Goal: Task Accomplishment & Management: Complete application form

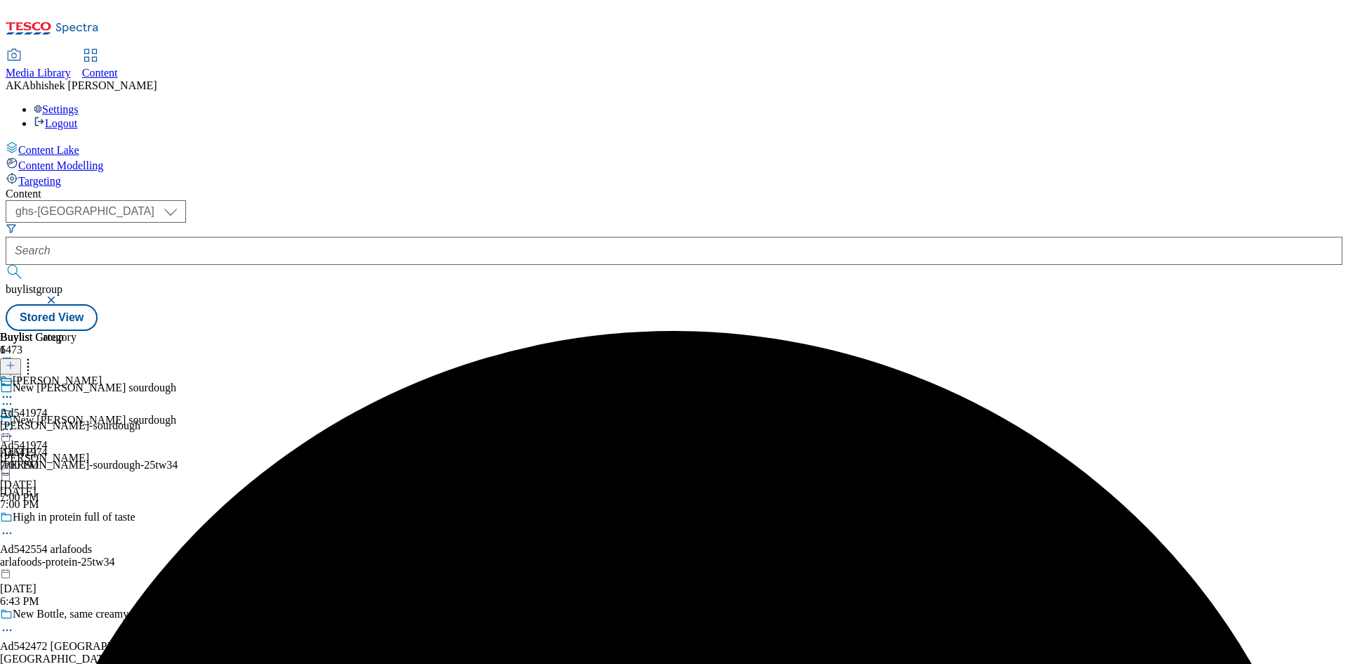
select select "ghs-[GEOGRAPHIC_DATA]"
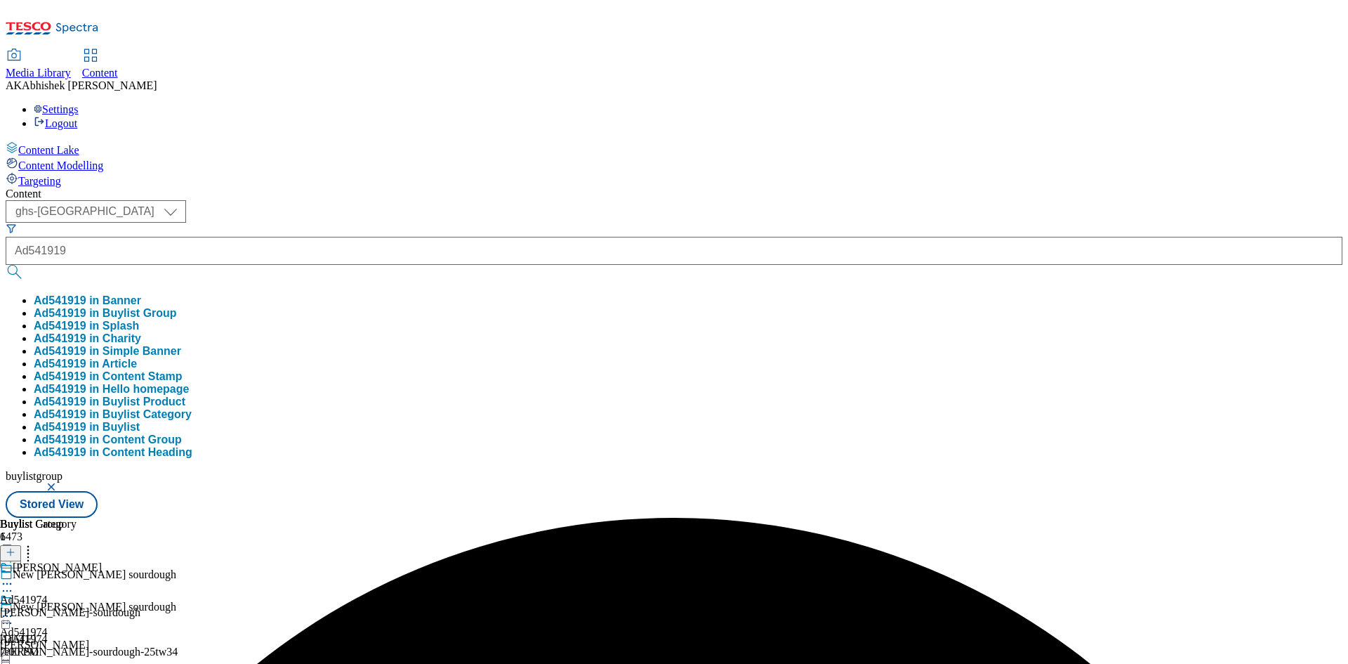
type input "Ad541919"
click at [6, 265] on button "submit" at bounding box center [16, 272] width 20 height 14
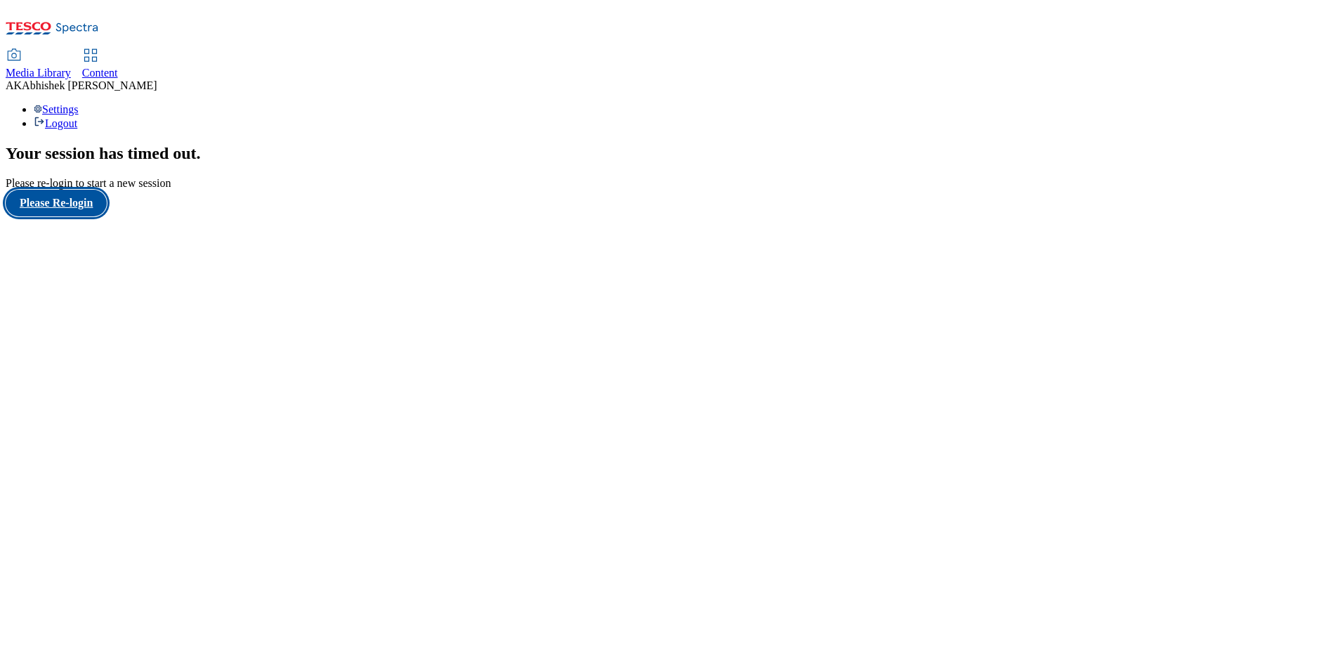
click at [67, 216] on button "Please Re-login" at bounding box center [56, 203] width 101 height 27
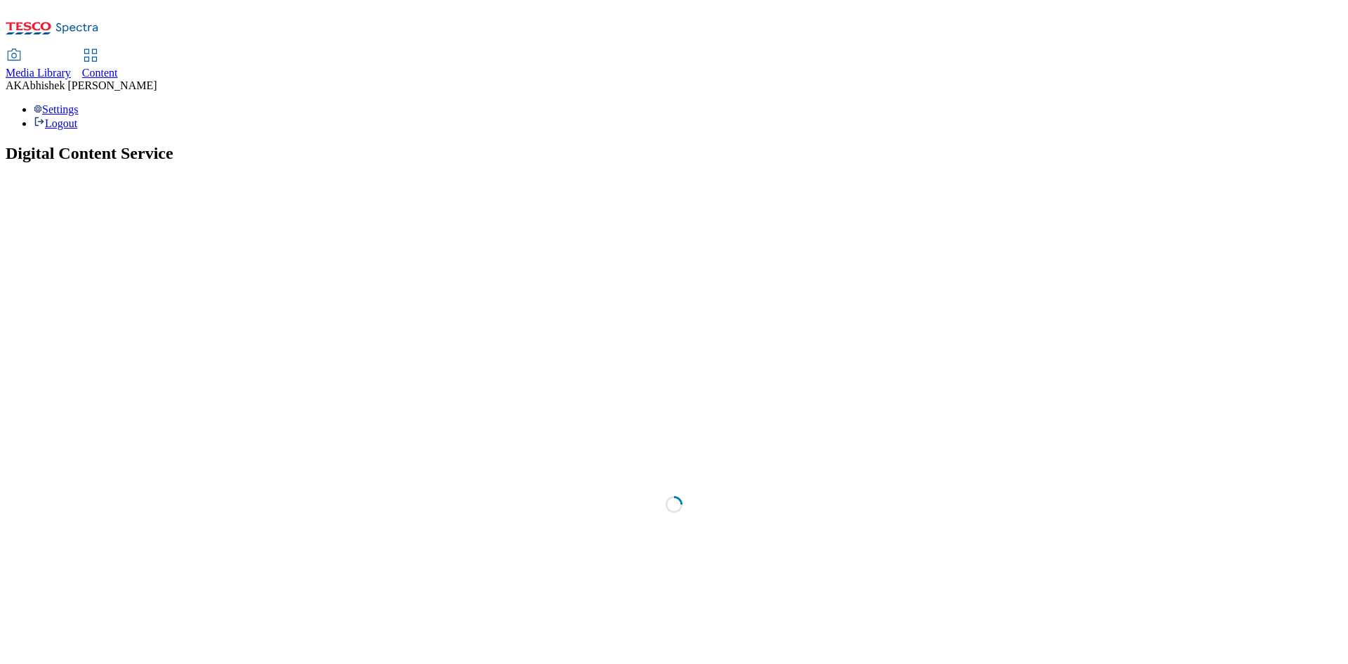
click at [118, 67] on span "Content" at bounding box center [100, 73] width 36 height 12
select select "ghs-[GEOGRAPHIC_DATA]"
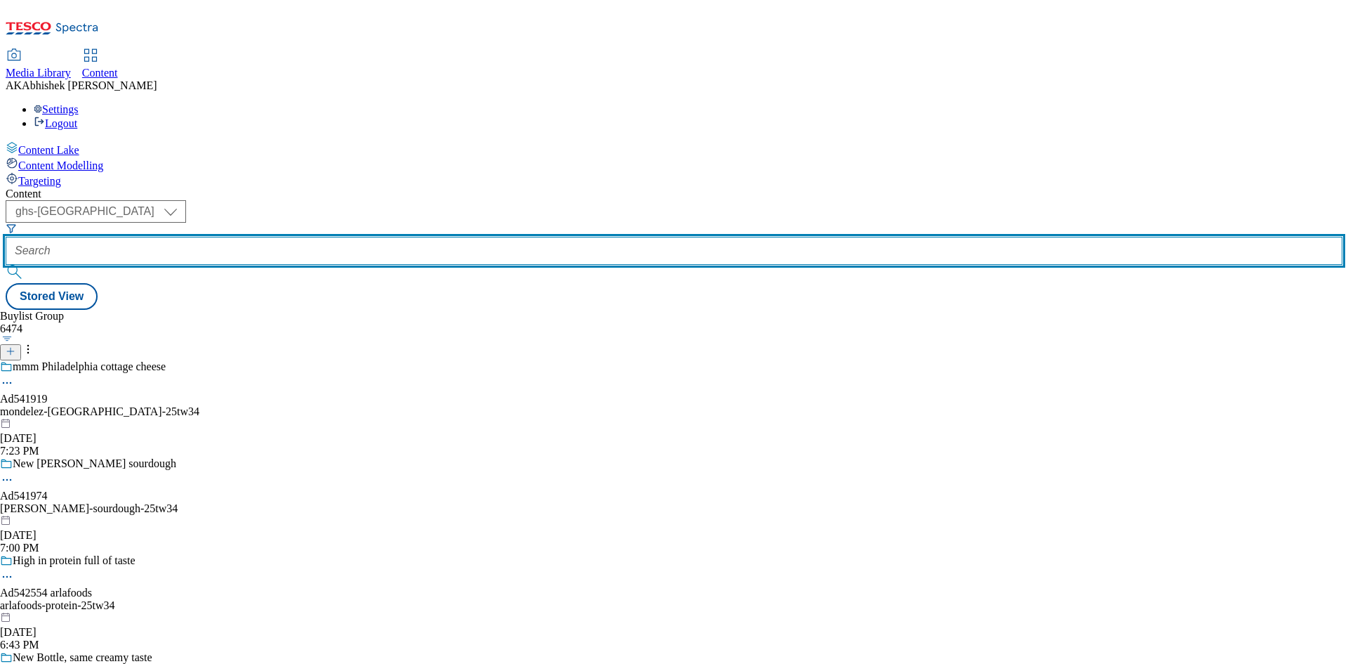
click at [350, 237] on input "text" at bounding box center [674, 251] width 1337 height 28
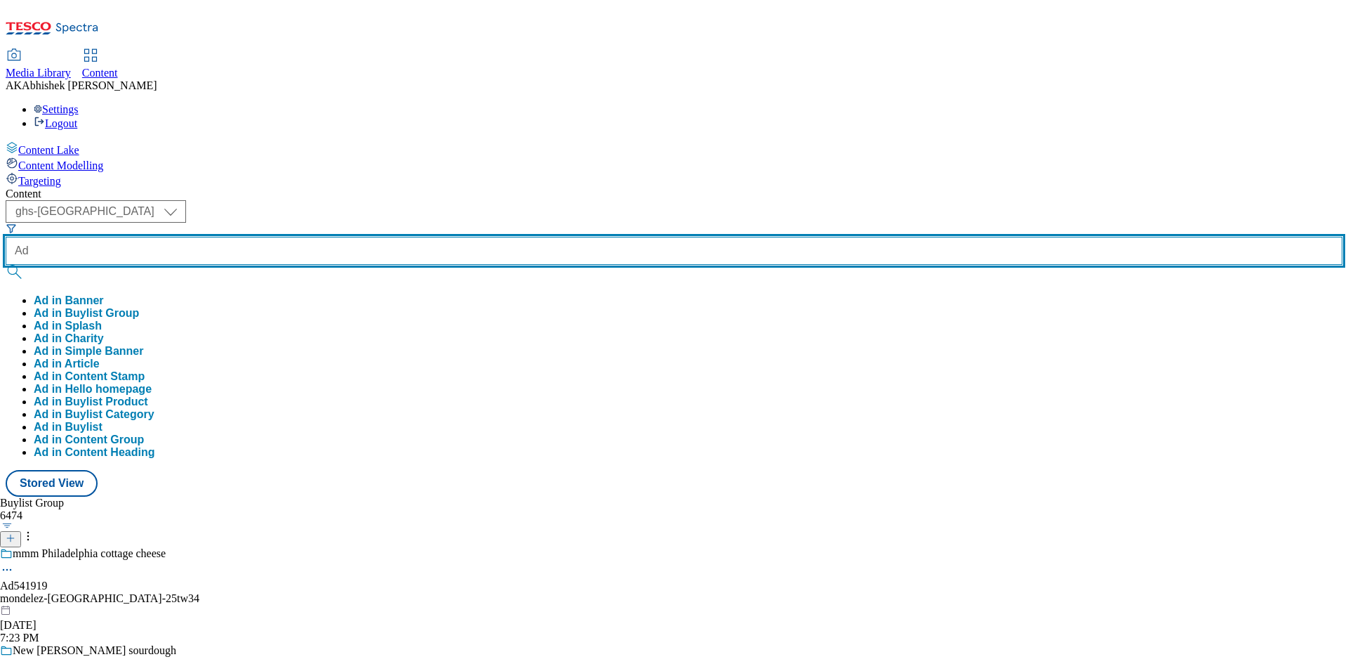
paste input "541919"
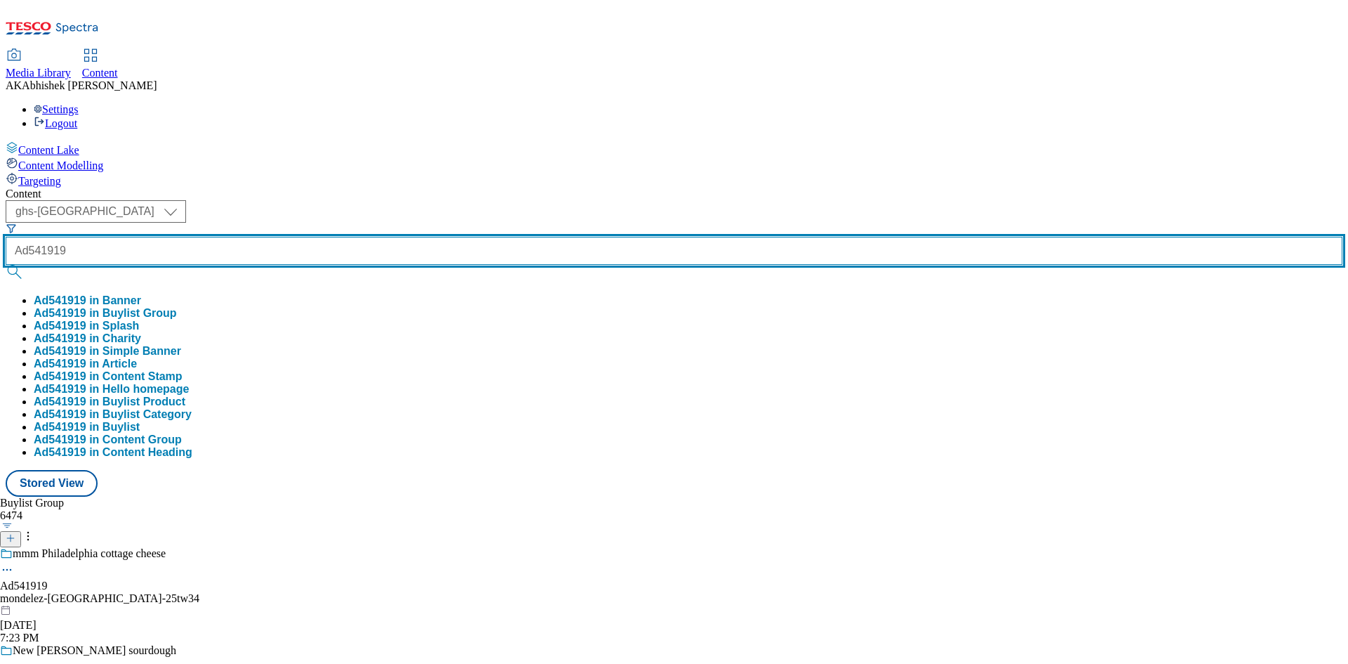
type input "Ad541919"
click at [6, 265] on button "submit" at bounding box center [16, 272] width 20 height 14
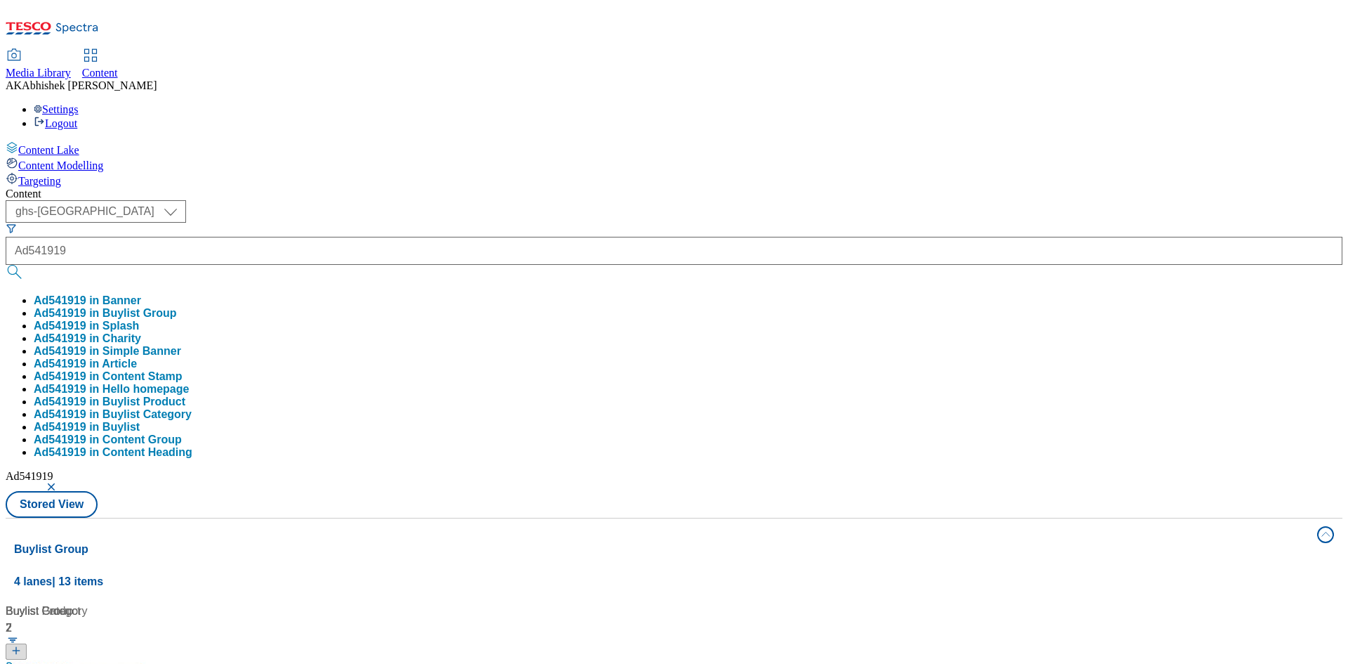
click at [647, 200] on div "( optional ) ghs-roi ghs-[GEOGRAPHIC_DATA] ghs-uk Ad541919 Ad541919 in Banner A…" at bounding box center [674, 358] width 1337 height 317
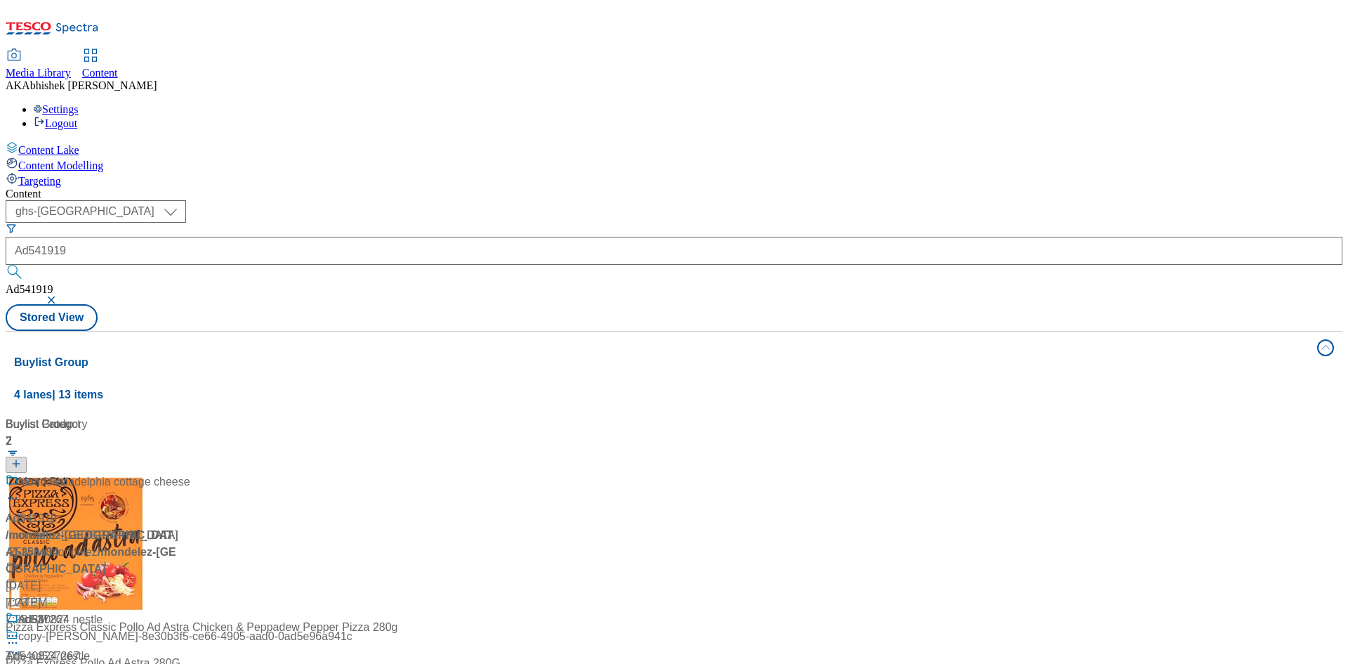
drag, startPoint x: 346, startPoint y: 287, endPoint x: 369, endPoint y: 279, distance: 24.7
click at [181, 473] on div at bounding box center [94, 491] width 176 height 37
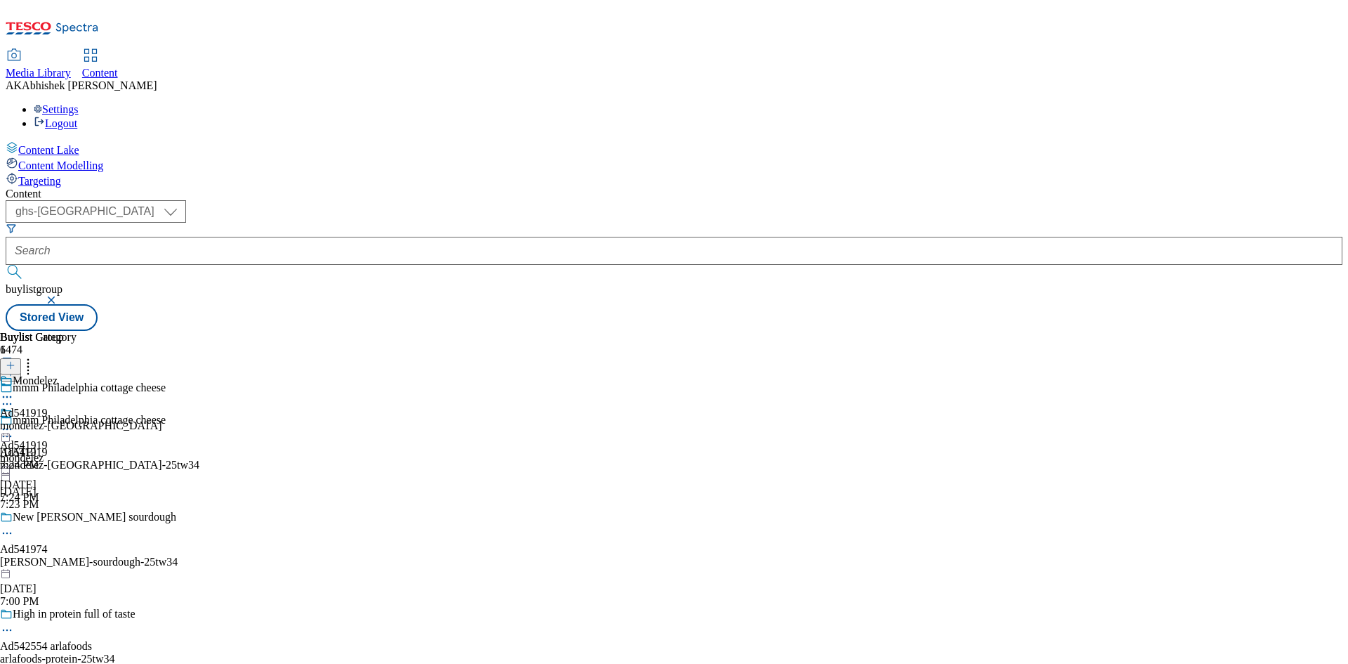
click at [12, 435] on circle at bounding box center [11, 436] width 2 height 2
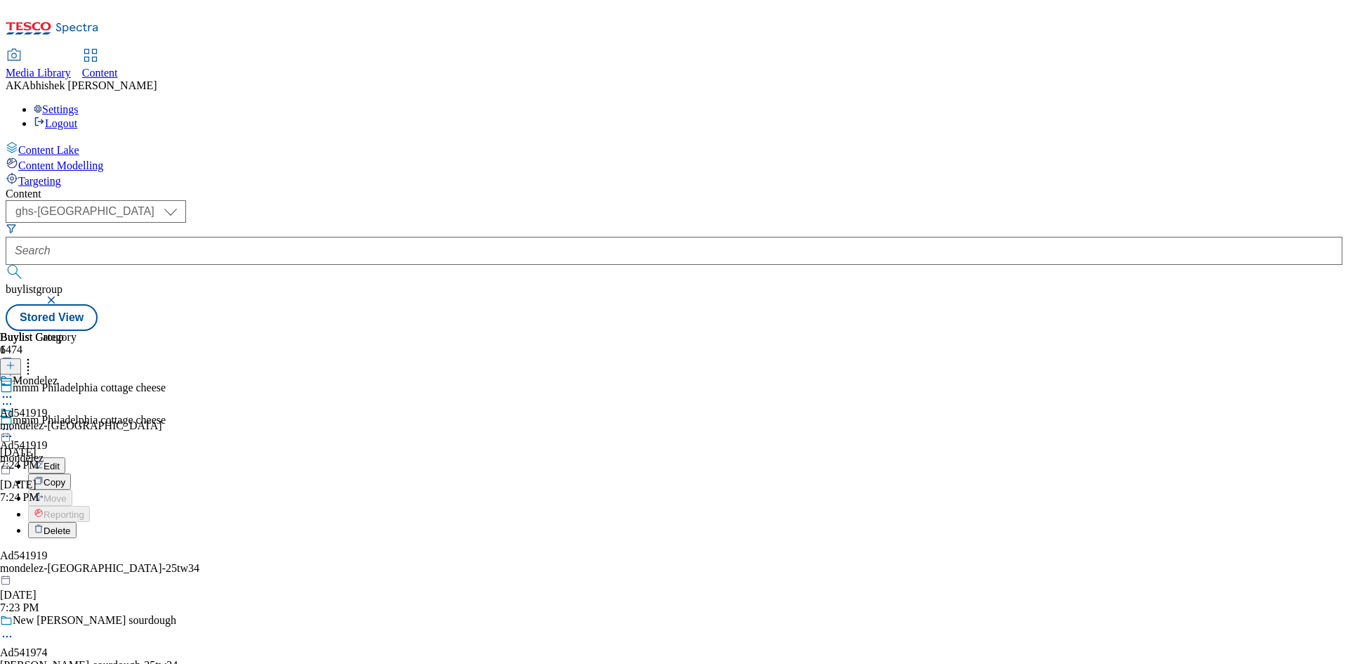
click at [60, 461] on span "Edit" at bounding box center [52, 466] width 16 height 11
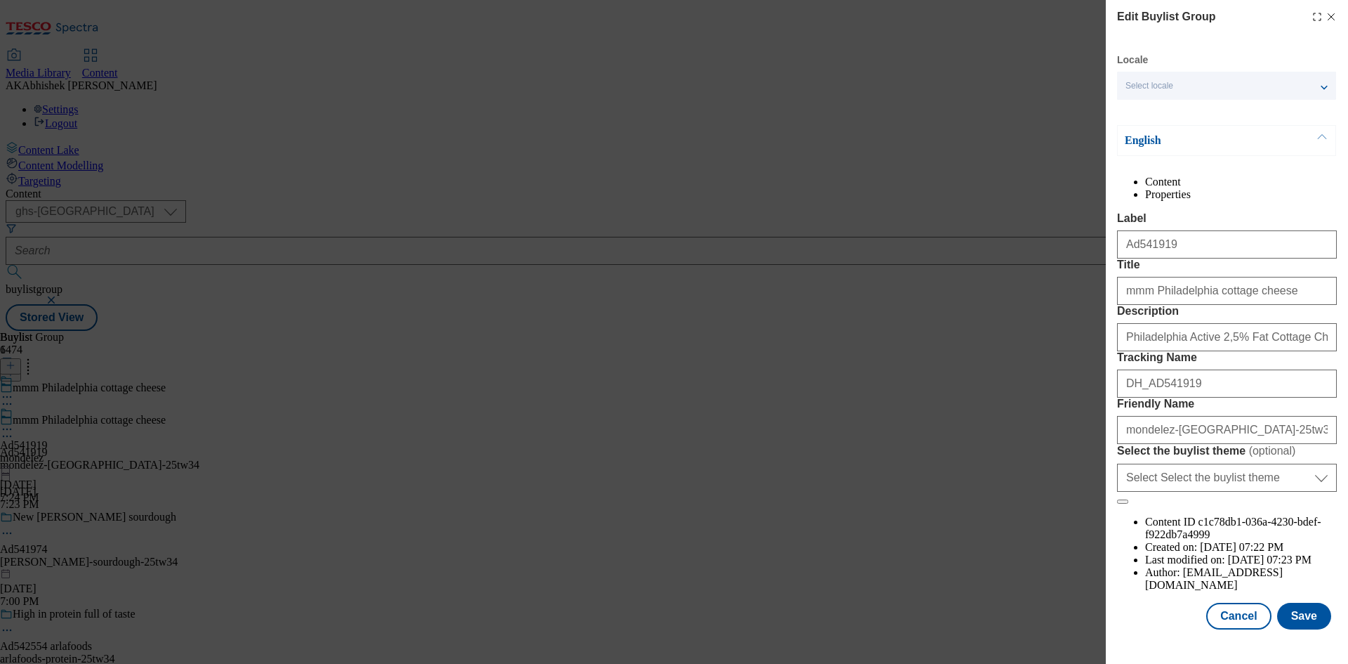
scroll to position [54, 0]
click at [1124, 296] on input "mmm Philadelphia cottage cheese" at bounding box center [1227, 291] width 220 height 28
type input "Mmm Philadelphia cottage cheese"
click at [1289, 620] on button "Save" at bounding box center [1304, 616] width 54 height 27
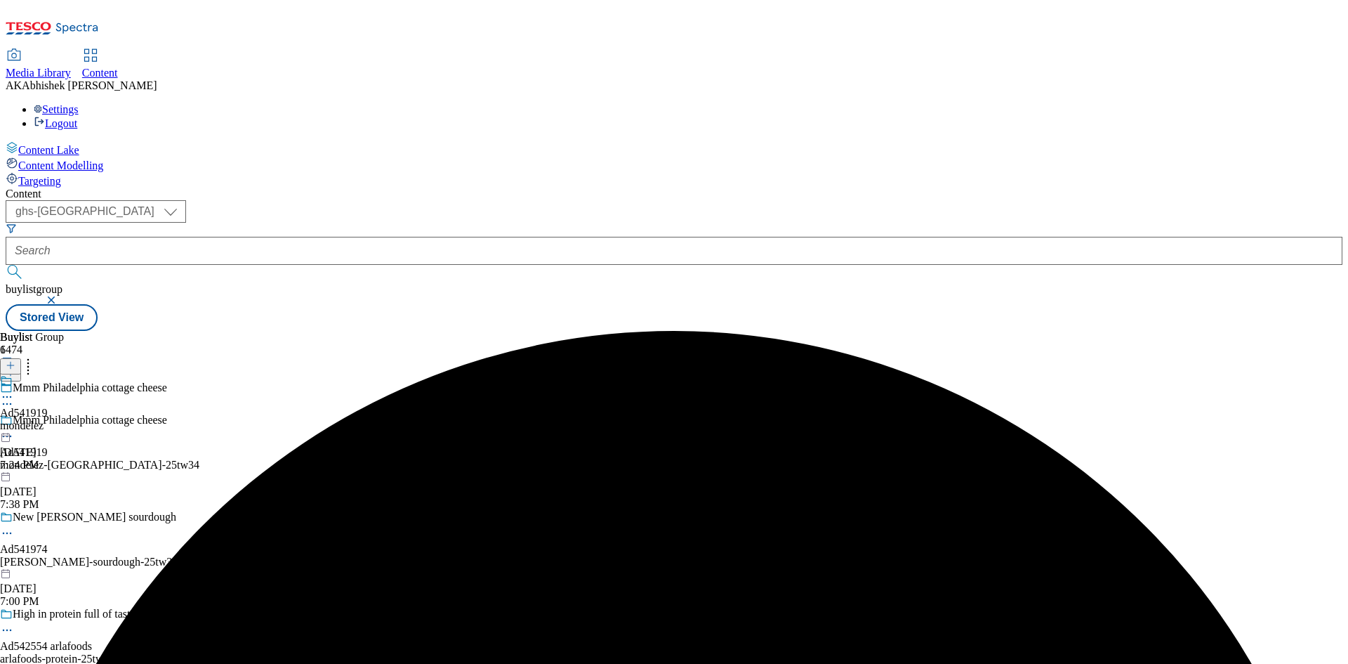
click at [48, 374] on div "Ad541919 mondelez [DATE] 7:24 PM" at bounding box center [24, 422] width 48 height 97
click at [14, 422] on icon at bounding box center [7, 429] width 14 height 14
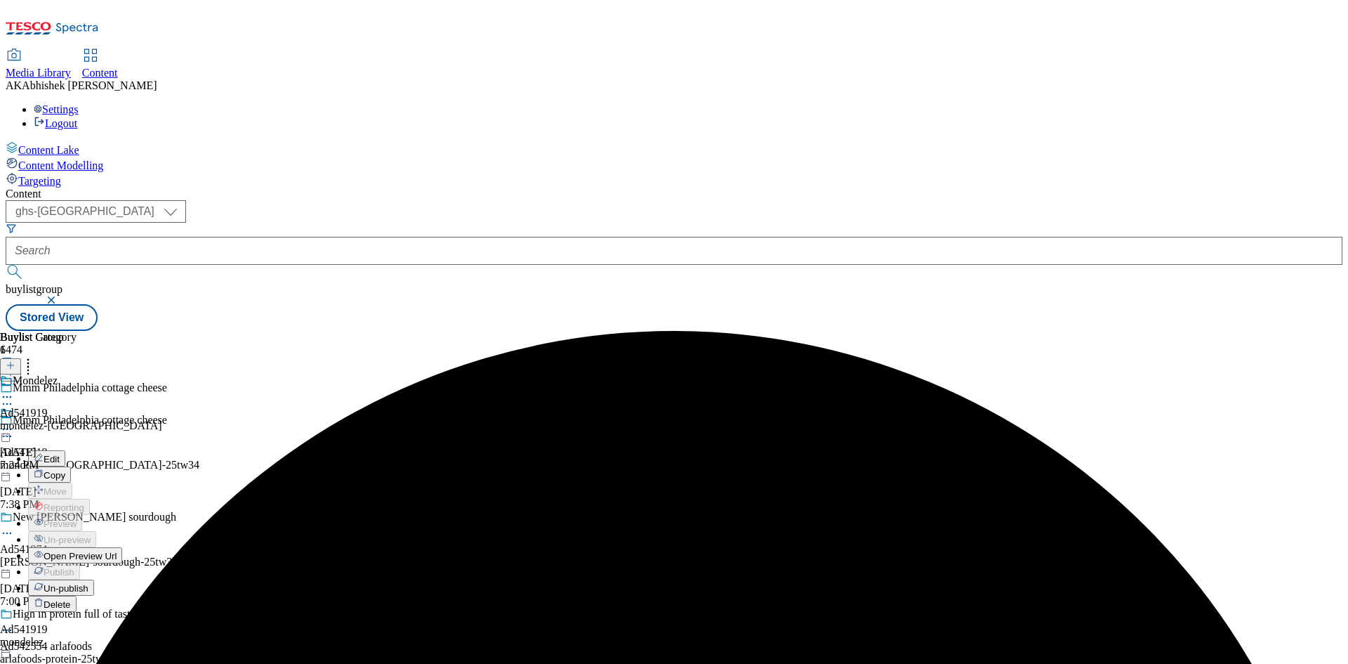
click at [65, 450] on button "Edit" at bounding box center [46, 458] width 37 height 16
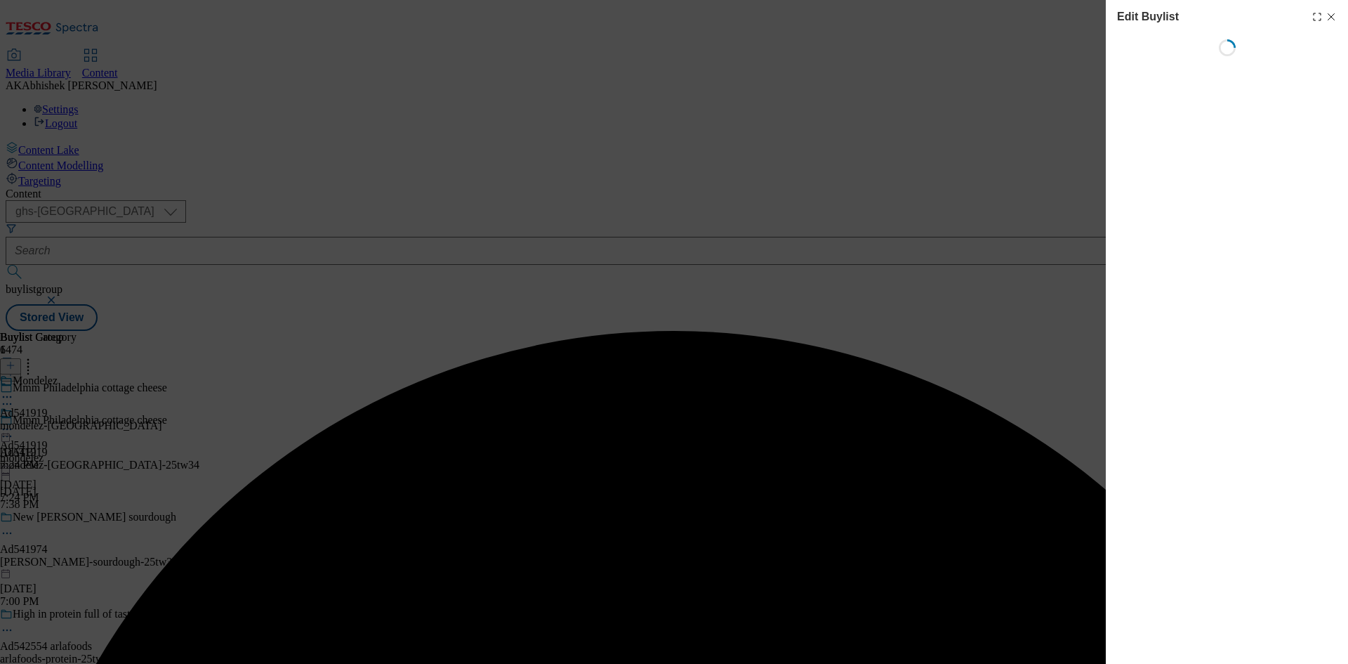
select select "tactical"
select select "supplier funded short term 1-3 weeks"
select select "dunnhumby"
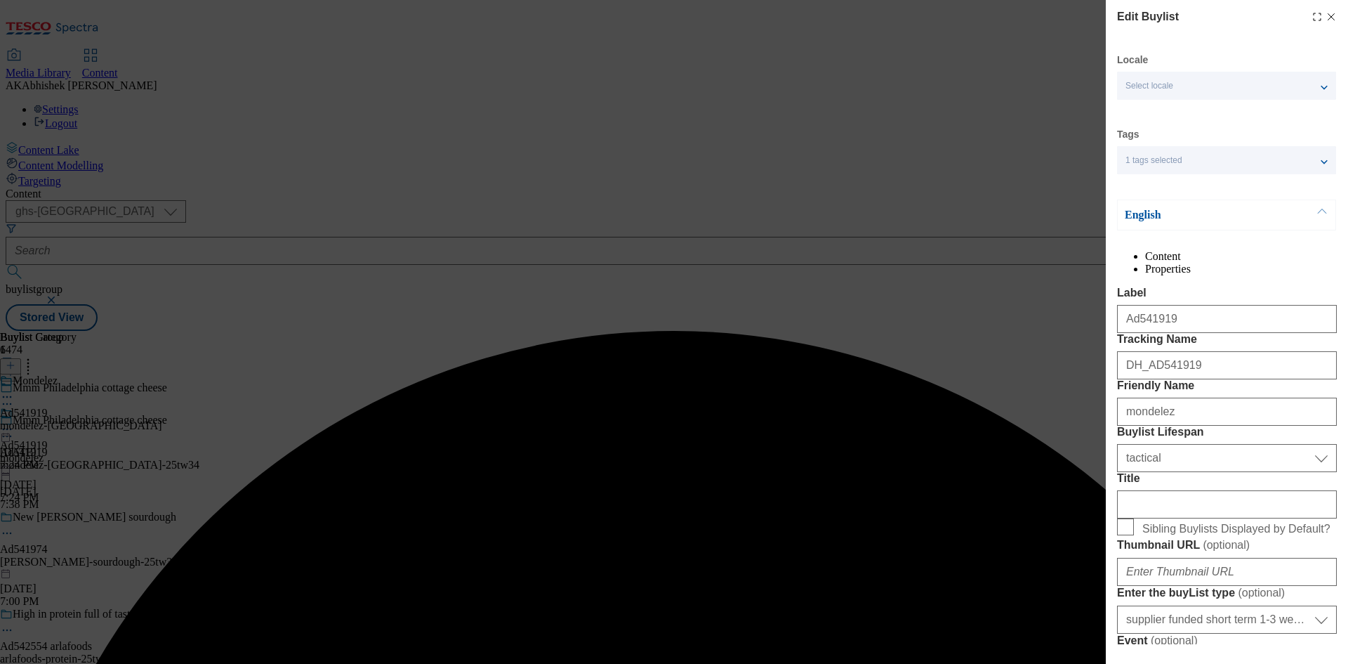
select select "Banner"
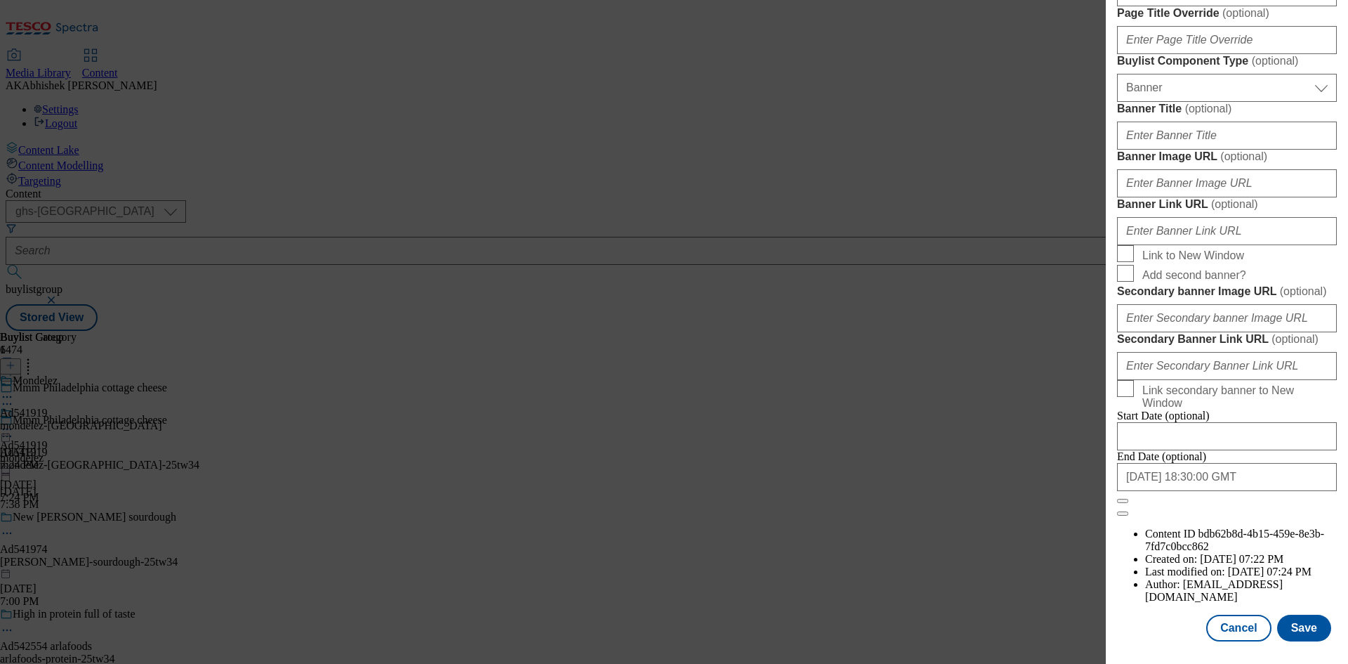
scroll to position [1454, 0]
click at [1272, 491] on input "[DATE] 18:30:00 GMT" at bounding box center [1227, 477] width 220 height 28
select select "2026"
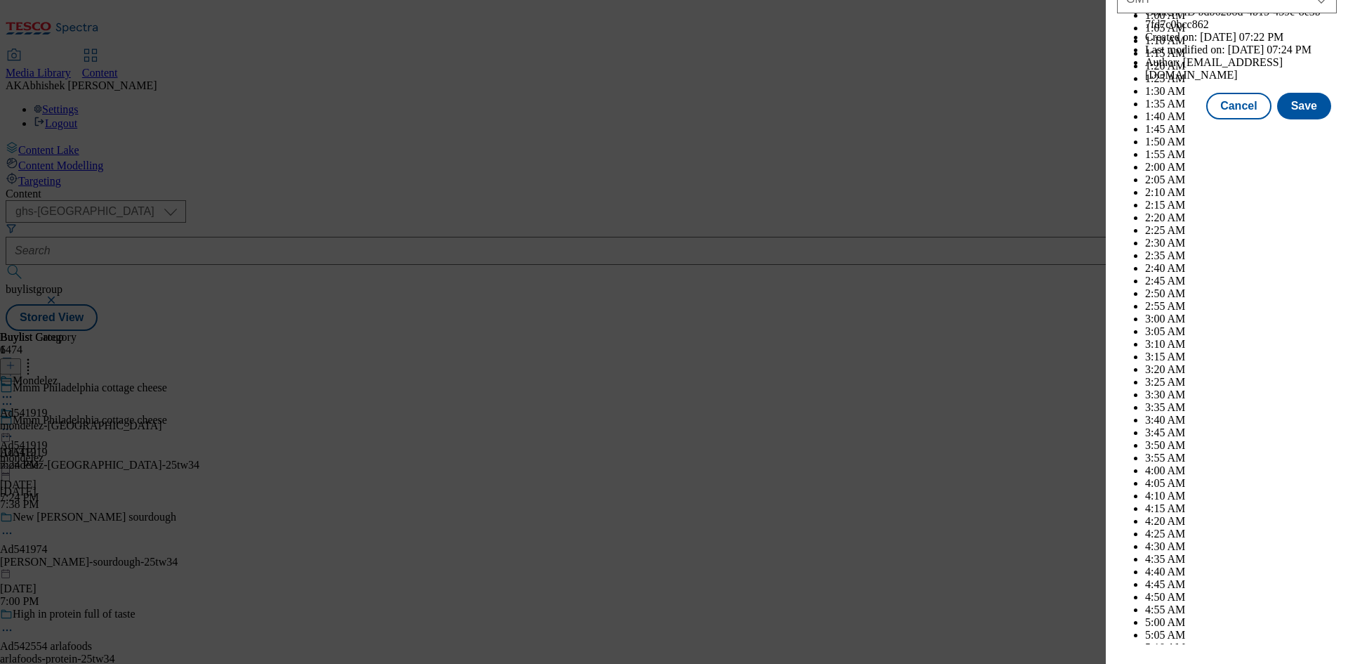
scroll to position [5760, 0]
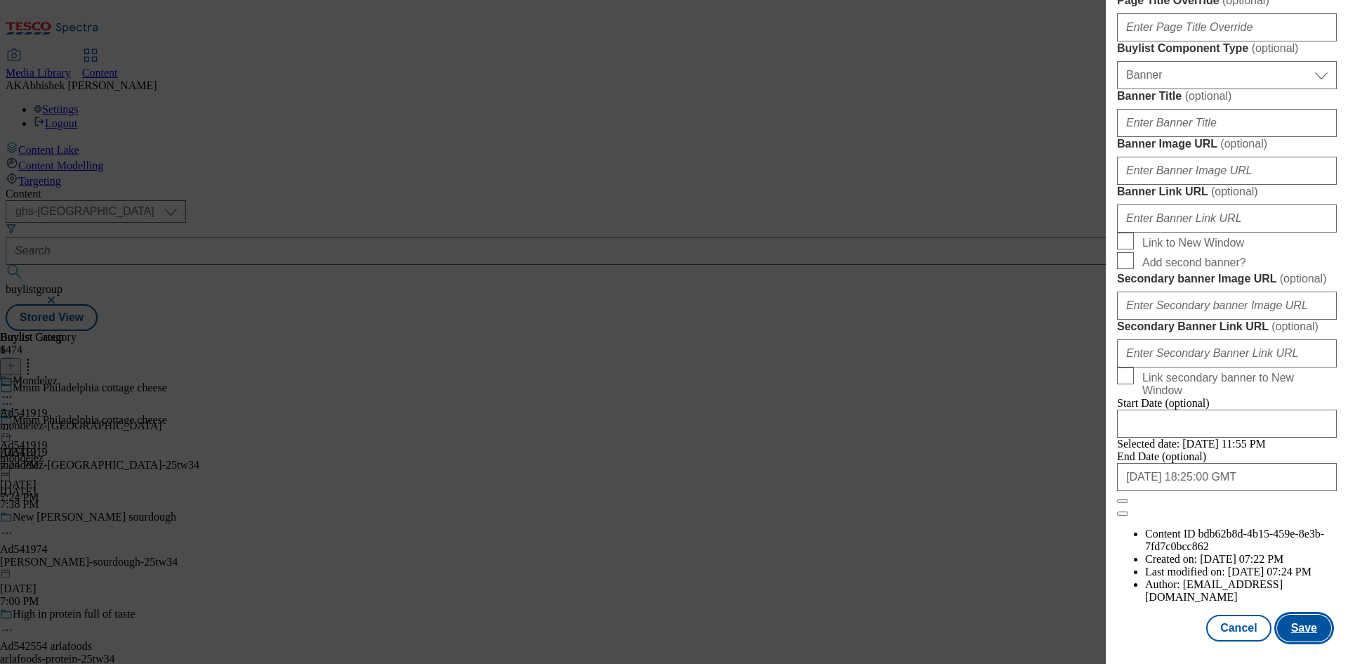
click at [1308, 618] on button "Save" at bounding box center [1304, 627] width 54 height 27
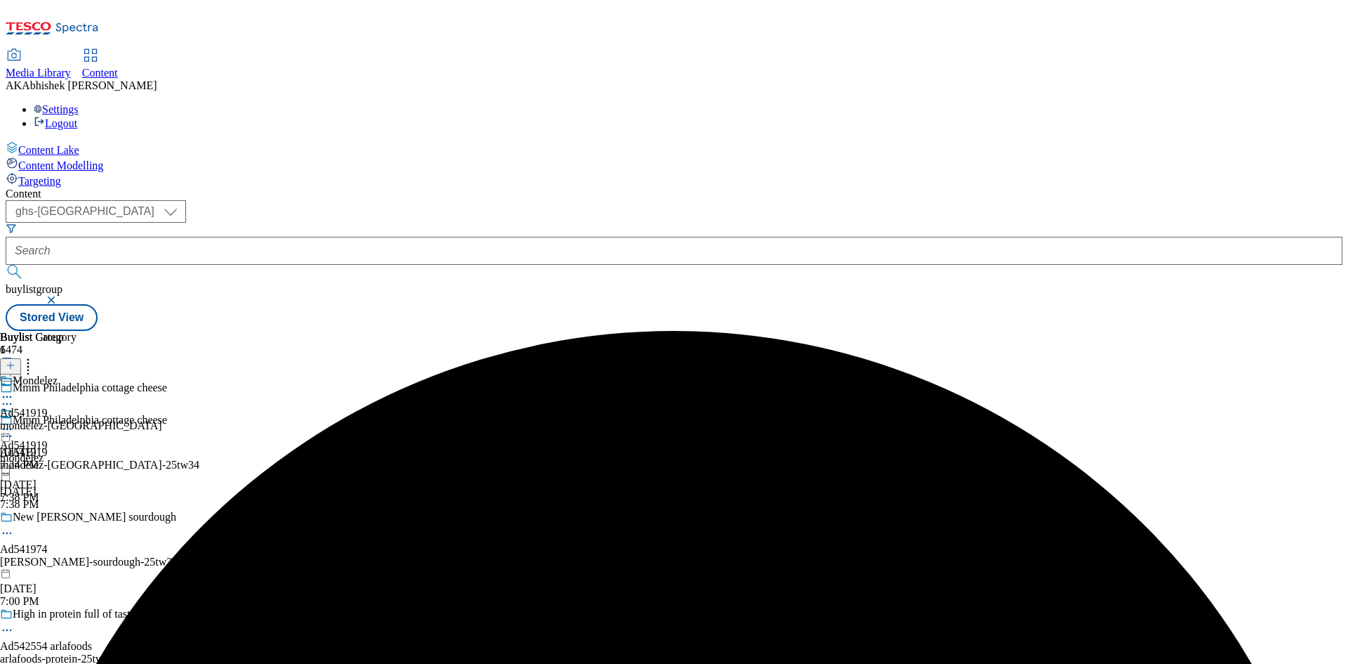
click at [14, 390] on icon at bounding box center [7, 397] width 14 height 14
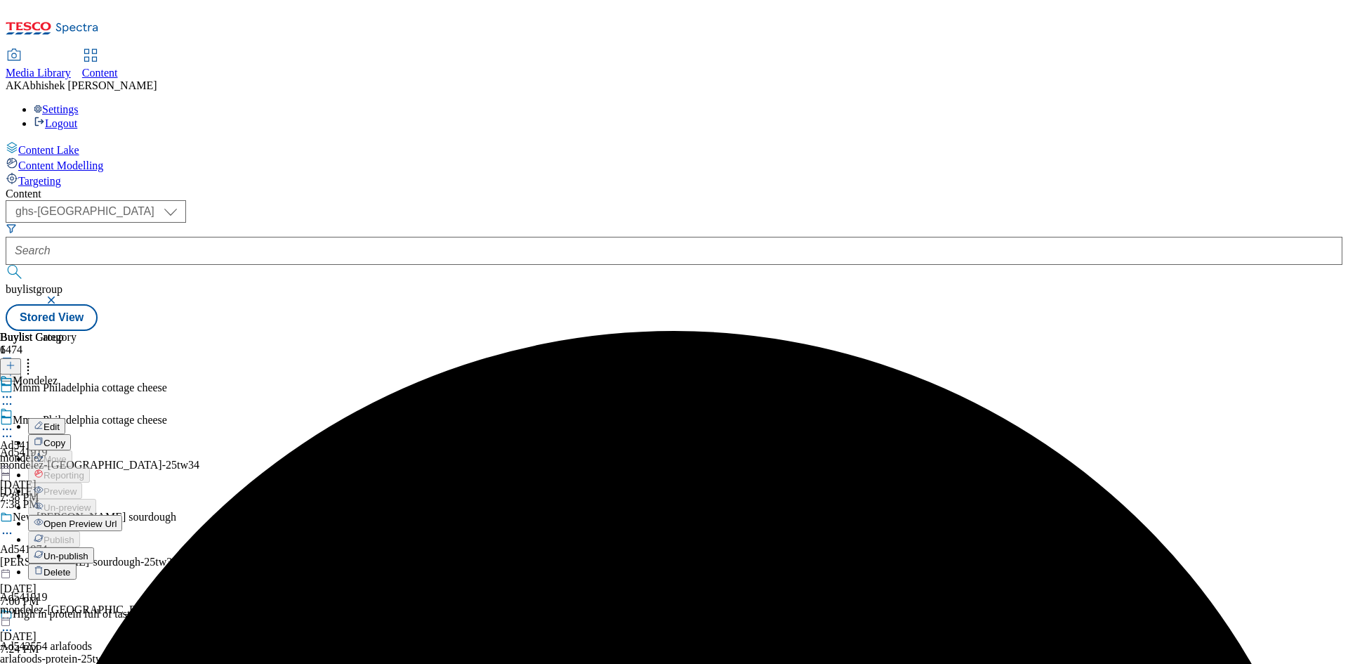
click at [60, 421] on span "Edit" at bounding box center [52, 426] width 16 height 11
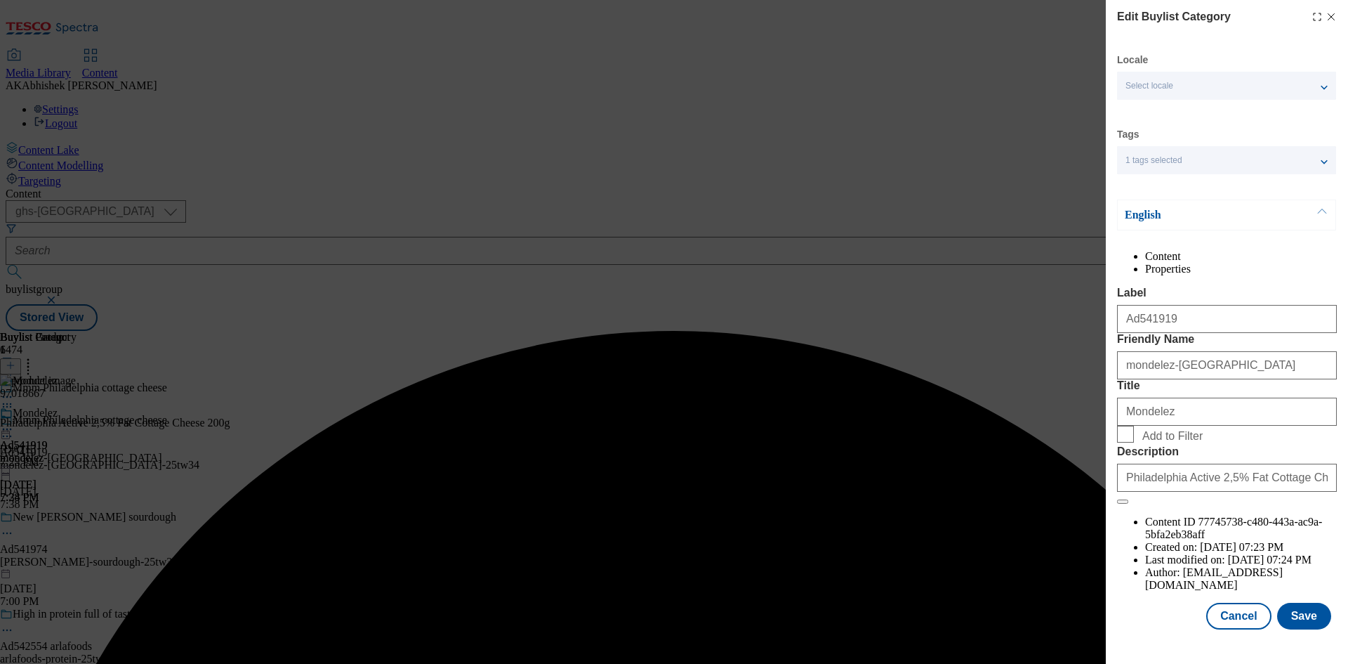
scroll to position [27, 0]
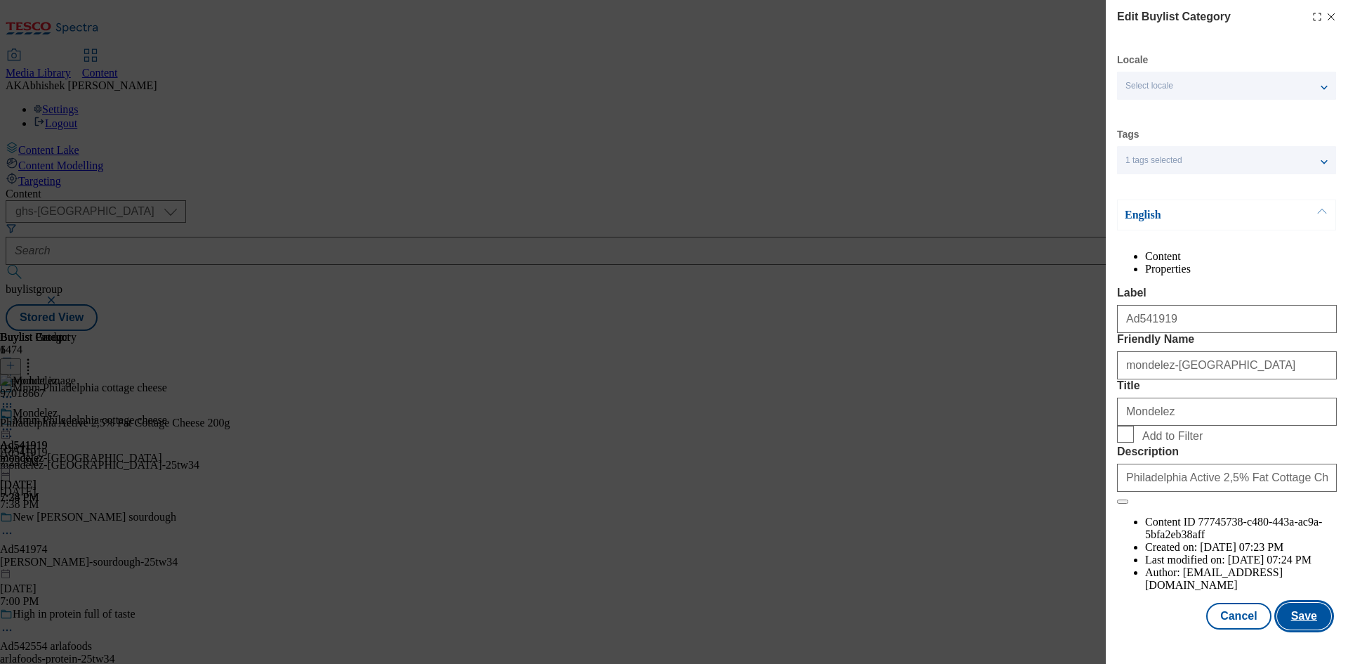
click at [1311, 629] on button "Save" at bounding box center [1304, 616] width 54 height 27
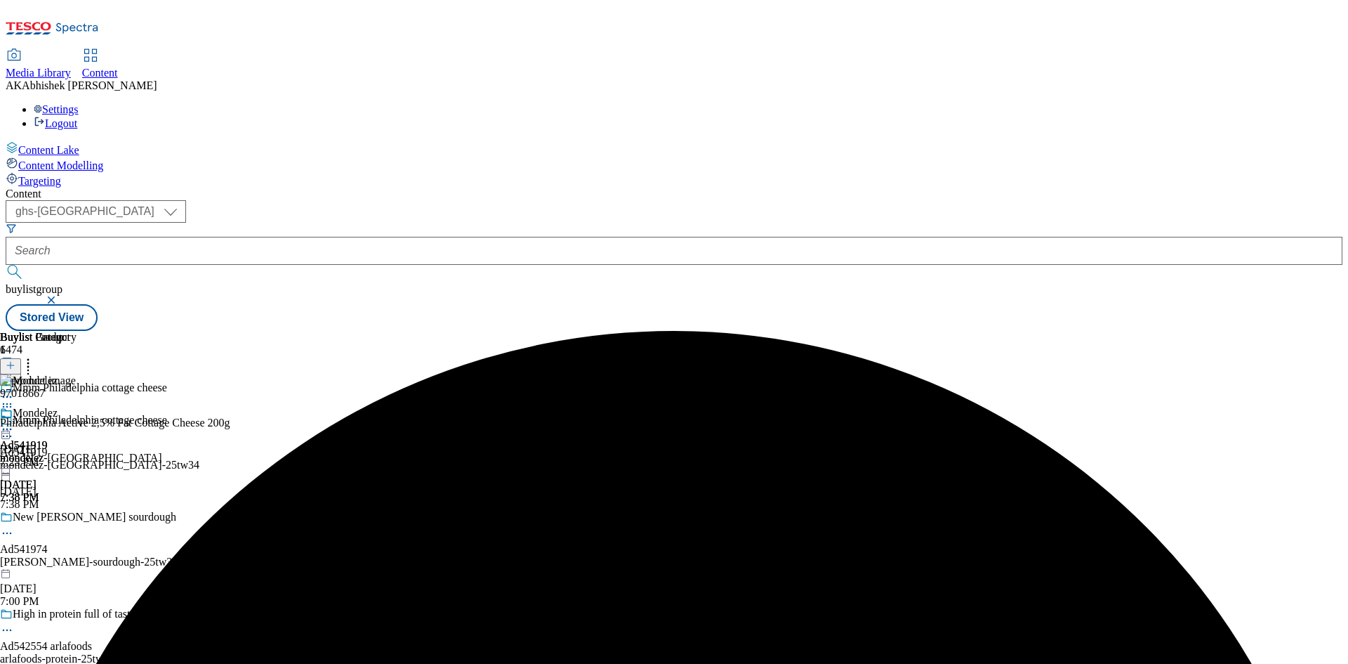
click at [14, 422] on icon at bounding box center [7, 429] width 14 height 14
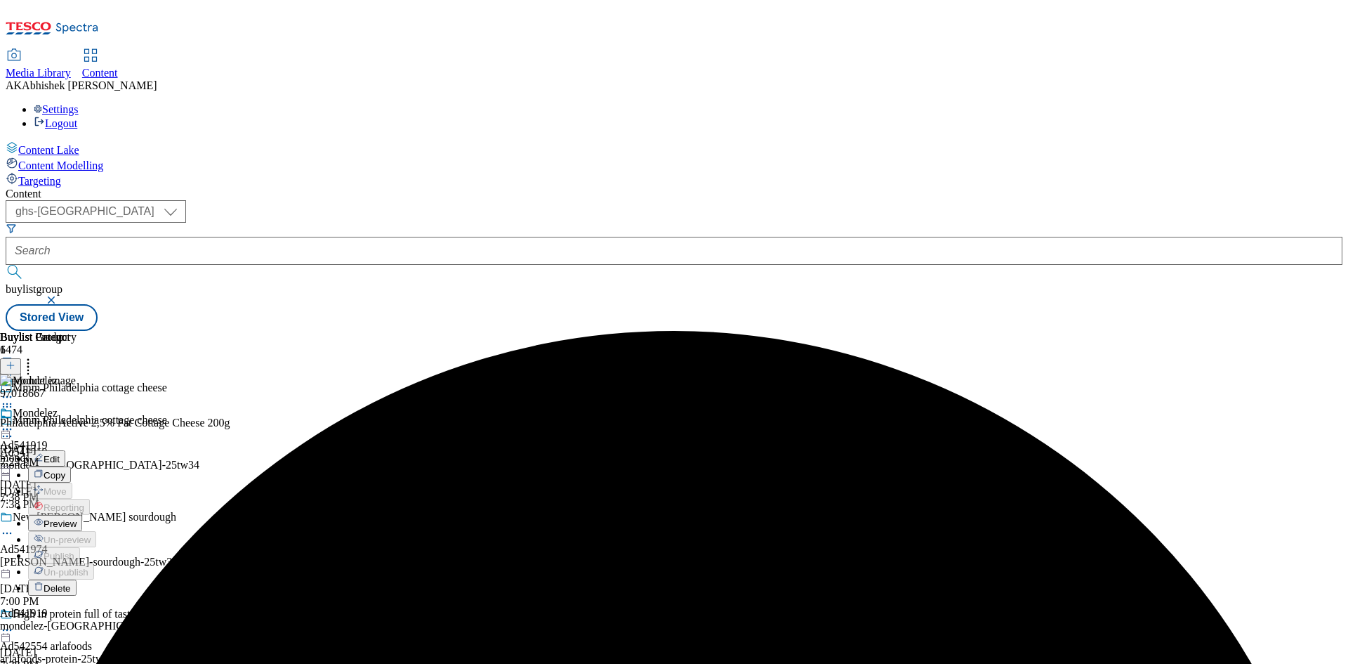
click at [77, 518] on span "Preview" at bounding box center [60, 523] width 33 height 11
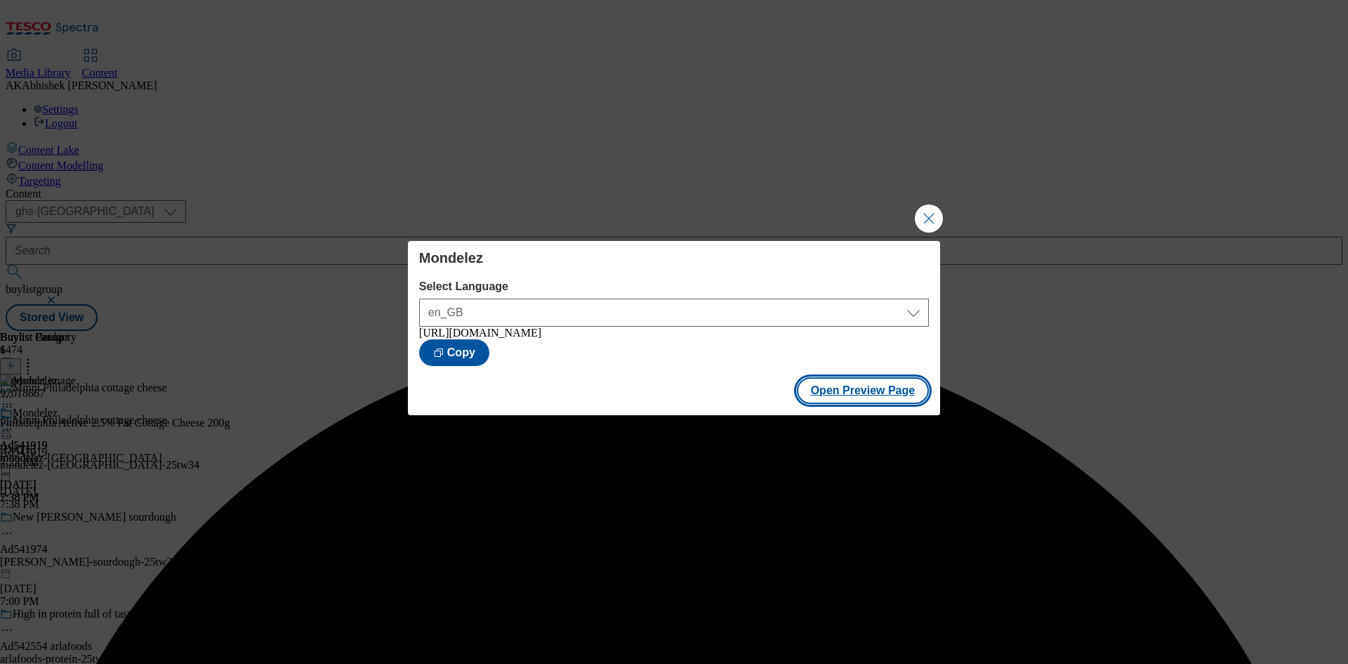
click at [883, 400] on button "Open Preview Page" at bounding box center [863, 390] width 133 height 27
click at [933, 204] on button "Close Modal" at bounding box center [929, 218] width 28 height 28
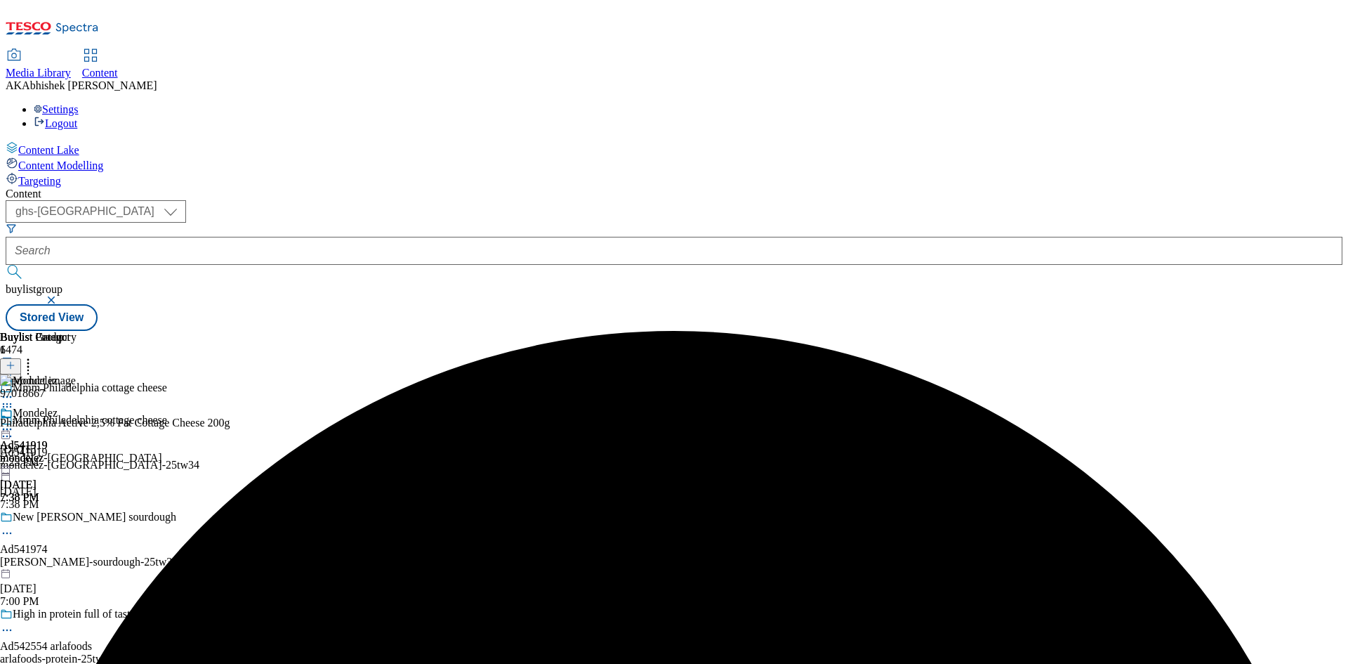
click at [14, 422] on icon at bounding box center [7, 429] width 14 height 14
click at [74, 567] on span "Publish" at bounding box center [59, 572] width 31 height 11
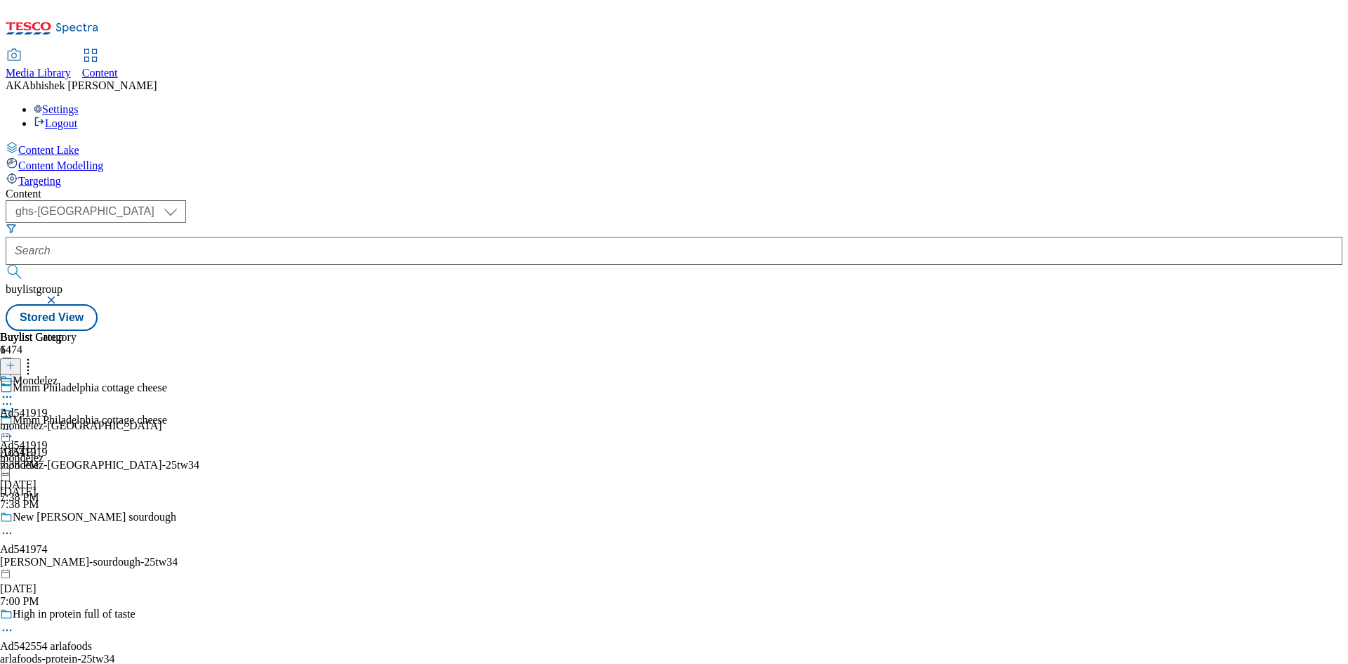
click at [162, 374] on div "Mondelez Ad541919 mondelez-[GEOGRAPHIC_DATA] [DATE] 7:38 PM" at bounding box center [81, 422] width 162 height 97
click at [14, 429] on icon at bounding box center [7, 436] width 14 height 14
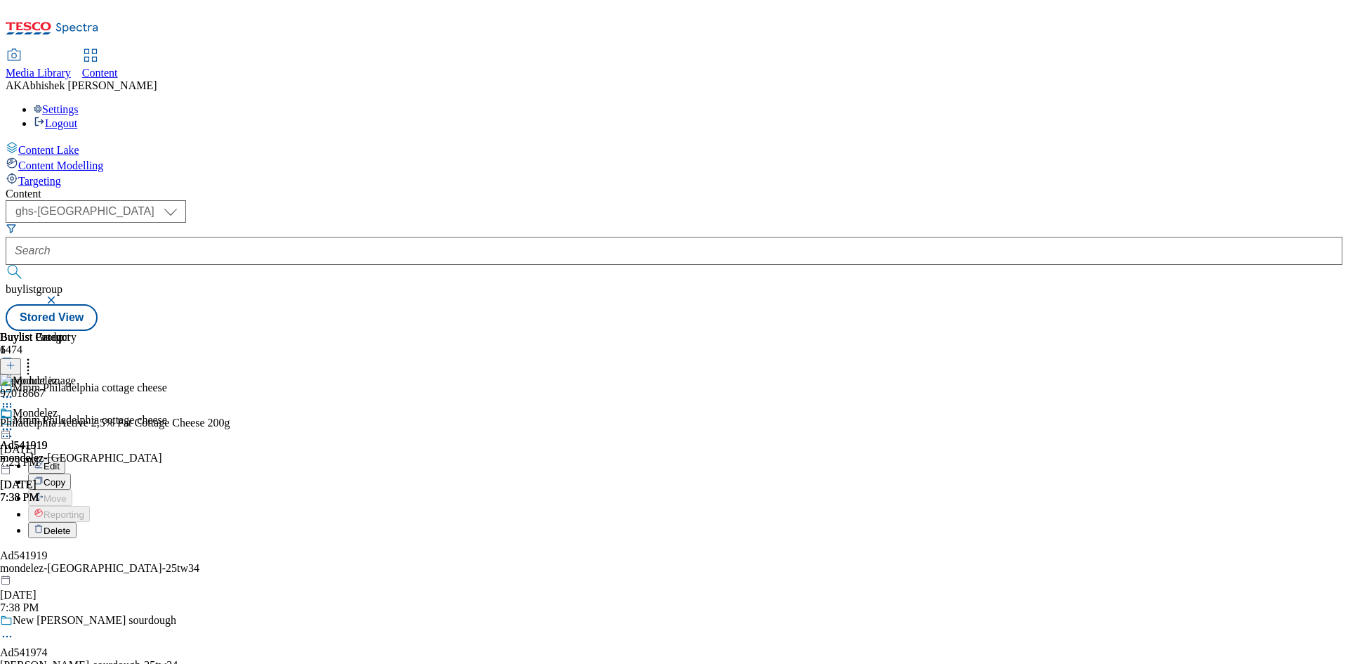
click at [60, 461] on span "Edit" at bounding box center [52, 466] width 16 height 11
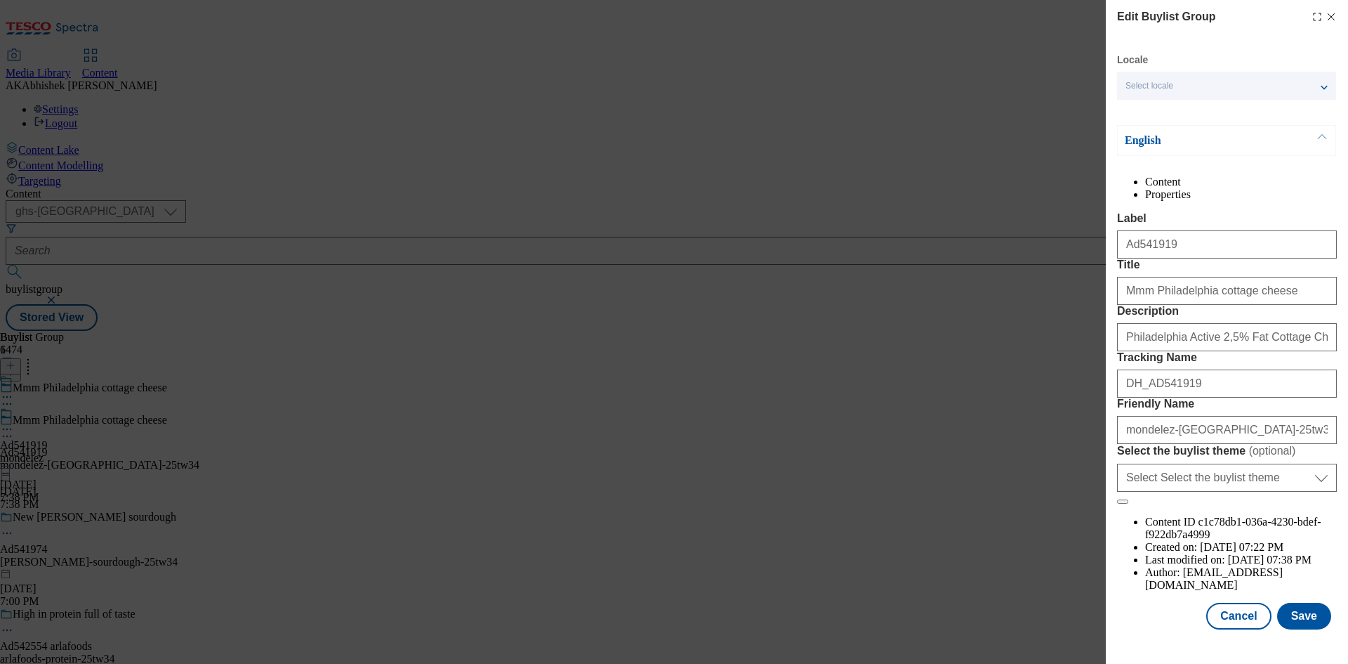
click at [1326, 13] on icon "Modal" at bounding box center [1331, 16] width 11 height 11
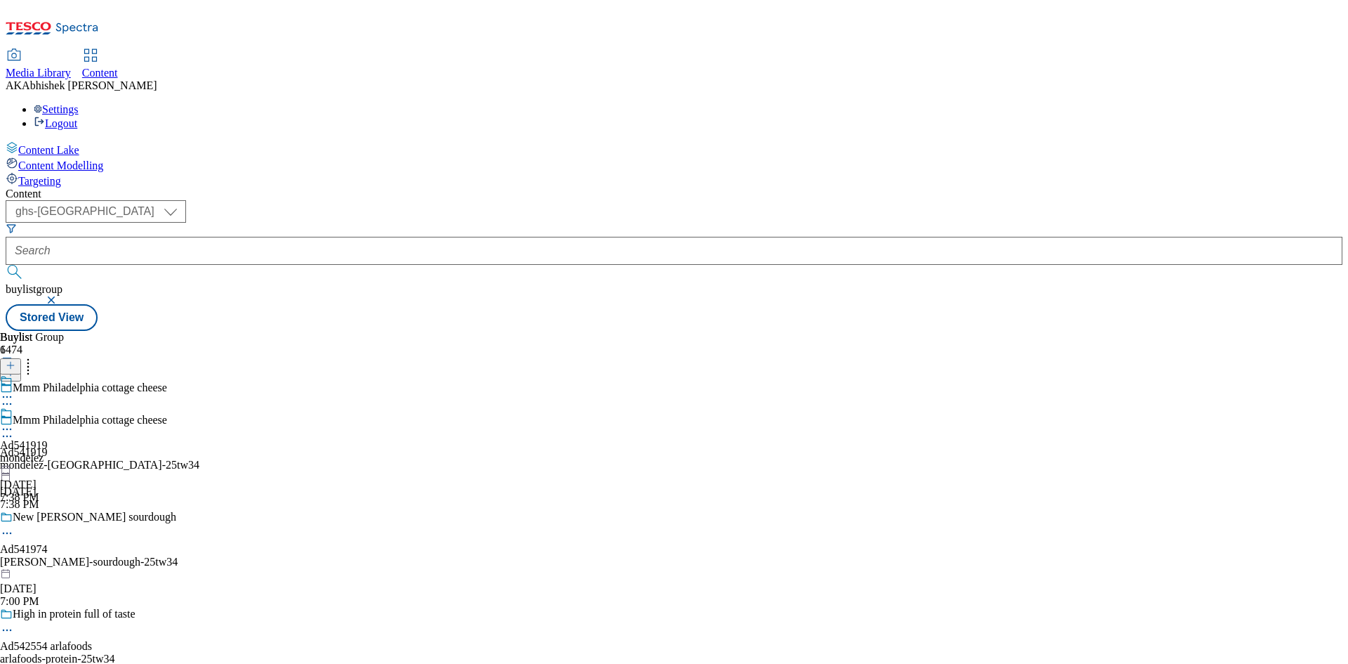
click at [14, 429] on icon at bounding box center [7, 436] width 14 height 14
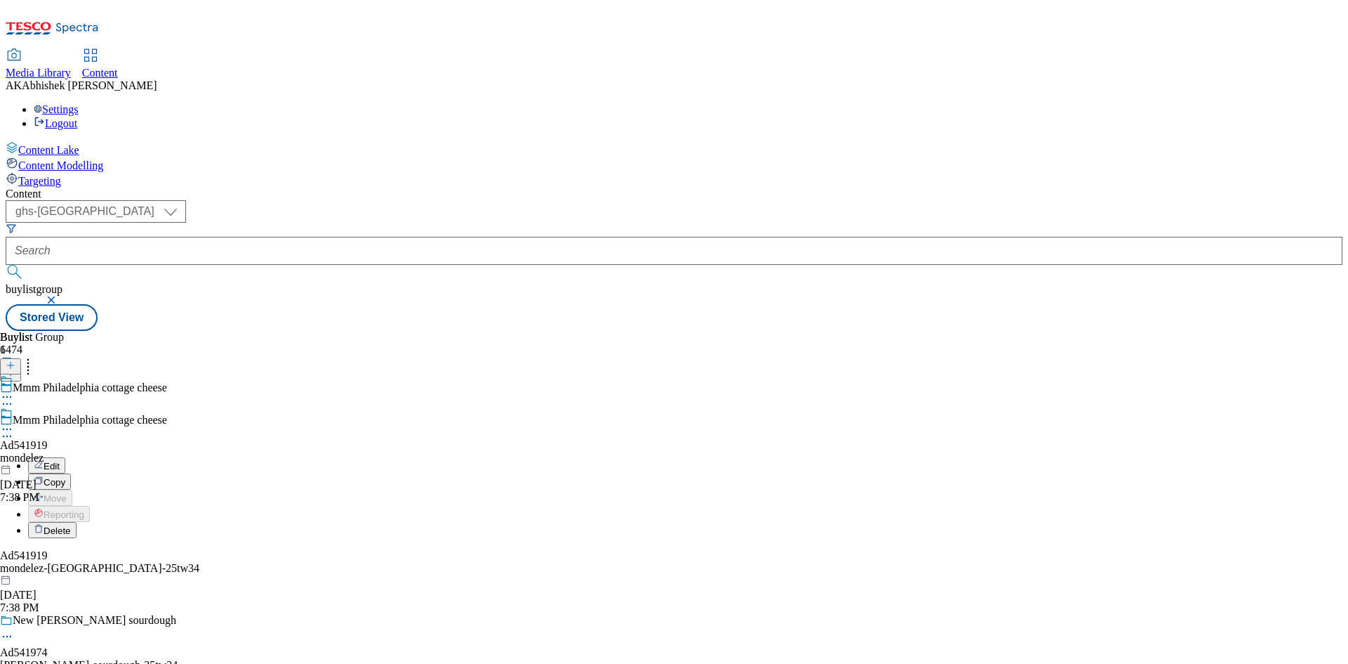
click at [44, 459] on icon at bounding box center [39, 464] width 10 height 10
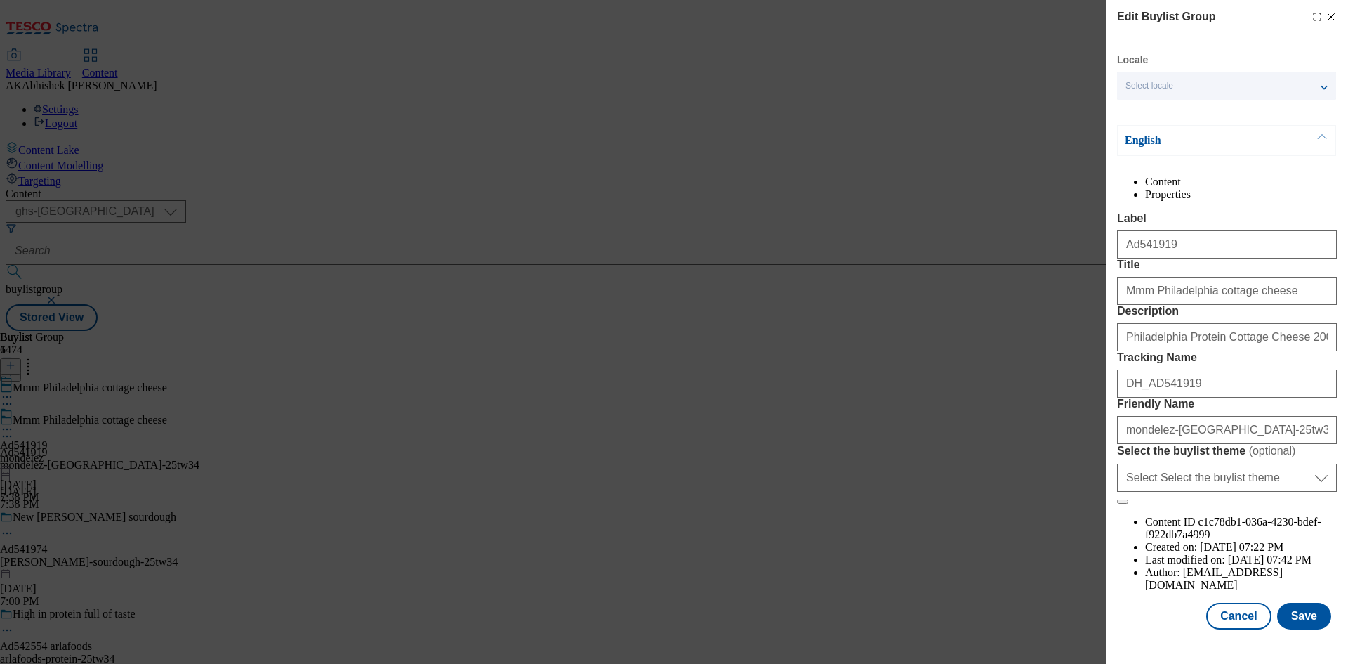
scroll to position [54, 0]
click at [1311, 351] on input "Philadelphia Protein Cottage Cheese 200g" at bounding box center [1227, 337] width 220 height 28
click at [1237, 625] on button "Cancel" at bounding box center [1238, 616] width 65 height 27
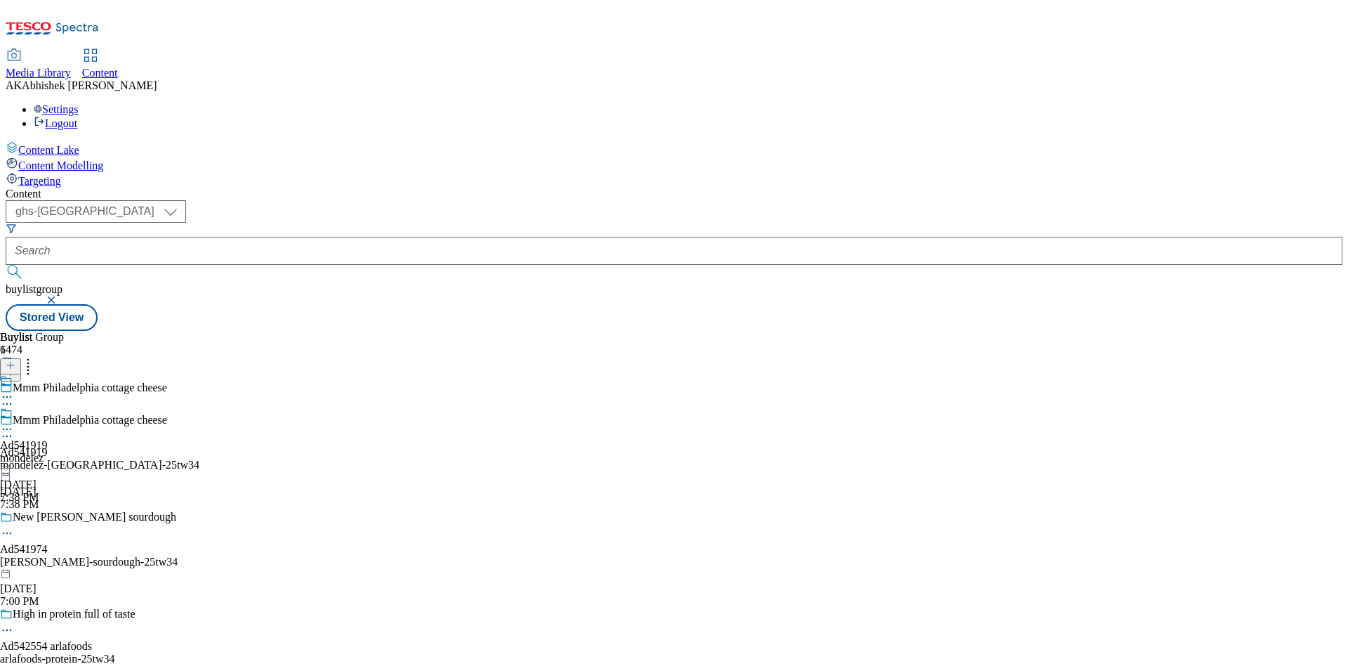
scroll to position [0, 0]
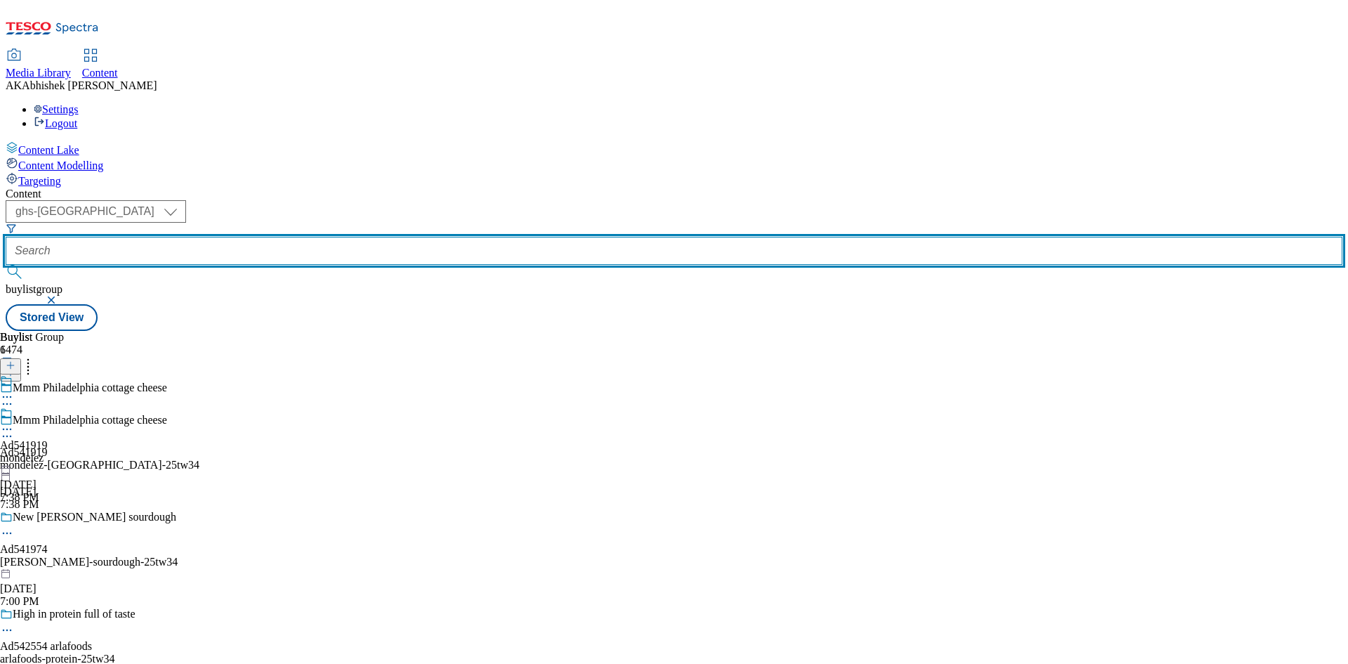
click at [353, 237] on input "text" at bounding box center [674, 251] width 1337 height 28
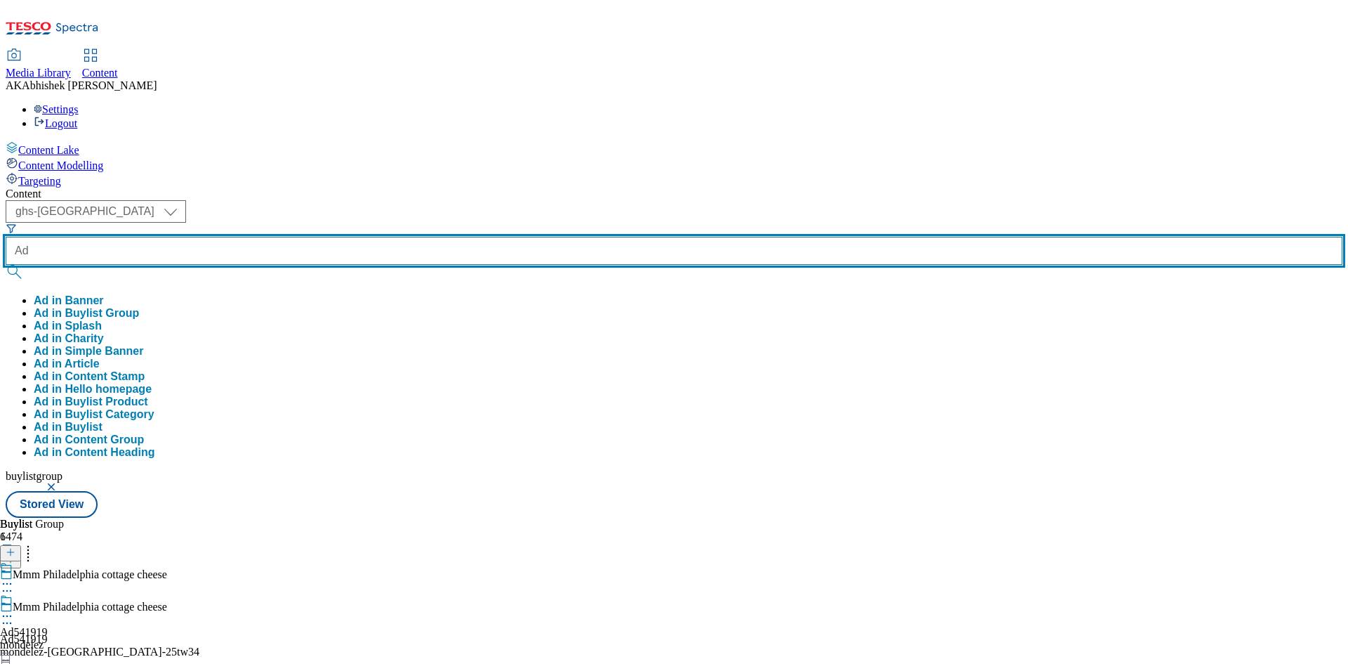
paste input "542554"
type input "Ad542554"
click at [6, 265] on button "submit" at bounding box center [16, 272] width 20 height 14
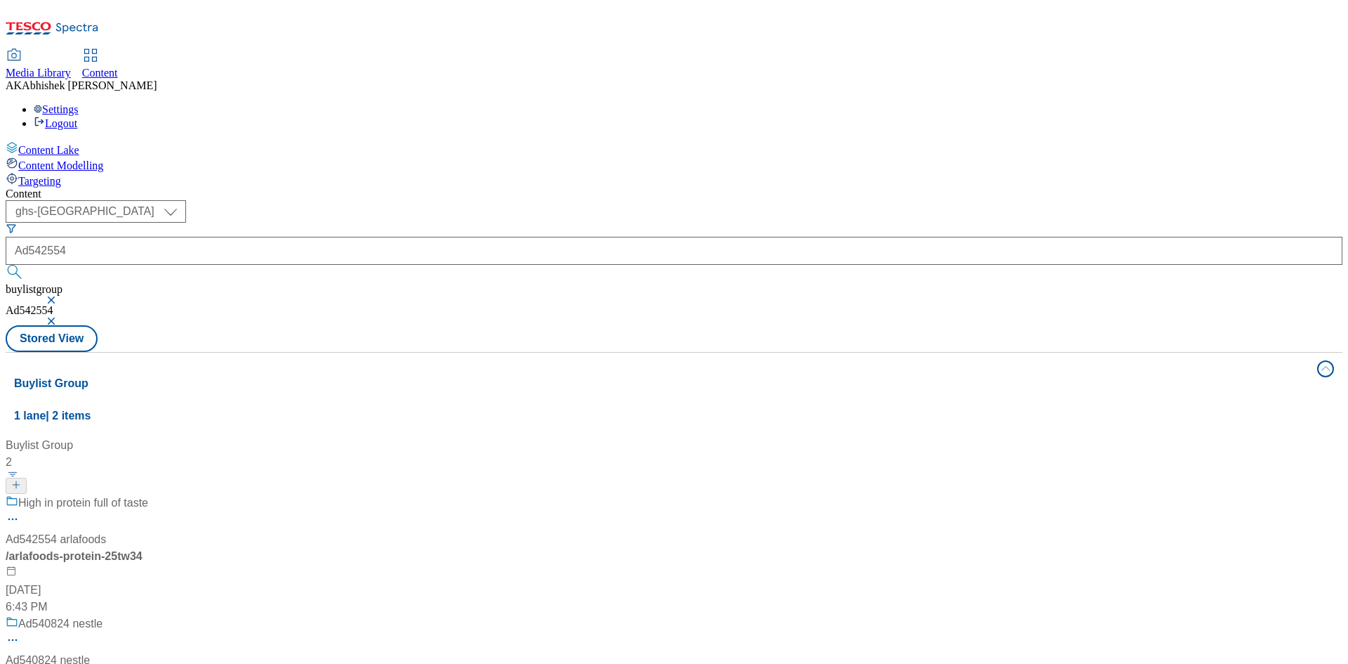
click at [181, 494] on div "High in protein full of taste Ad542554 arlafoods / arlafoods-protein-25tw34 [DA…" at bounding box center [94, 554] width 176 height 121
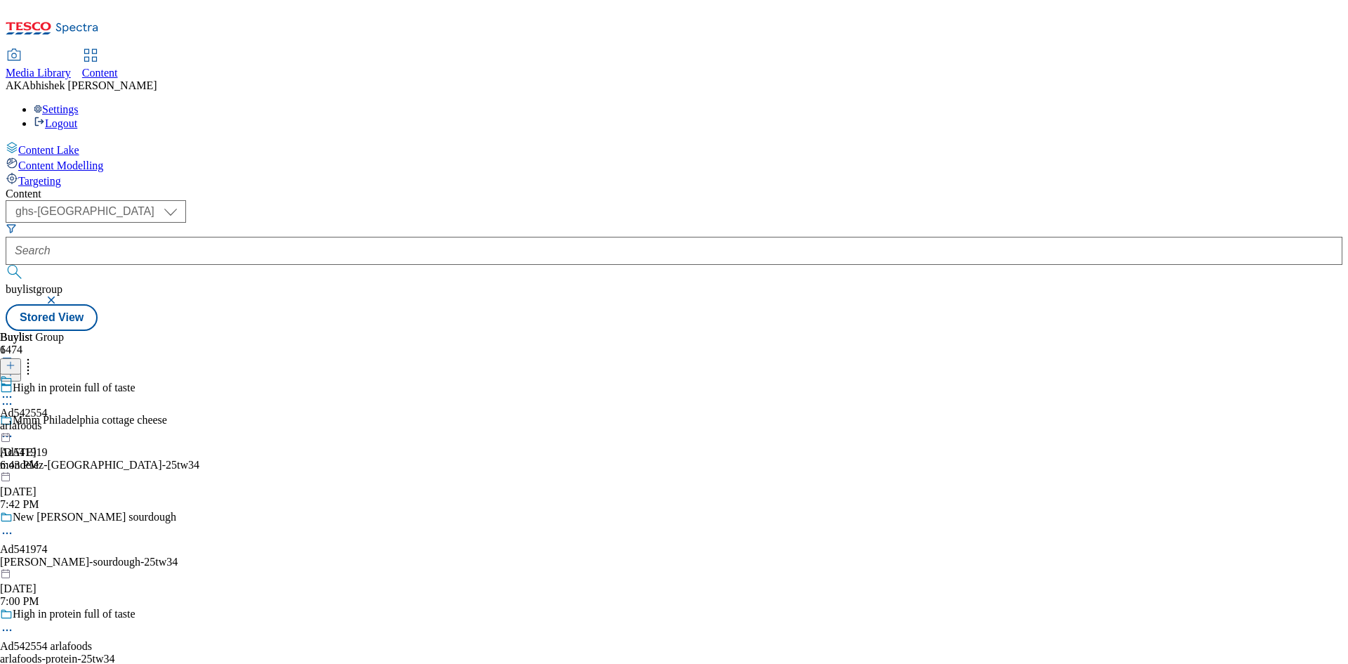
click at [14, 623] on icon at bounding box center [7, 630] width 14 height 14
click at [60, 654] on span "Edit" at bounding box center [52, 659] width 16 height 11
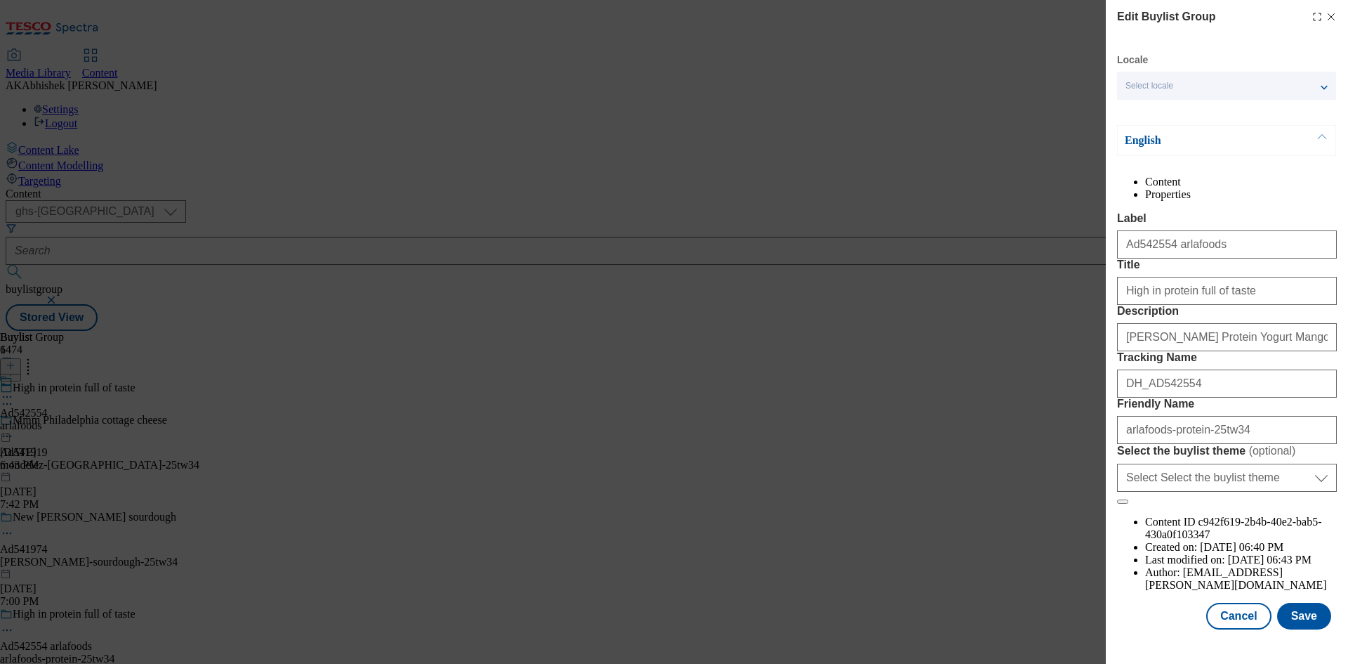
scroll to position [54, 0]
click at [1139, 444] on input "arlafoods-protein-25tw34" at bounding box center [1227, 430] width 220 height 28
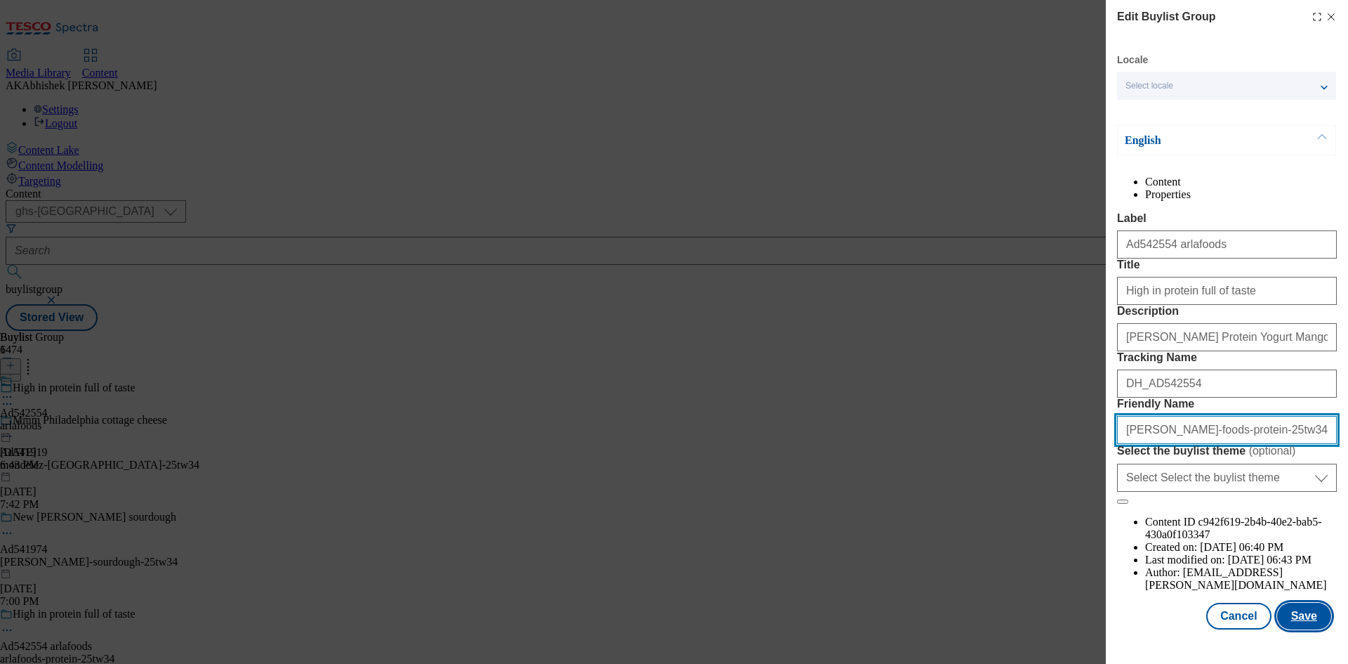
type input "[PERSON_NAME]-foods-protein-25tw34"
click at [1284, 620] on button "Save" at bounding box center [1304, 616] width 54 height 27
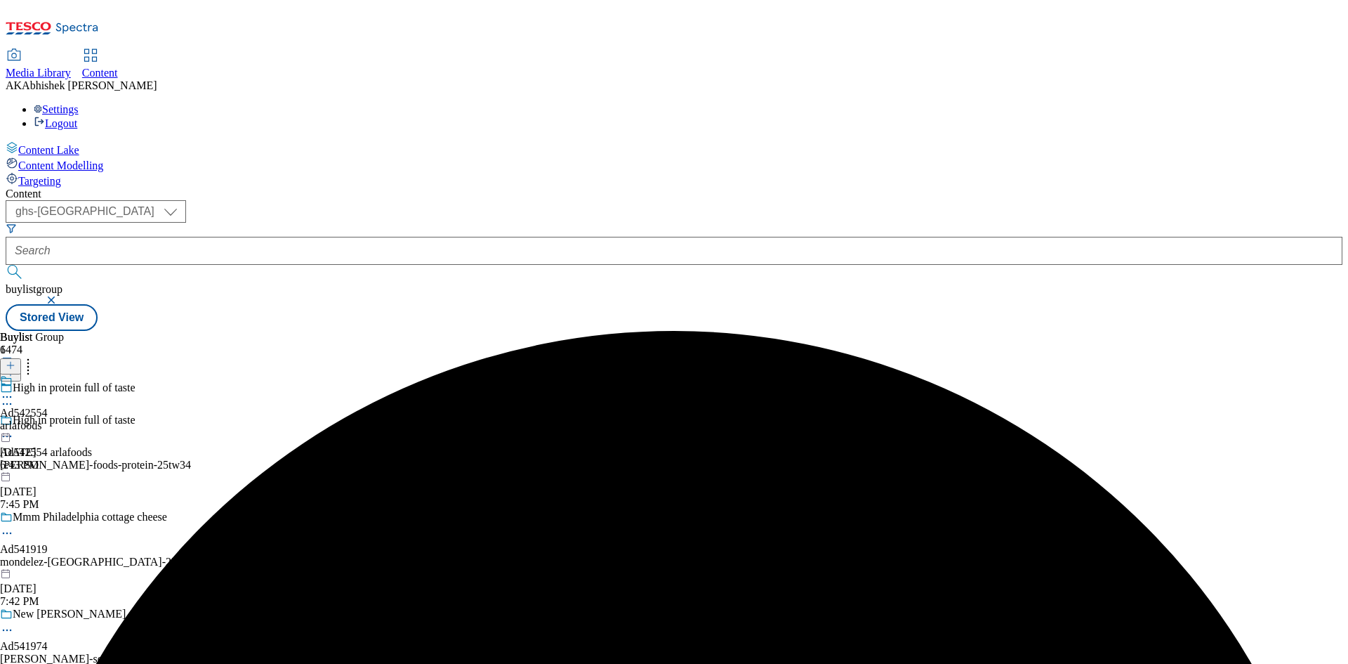
click at [14, 390] on icon at bounding box center [7, 397] width 14 height 14
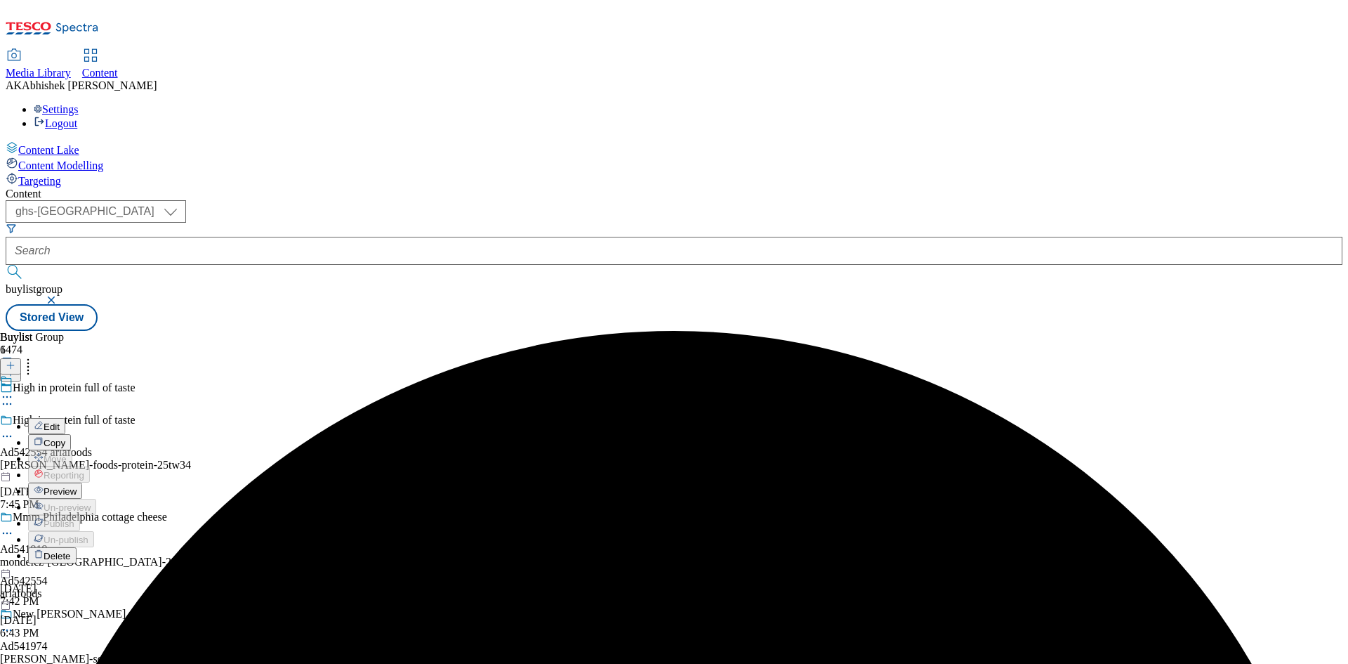
click at [60, 421] on span "Edit" at bounding box center [52, 426] width 16 height 11
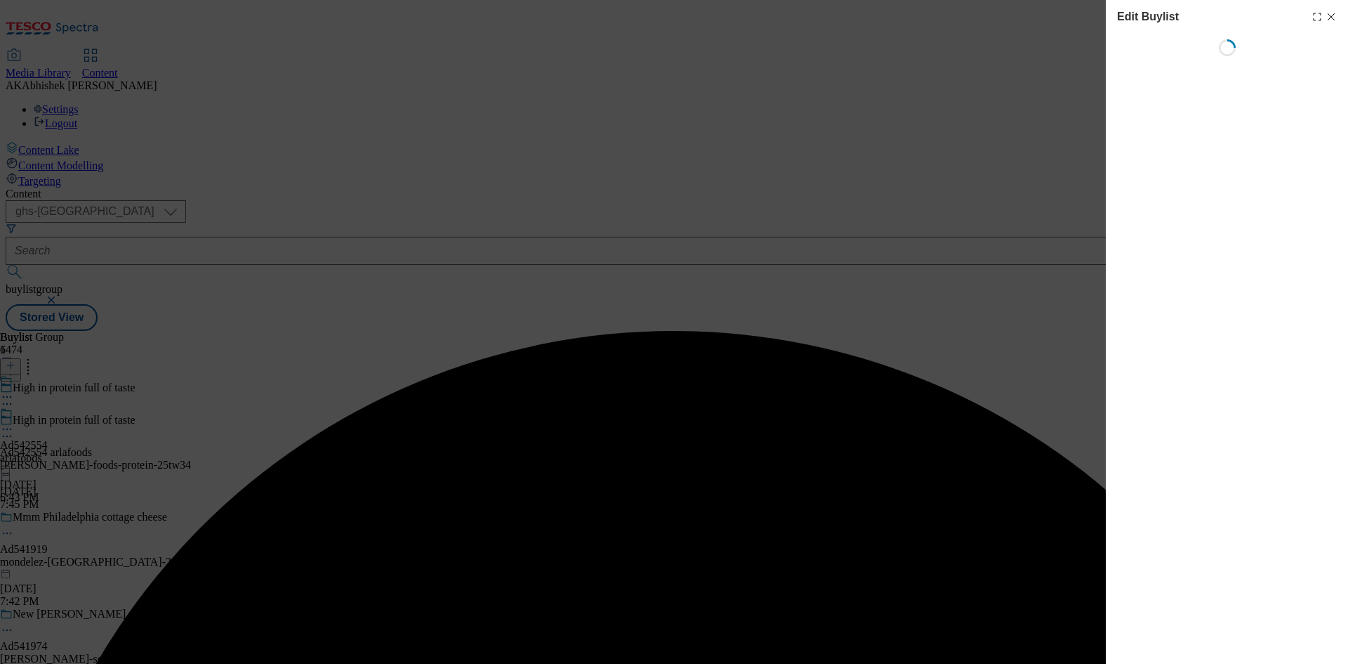
select select "tactical"
select select "supplier funded short term 1-3 weeks"
select select "dunnhumby"
select select "Banner"
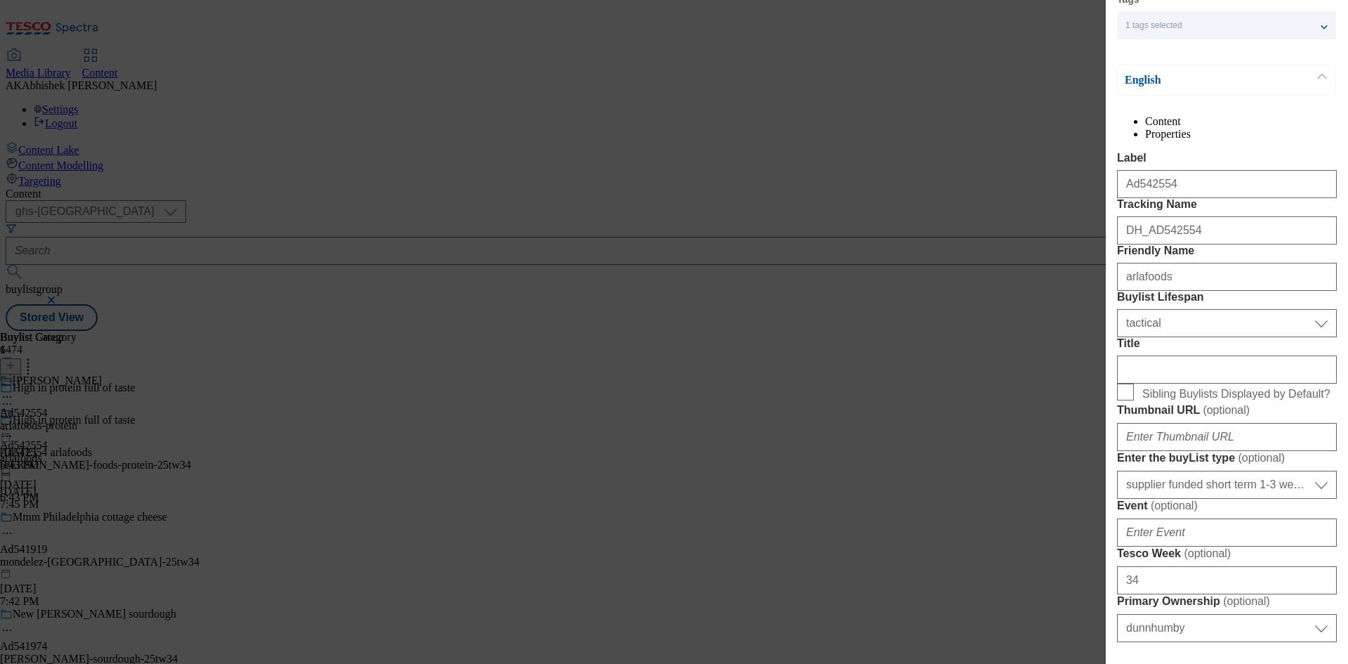
scroll to position [140, 0]
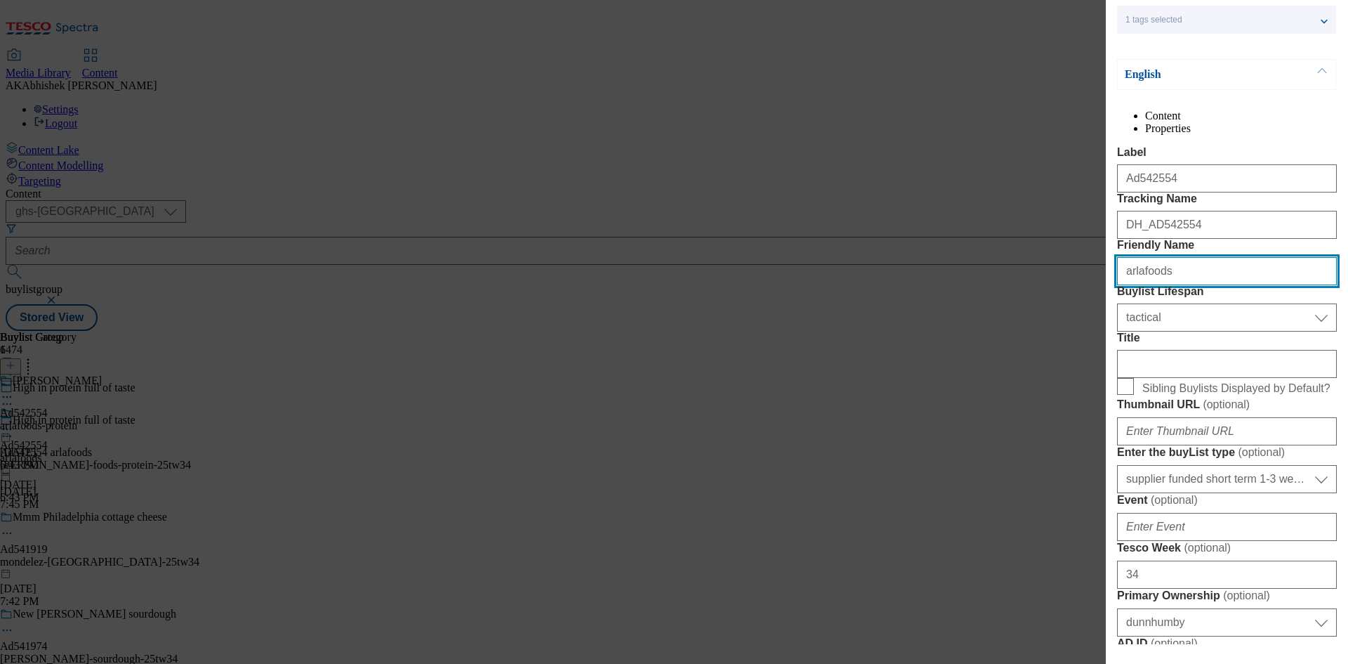
click at [1143, 285] on input "arlafoods" at bounding box center [1227, 271] width 220 height 28
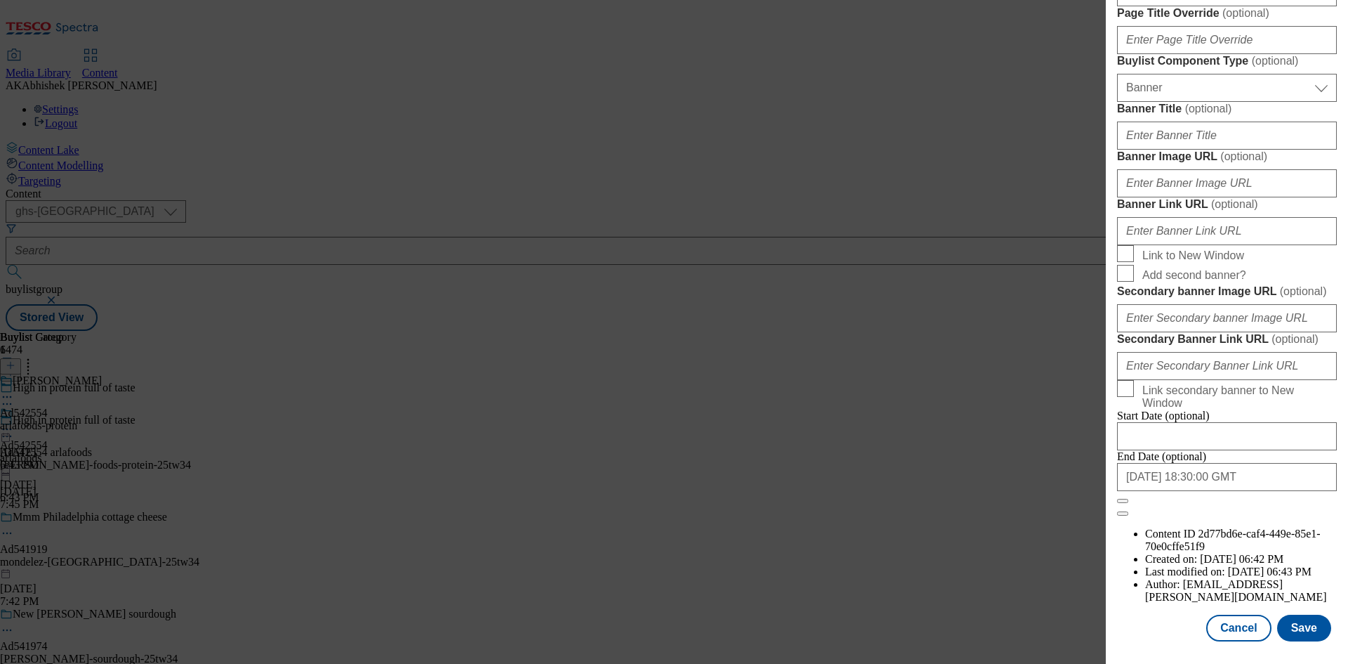
scroll to position [1454, 0]
type input "[PERSON_NAME]-foods"
click at [1272, 491] on input "[DATE] 18:30:00 GMT" at bounding box center [1227, 477] width 220 height 28
select select "2026"
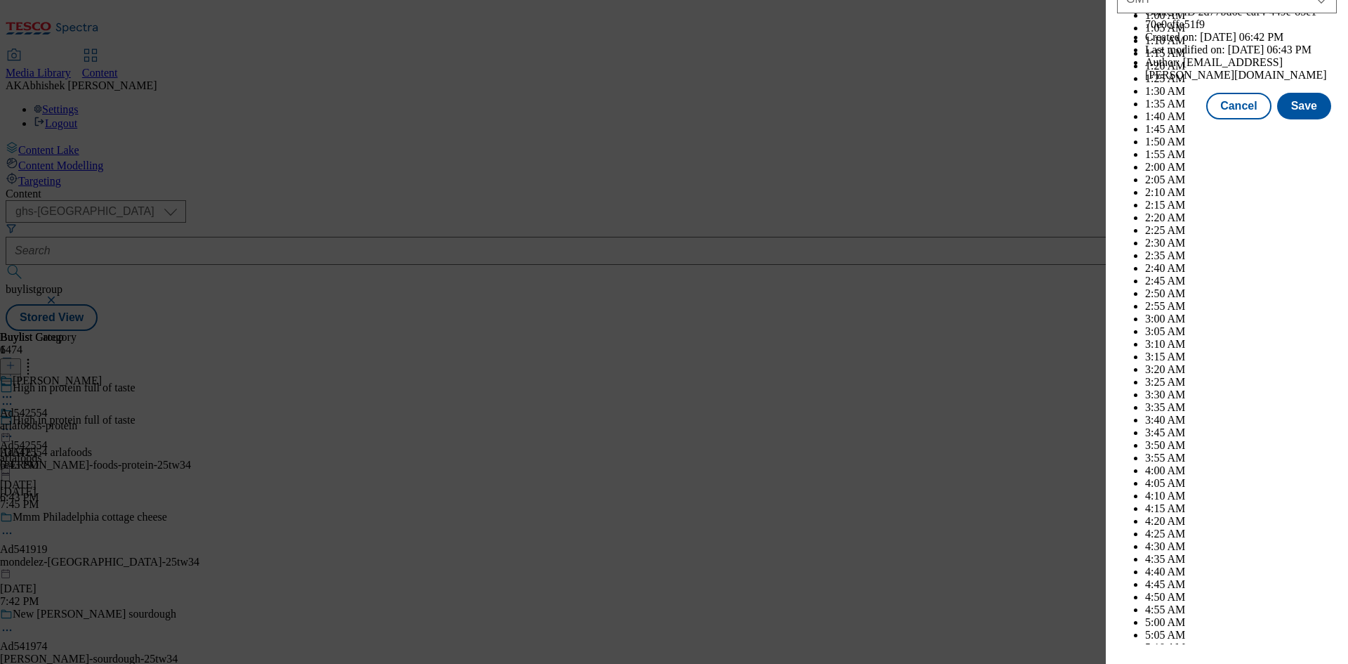
scroll to position [5760, 0]
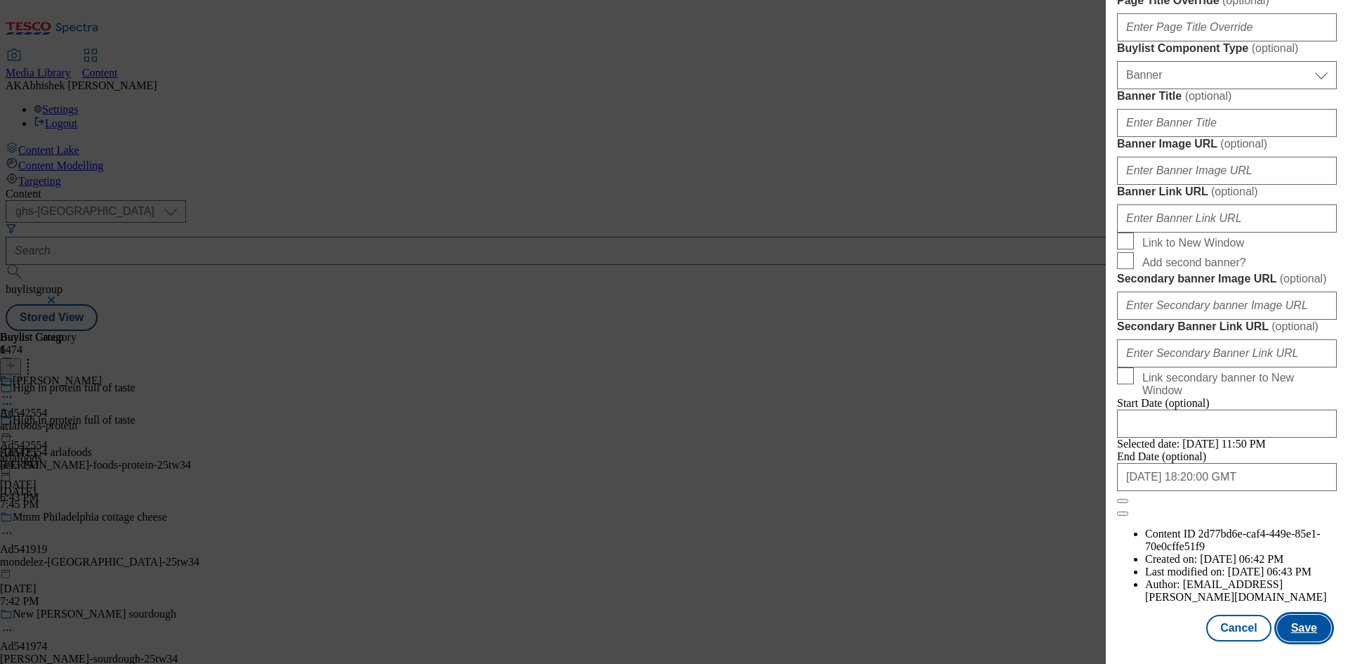
click at [1285, 624] on button "Save" at bounding box center [1304, 627] width 54 height 27
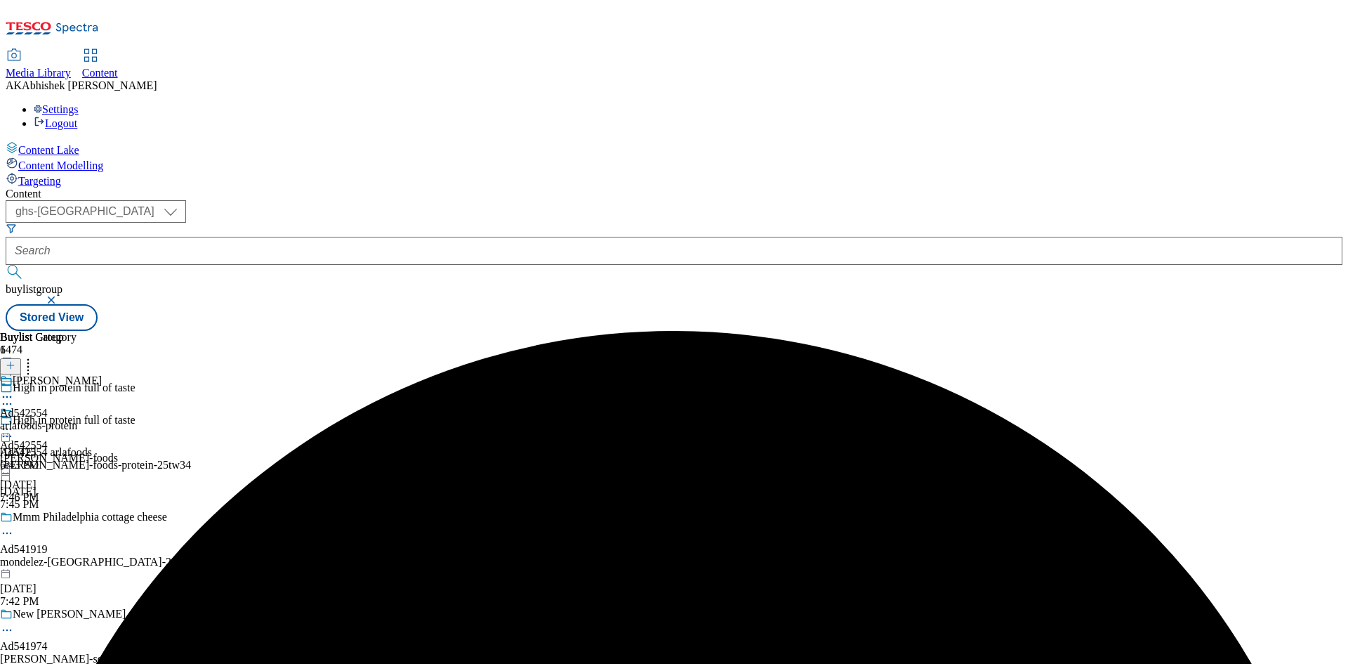
click at [14, 390] on icon at bounding box center [7, 397] width 14 height 14
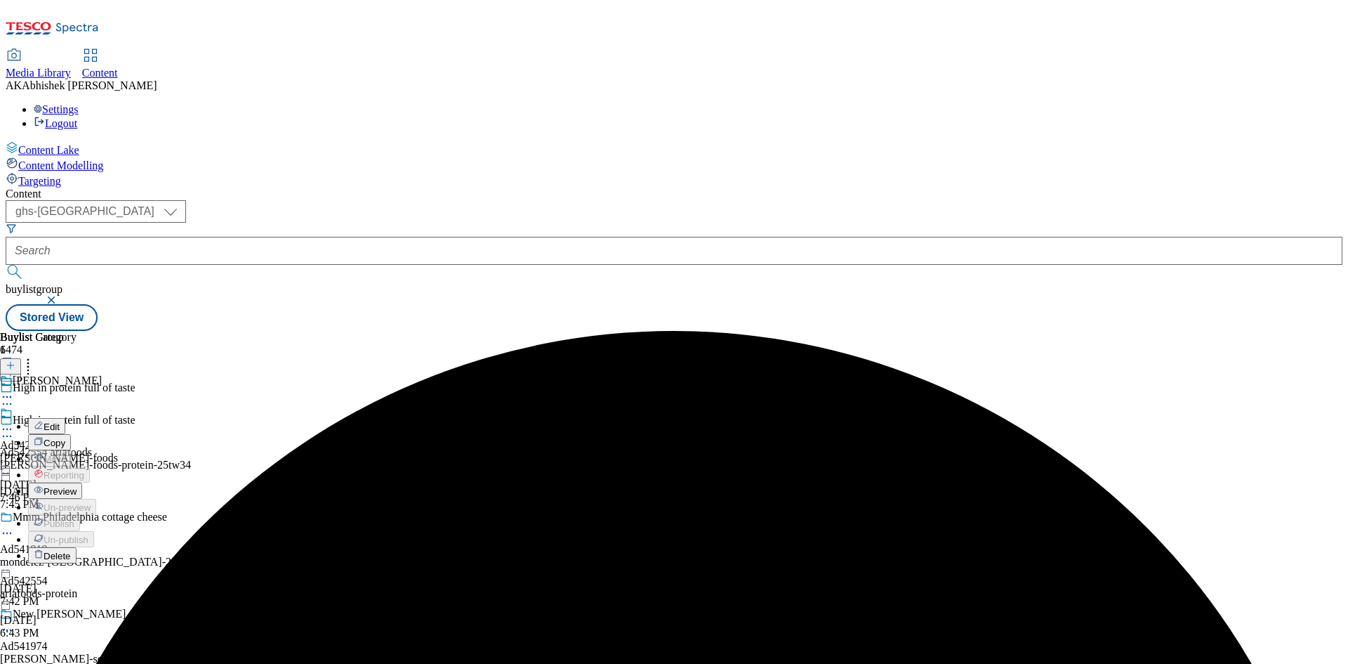
click at [60, 421] on span "Edit" at bounding box center [52, 426] width 16 height 11
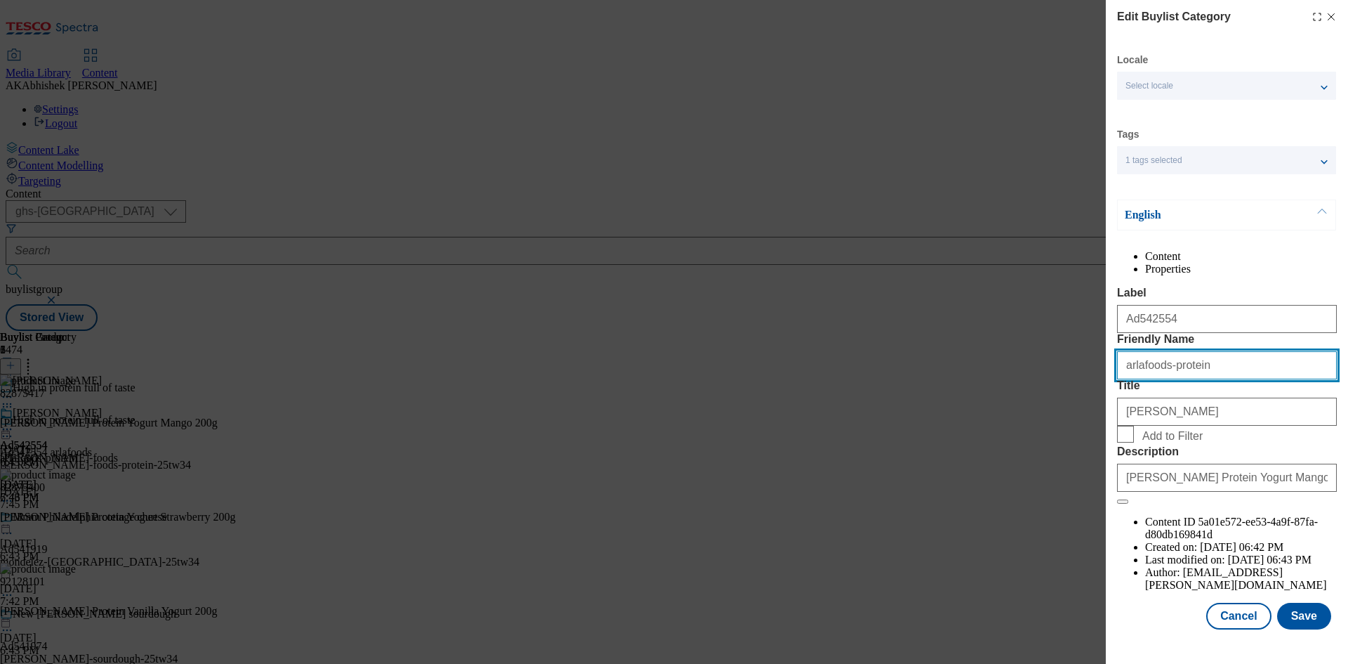
click at [1140, 379] on input "arlafoods-protein" at bounding box center [1227, 365] width 220 height 28
type input "[PERSON_NAME]-foods-protein"
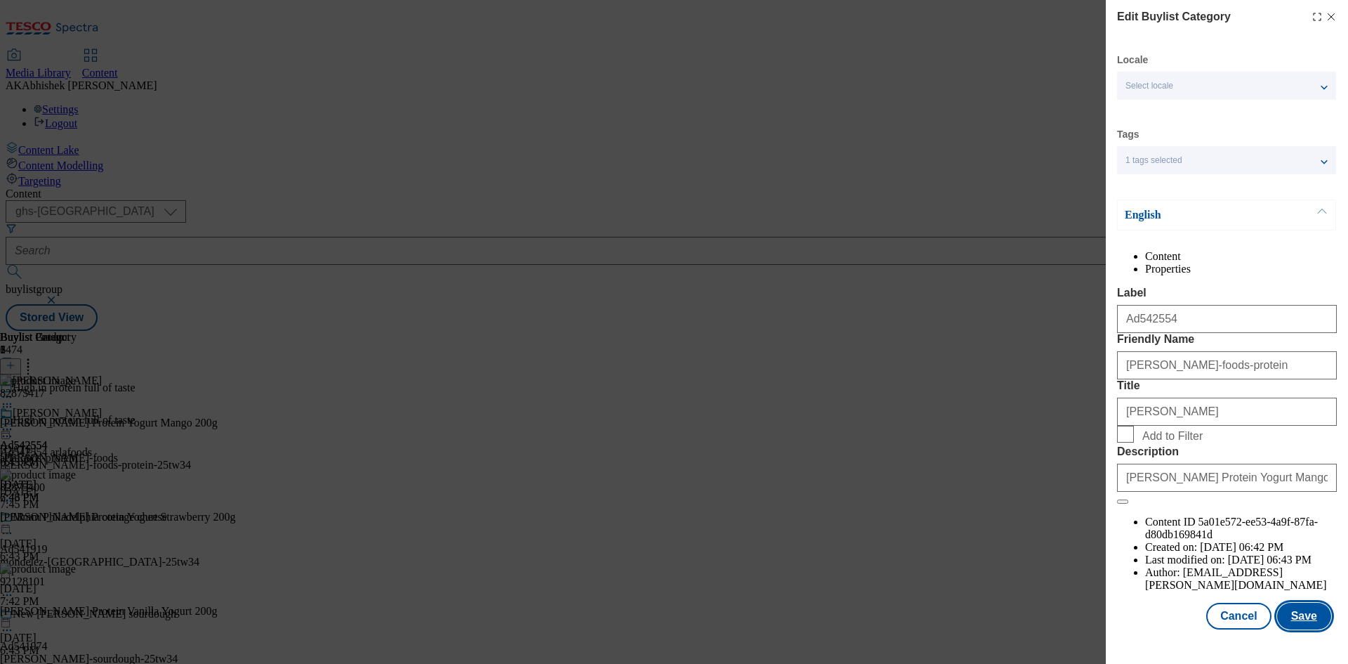
click at [1306, 629] on button "Save" at bounding box center [1304, 616] width 54 height 27
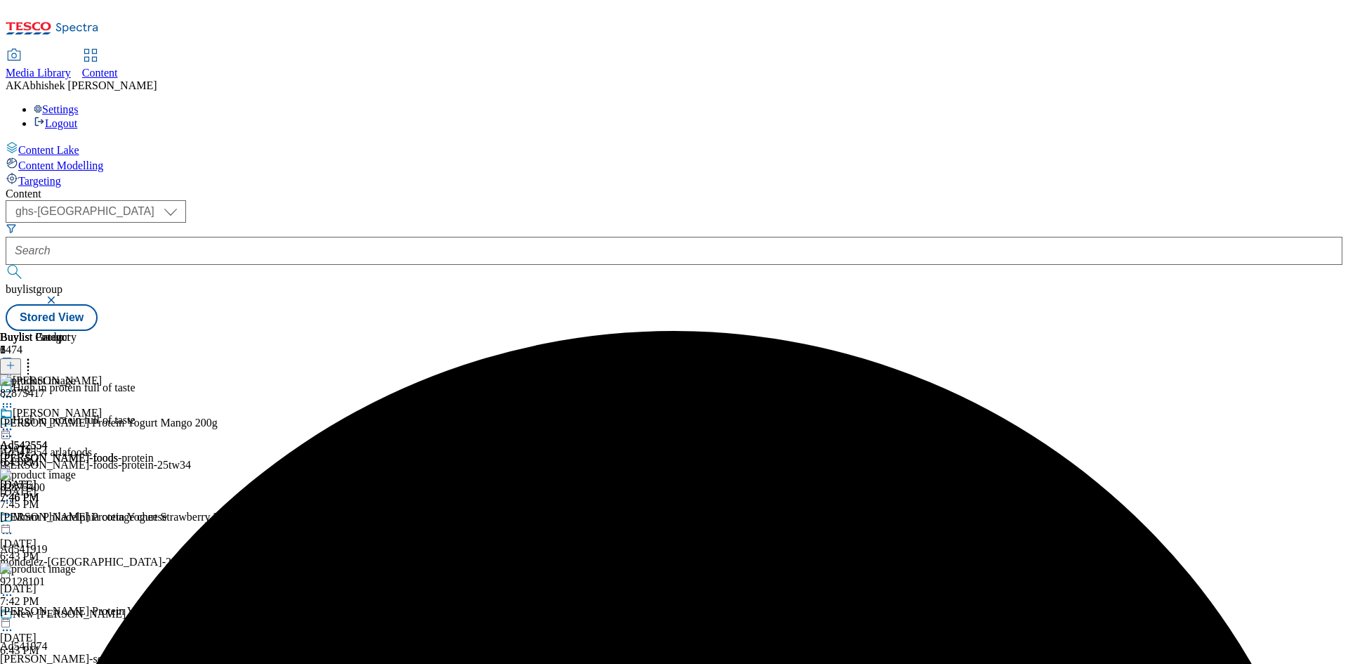
click at [14, 422] on icon at bounding box center [7, 429] width 14 height 14
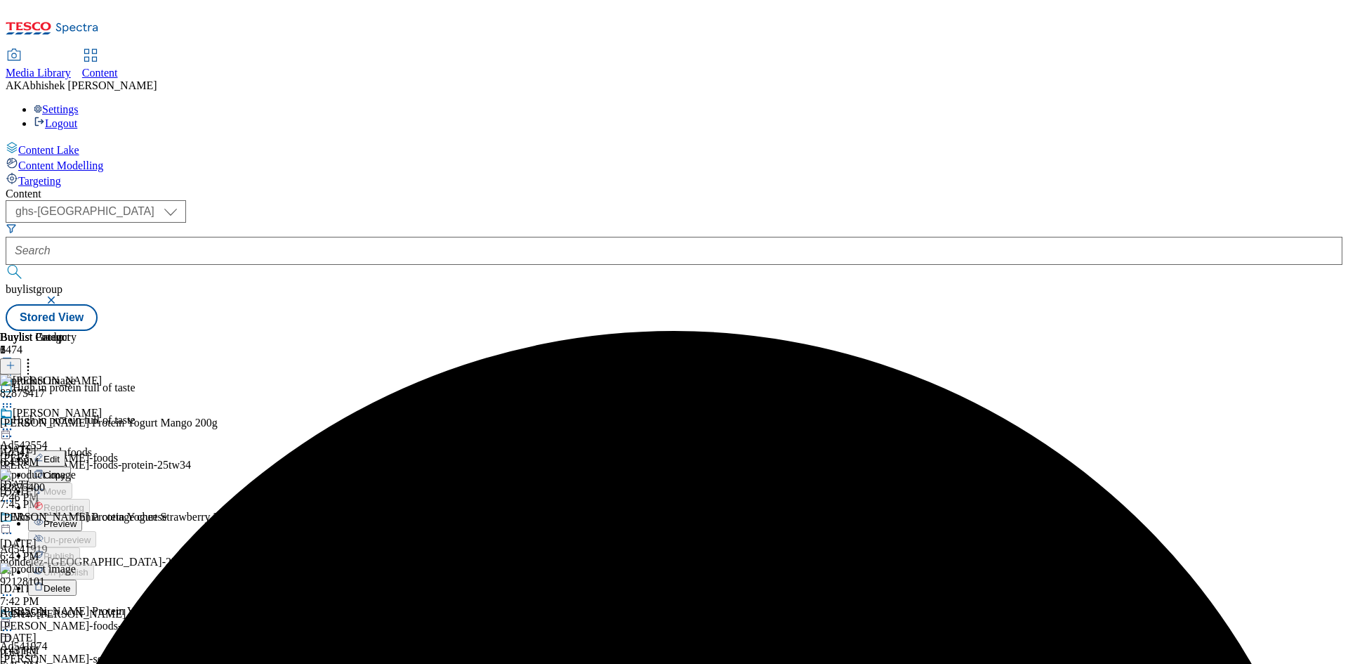
click at [77, 518] on span "Preview" at bounding box center [60, 523] width 33 height 11
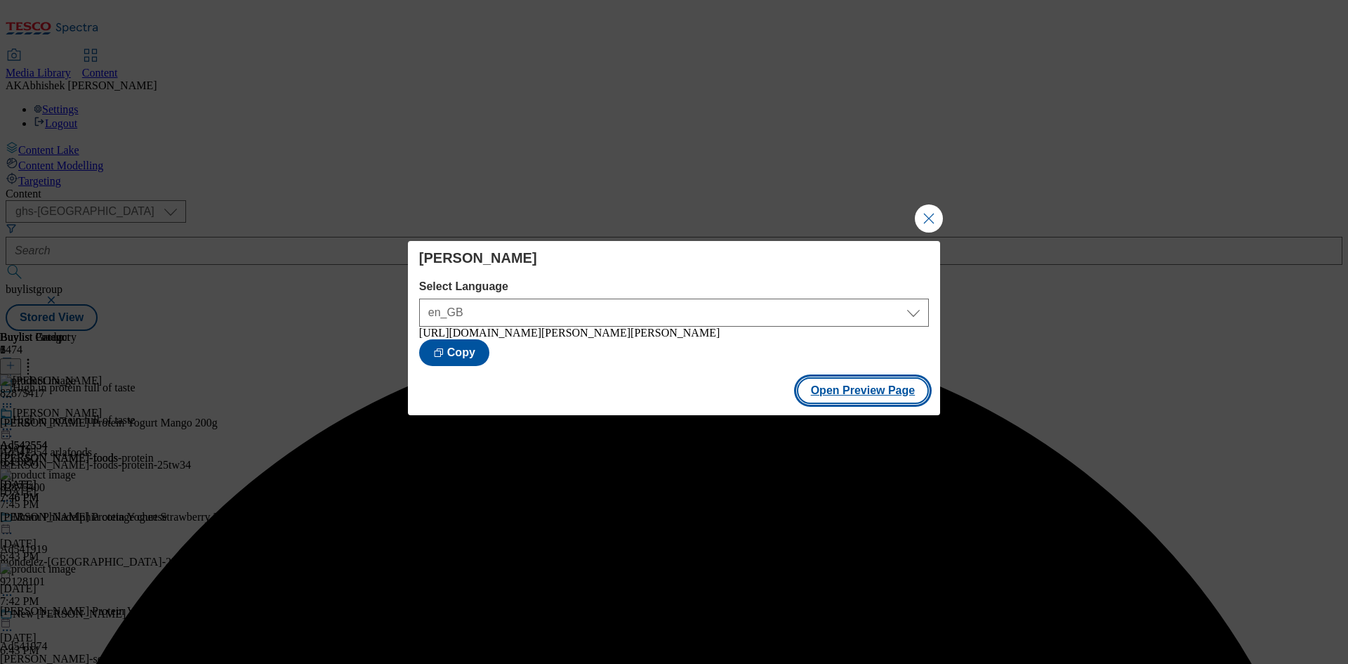
click at [851, 392] on button "Open Preview Page" at bounding box center [863, 390] width 133 height 27
click at [928, 211] on button "Close Modal" at bounding box center [929, 218] width 28 height 28
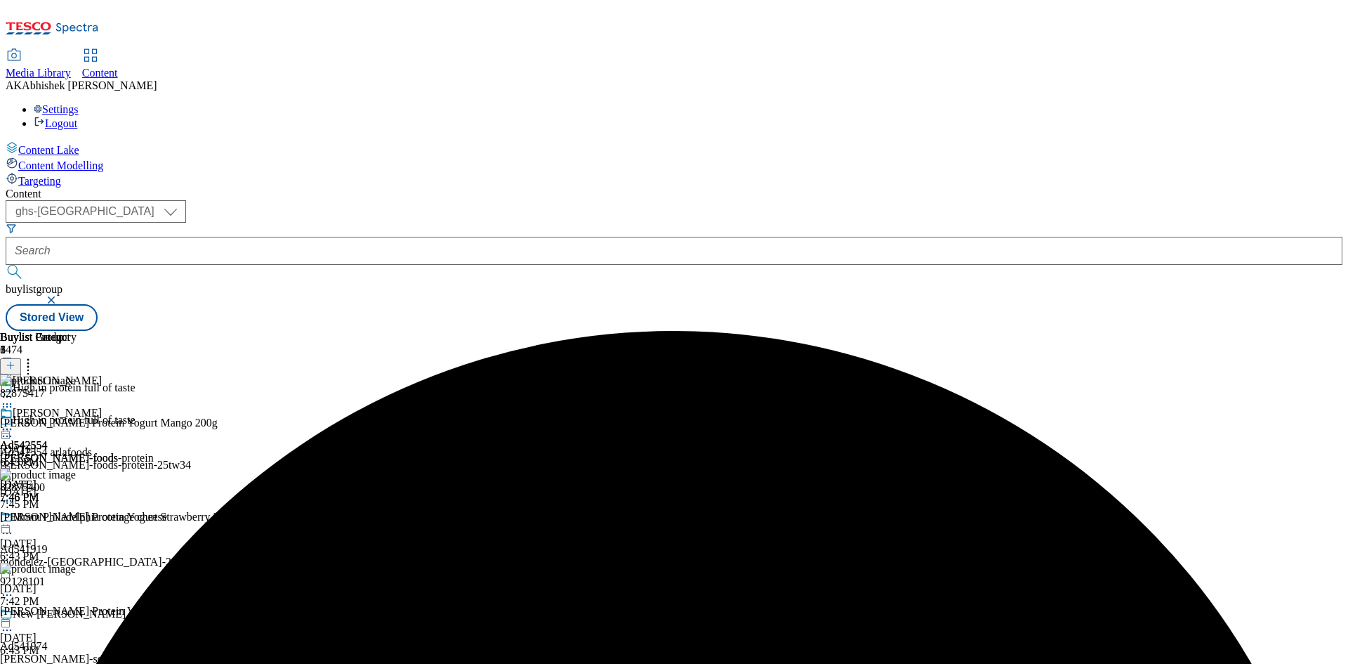
click at [14, 422] on icon at bounding box center [7, 429] width 14 height 14
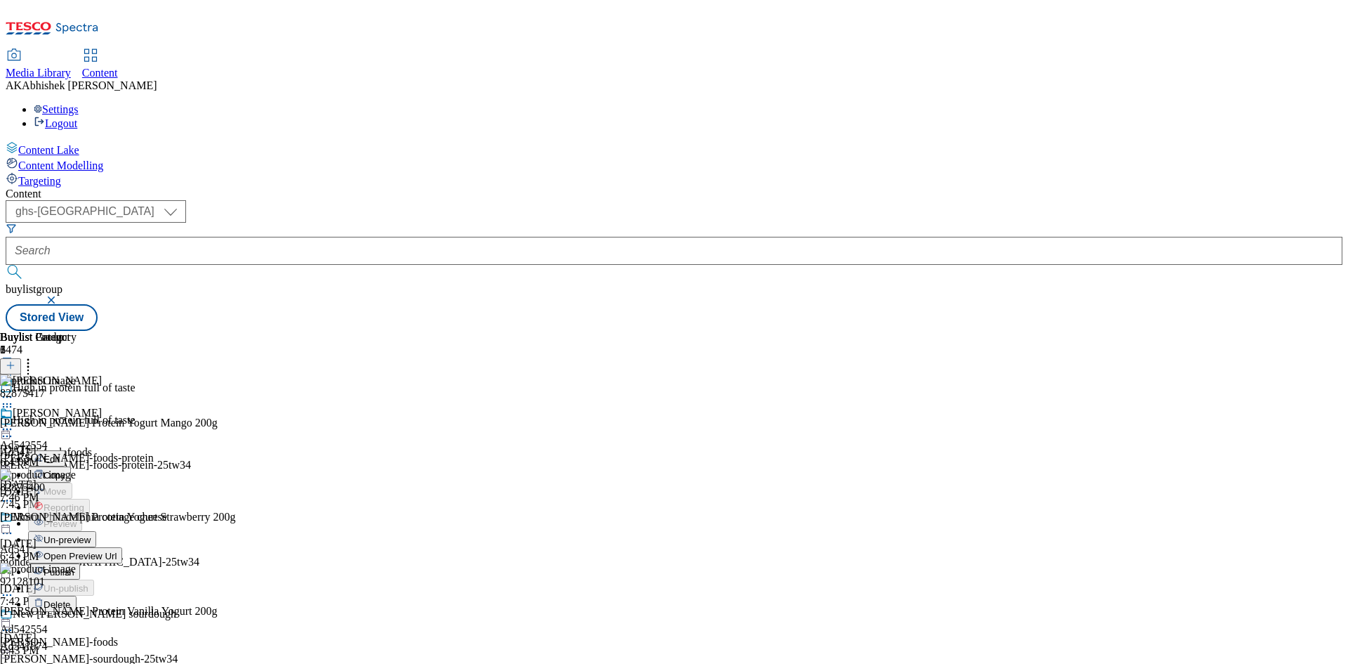
click at [154, 463] on div "[PERSON_NAME] Ad542554 [PERSON_NAME]-foods-protein [DATE] 7:46 PM" at bounding box center [77, 455] width 154 height 97
click at [14, 422] on icon at bounding box center [7, 429] width 14 height 14
click at [74, 567] on span "Publish" at bounding box center [59, 572] width 31 height 11
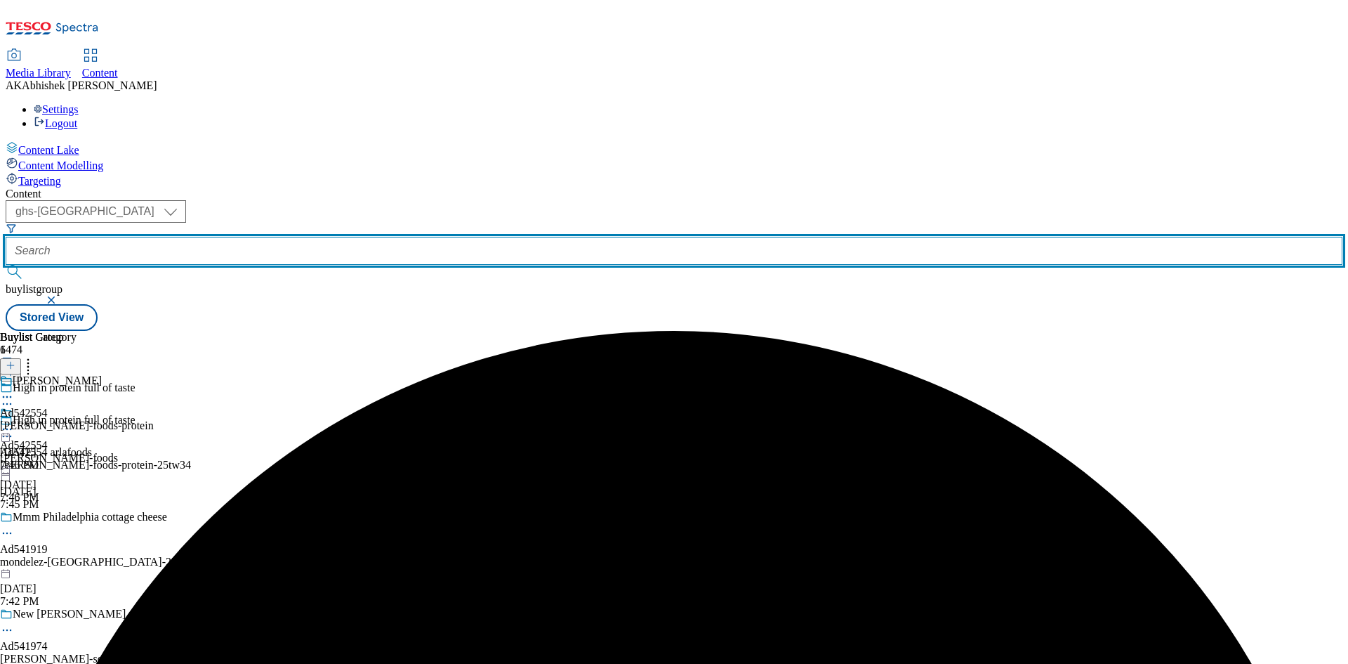
click at [360, 237] on input "text" at bounding box center [674, 251] width 1337 height 28
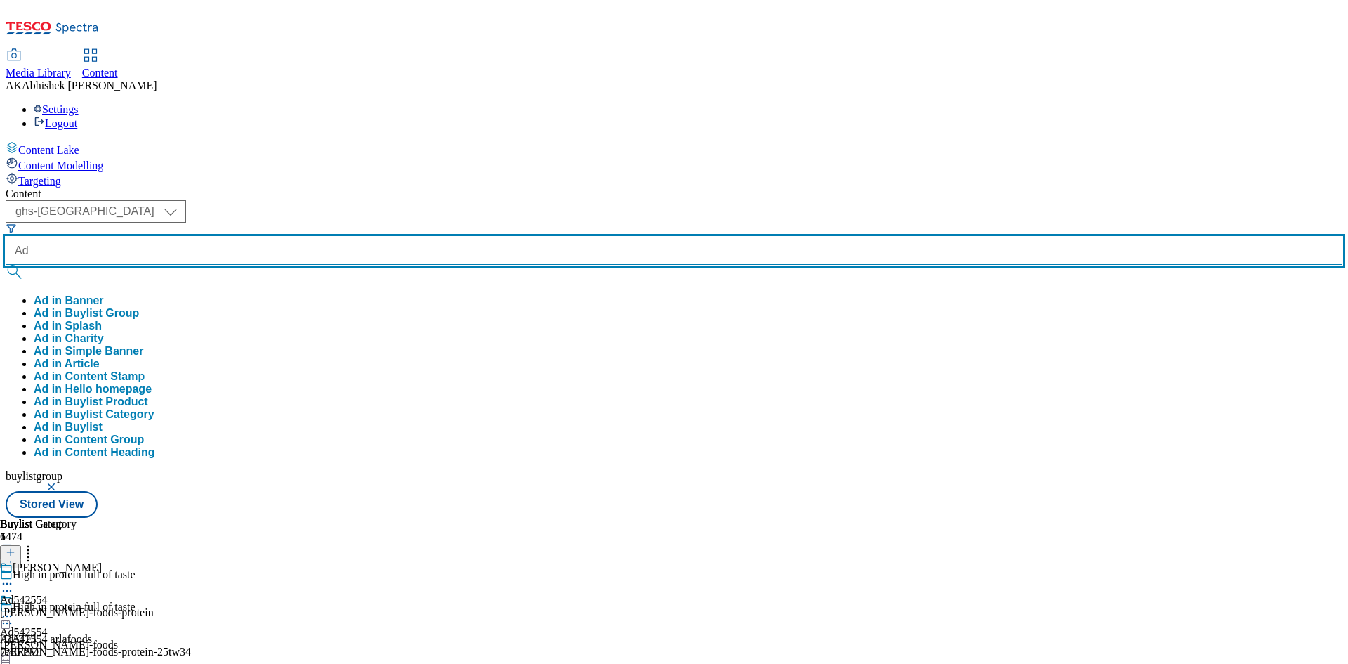
paste input "539909"
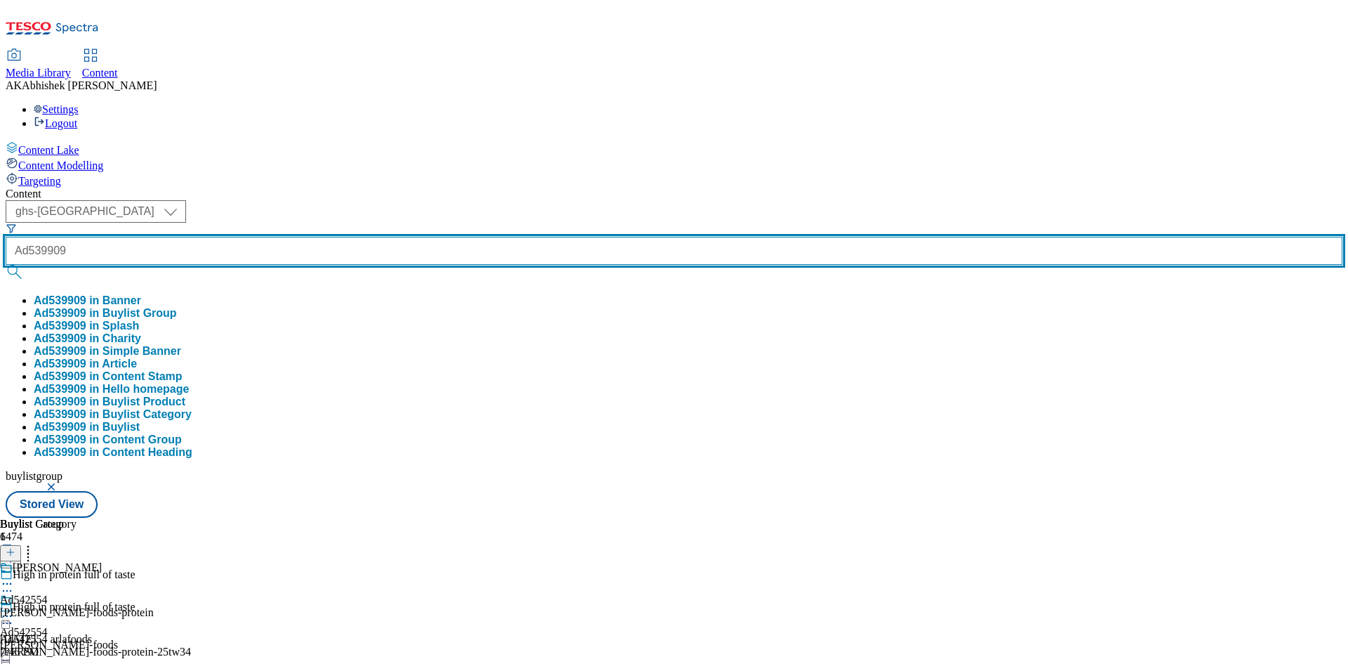
type input "Ad539909"
click at [6, 265] on button "submit" at bounding box center [16, 272] width 20 height 14
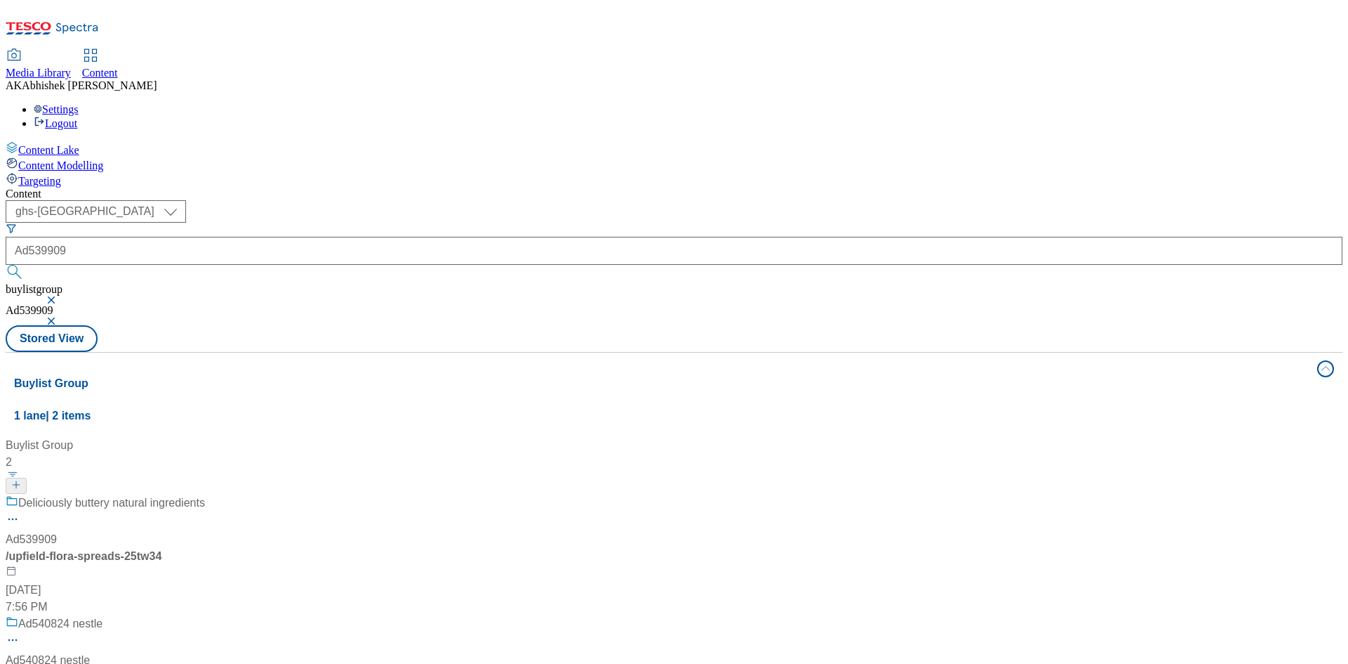
click at [205, 494] on div "Deliciously buttery natural ingredients Ad539909 / upfield-flora-spreads-25tw34…" at bounding box center [105, 554] width 199 height 121
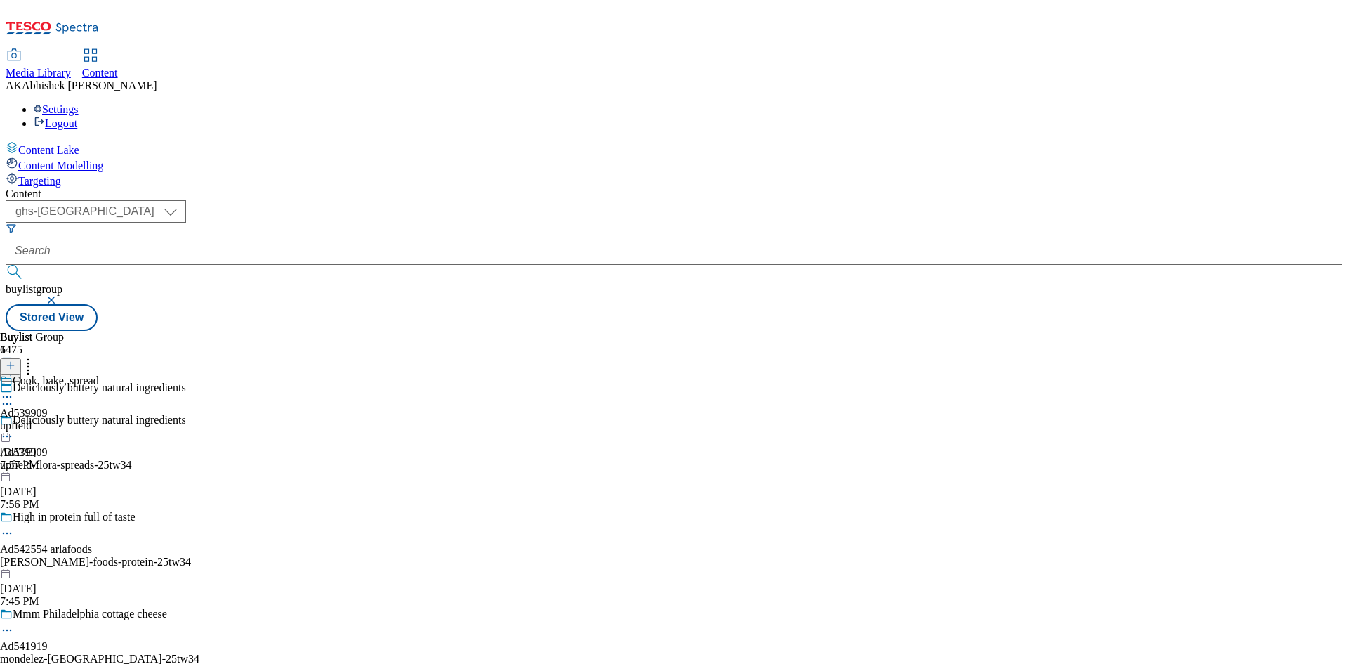
click at [14, 429] on icon at bounding box center [7, 436] width 14 height 14
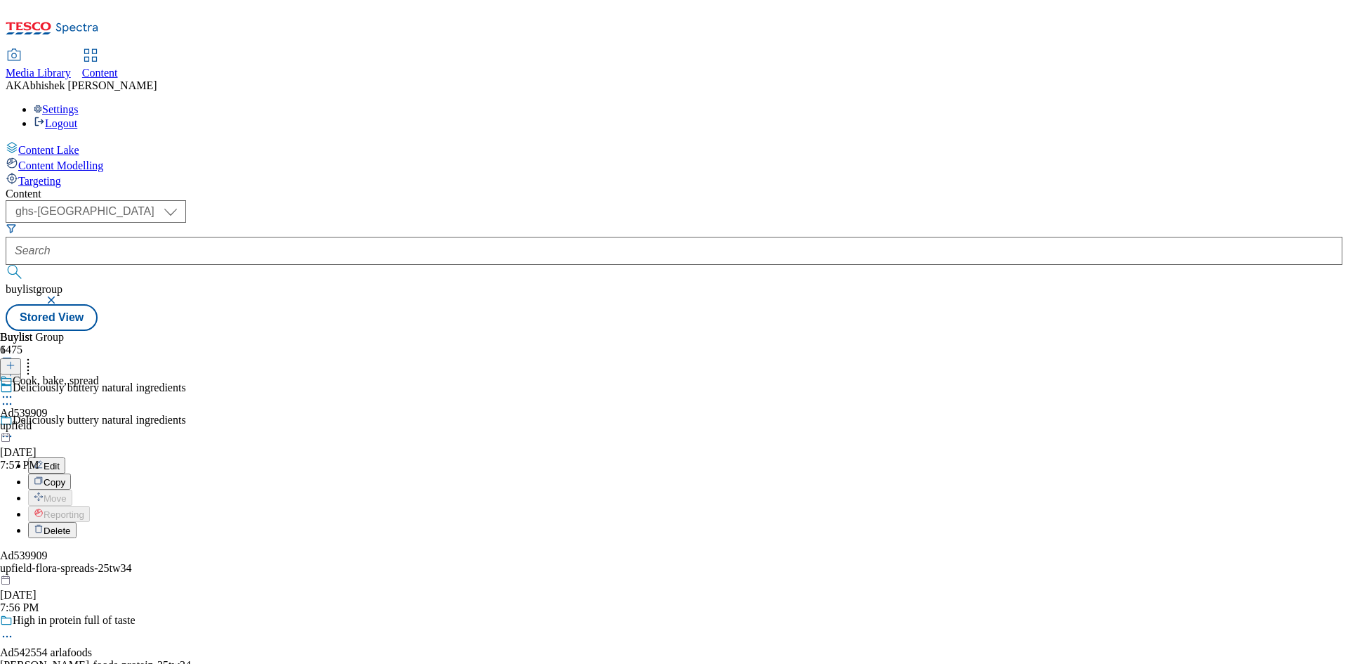
click at [60, 461] on span "Edit" at bounding box center [52, 466] width 16 height 11
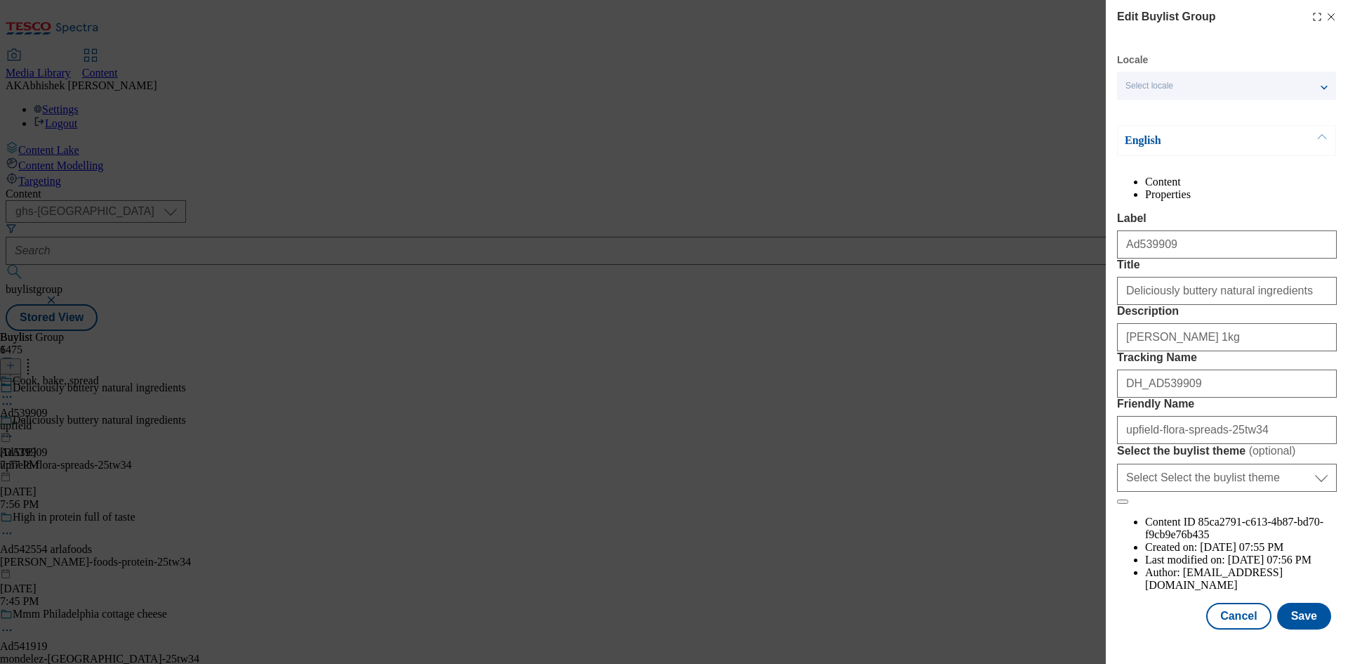
scroll to position [54, 0]
click at [1290, 619] on button "Save" at bounding box center [1304, 616] width 54 height 27
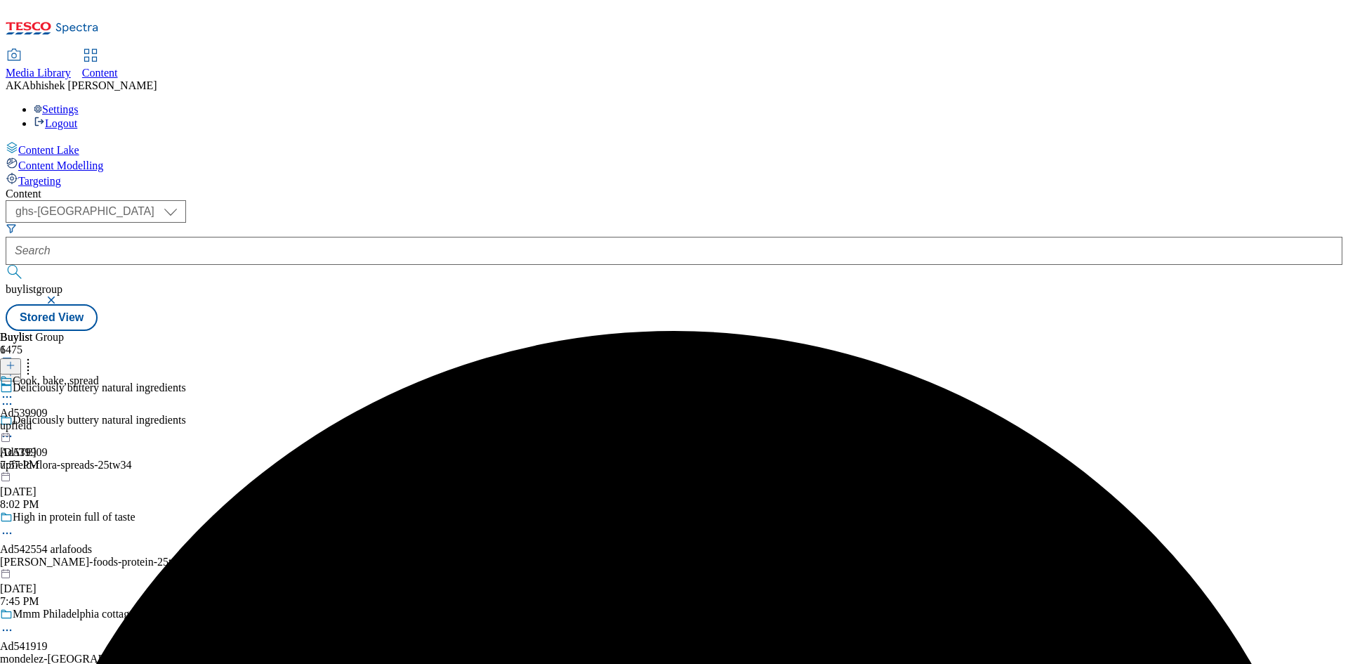
click at [14, 390] on icon at bounding box center [7, 397] width 14 height 14
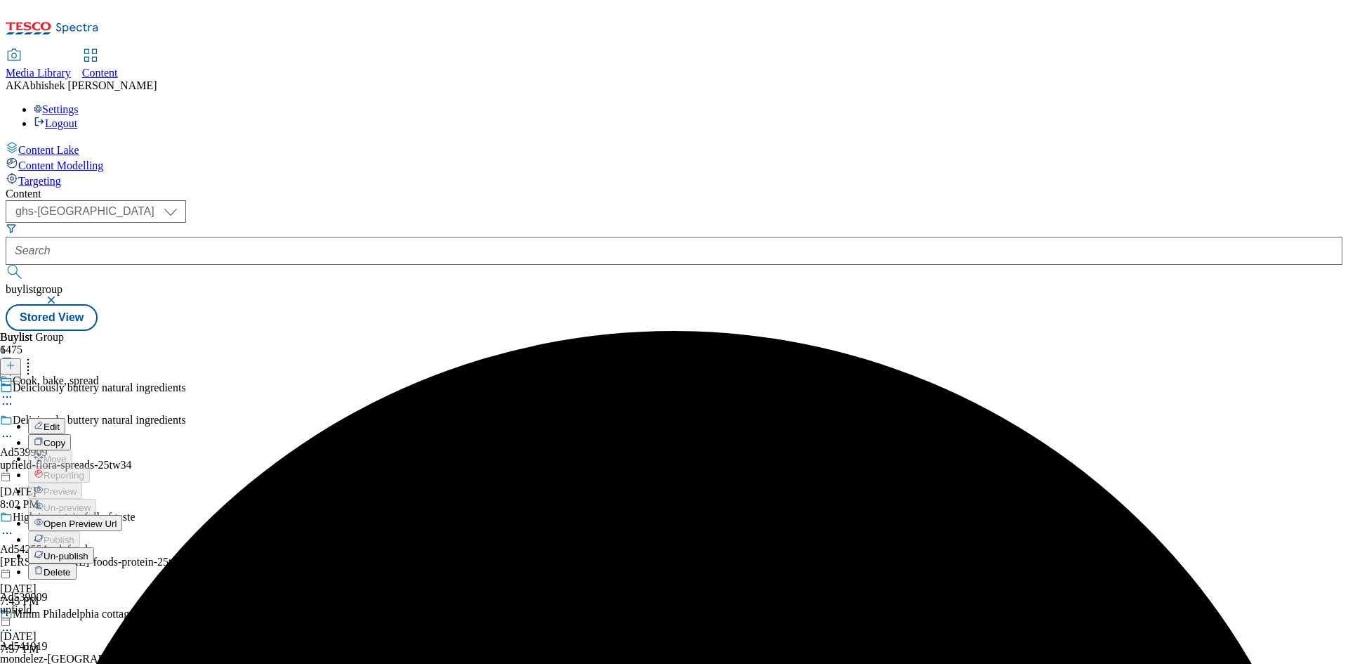
click at [65, 418] on button "Edit" at bounding box center [46, 426] width 37 height 16
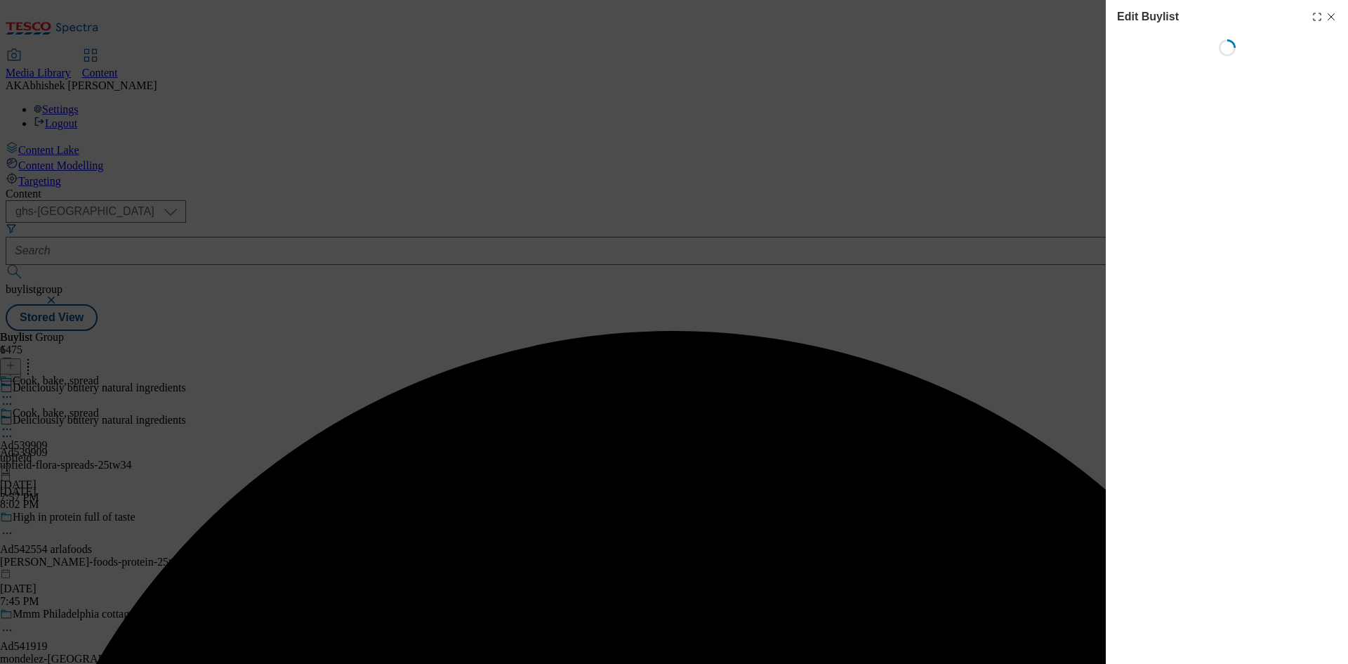
select select "tactical"
select select "supplier funded short term 1-3 weeks"
select select "dunnhumby"
select select "Banner"
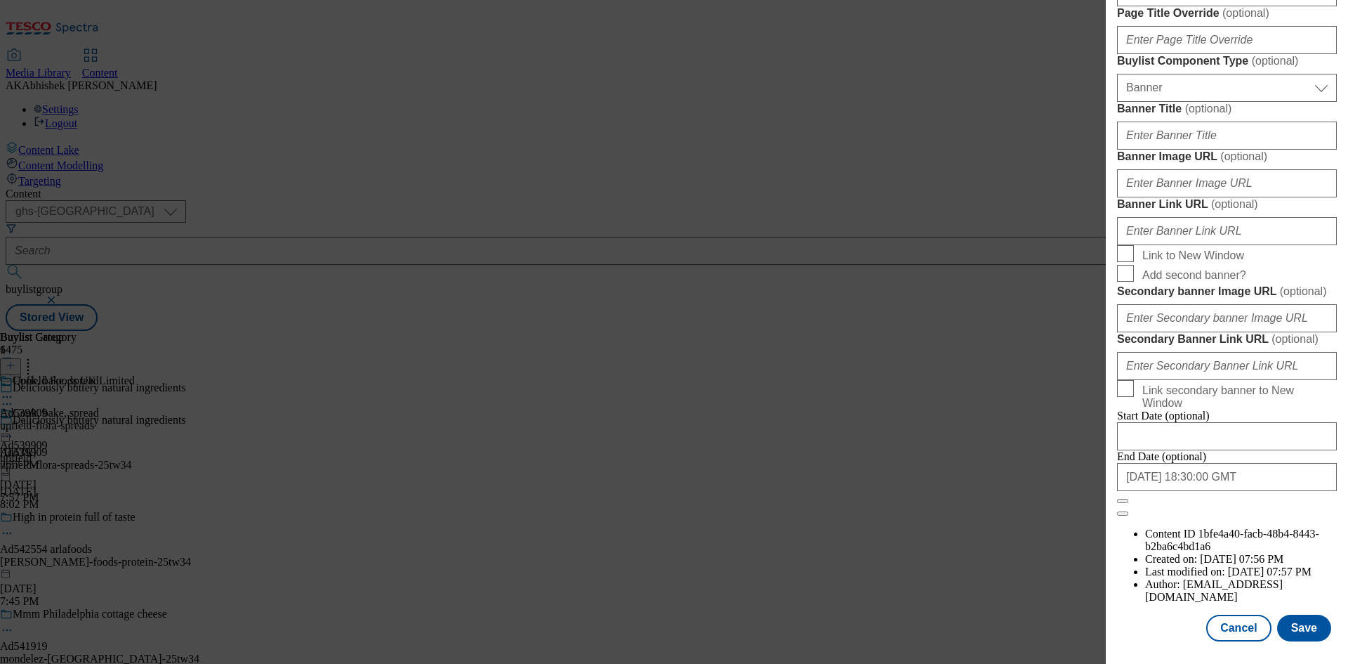
scroll to position [1454, 0]
click at [1258, 491] on input "[DATE] 18:30:00 GMT" at bounding box center [1227, 477] width 220 height 28
select select "2026"
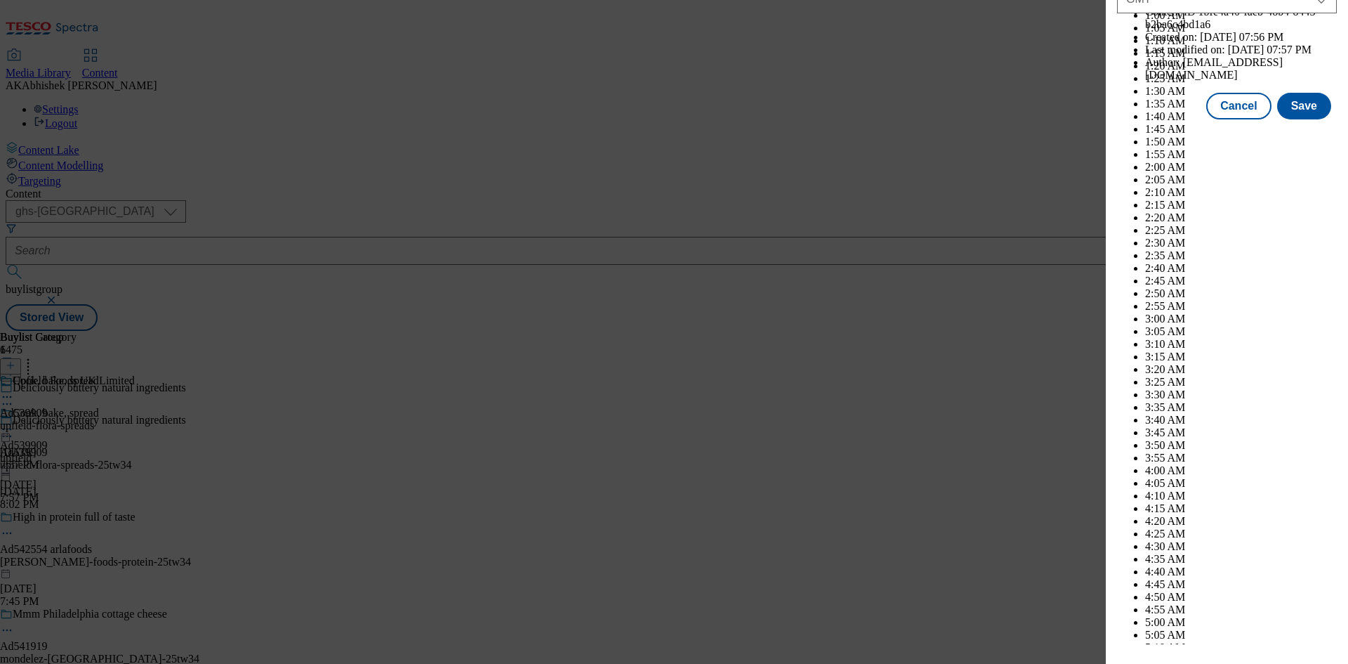
scroll to position [5760, 0]
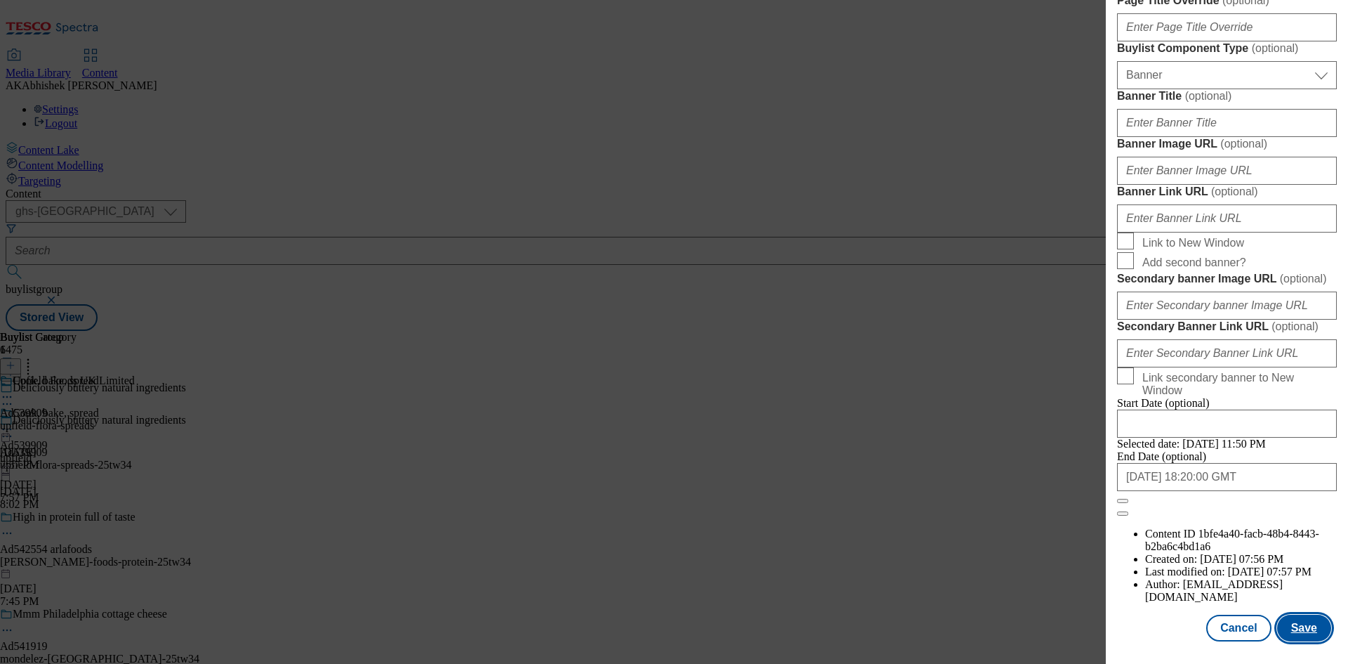
click at [1298, 630] on button "Save" at bounding box center [1304, 627] width 54 height 27
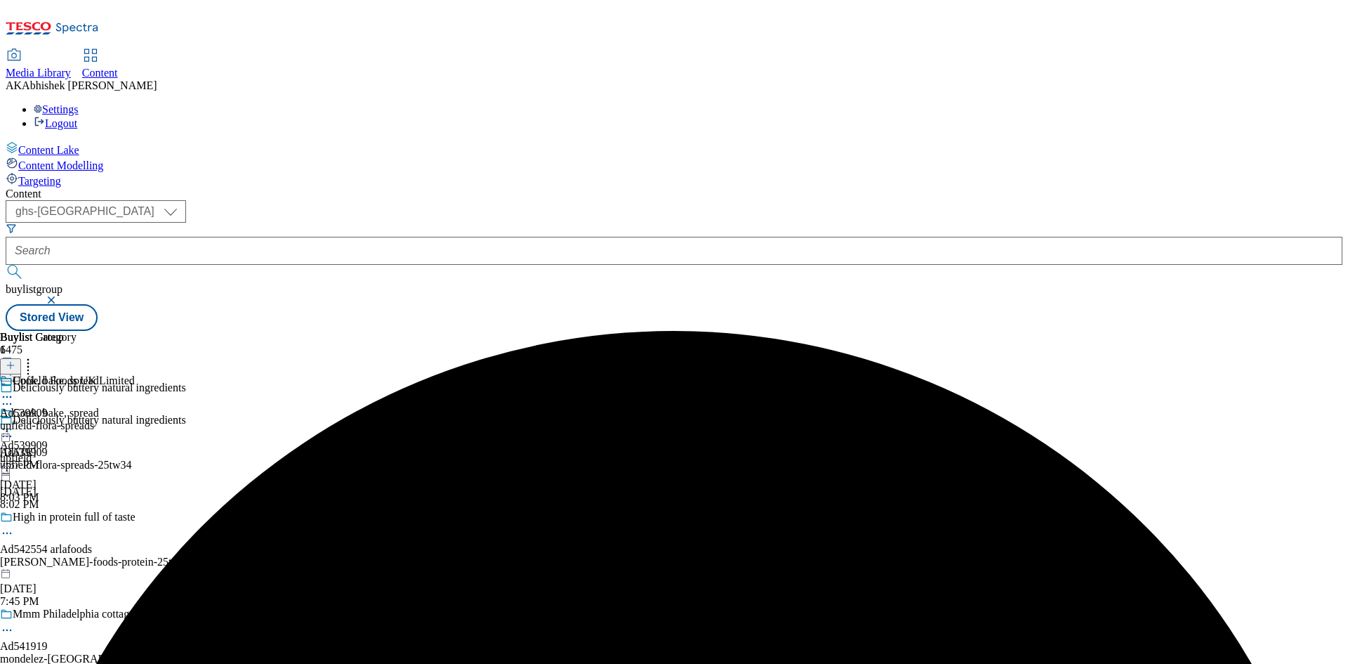
click at [14, 390] on icon at bounding box center [7, 397] width 14 height 14
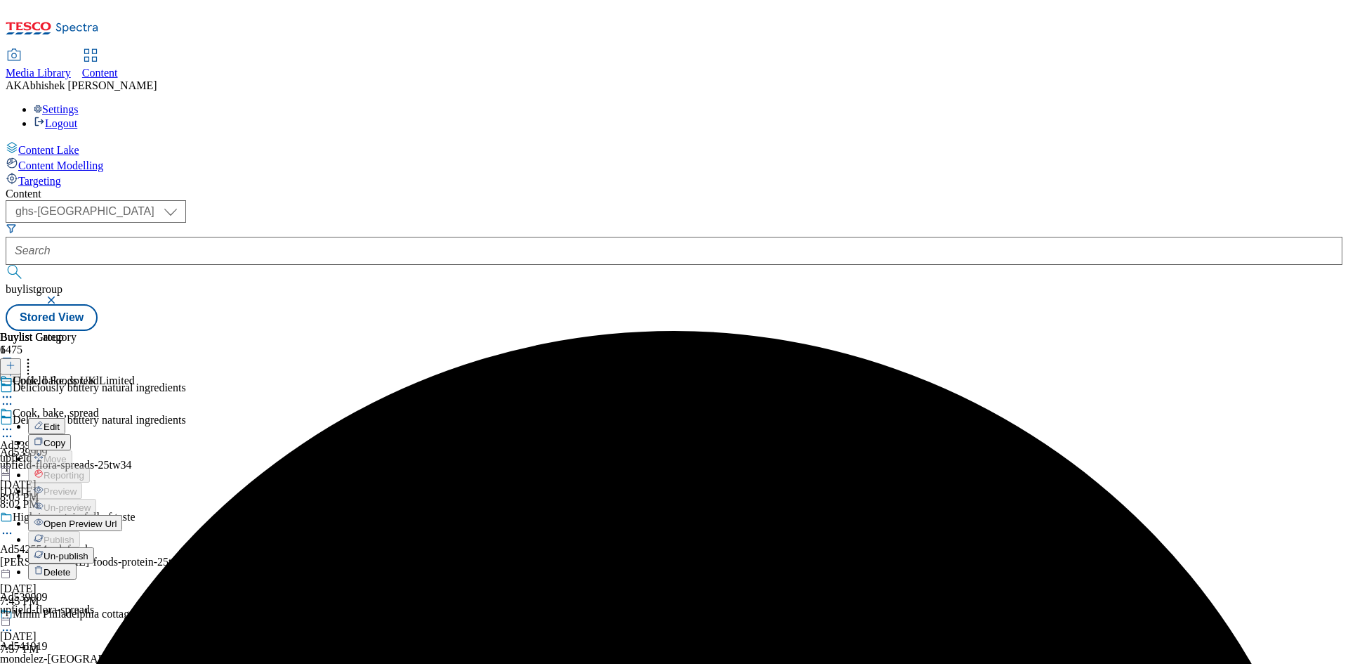
click at [60, 421] on span "Edit" at bounding box center [52, 426] width 16 height 11
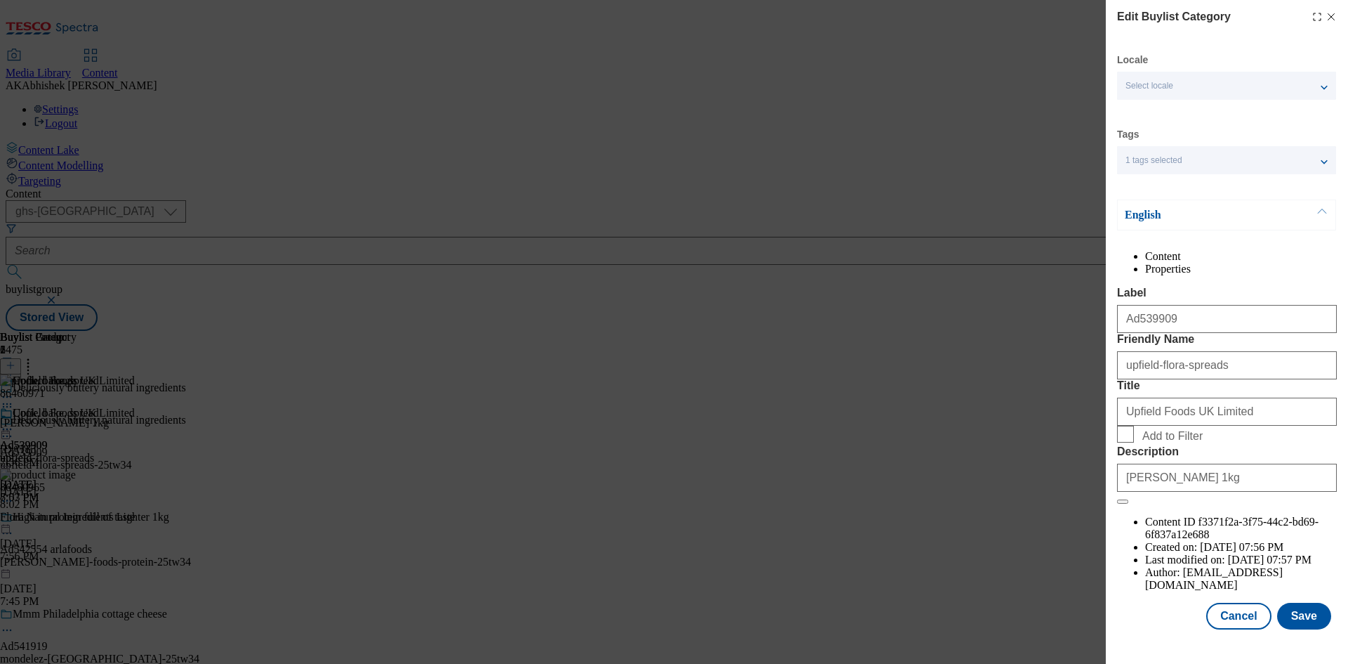
scroll to position [27, 0]
click at [1295, 626] on button "Save" at bounding box center [1304, 616] width 54 height 27
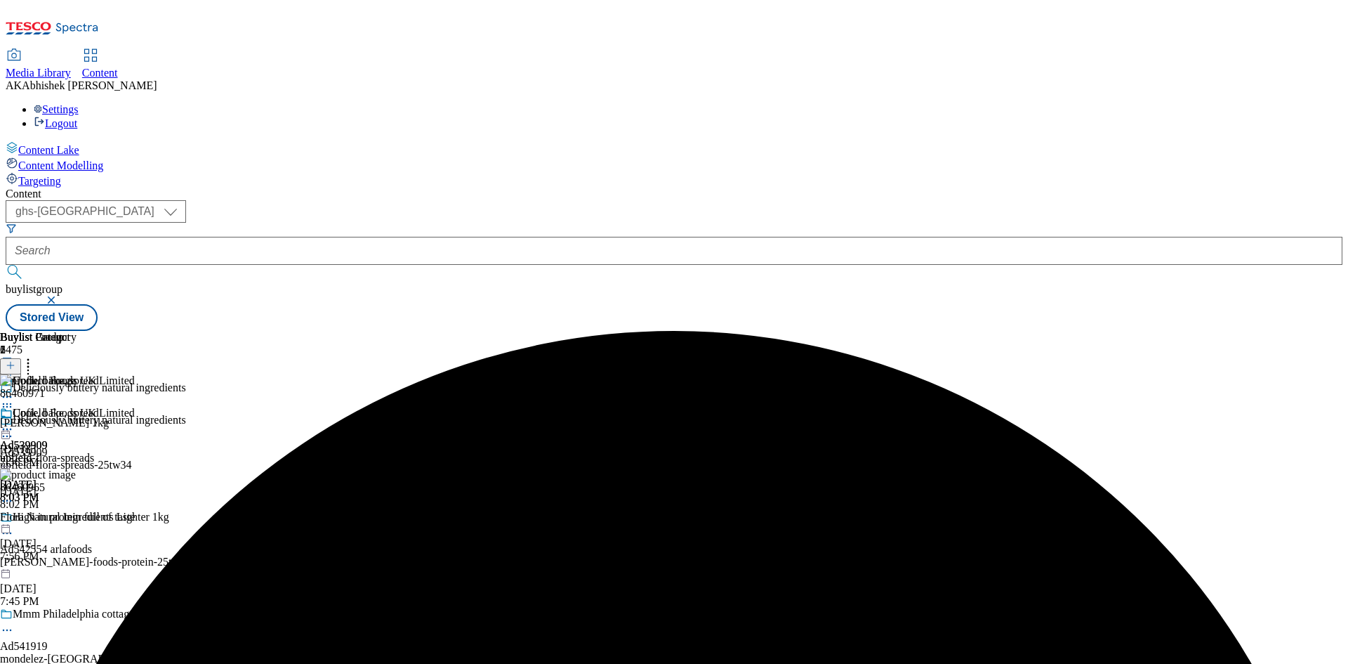
click at [14, 422] on icon at bounding box center [7, 429] width 14 height 14
click at [77, 518] on span "Preview" at bounding box center [60, 523] width 33 height 11
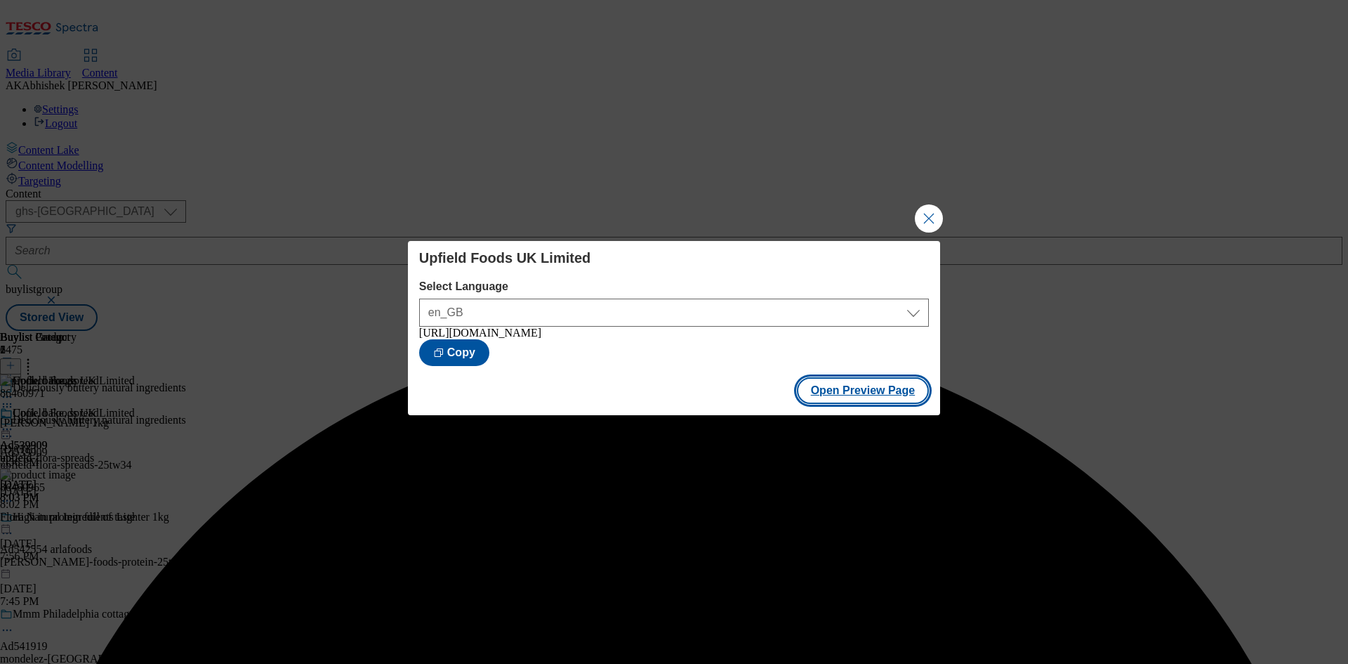
click at [890, 398] on button "Open Preview Page" at bounding box center [863, 390] width 133 height 27
click at [925, 215] on button "Close Modal" at bounding box center [929, 218] width 28 height 28
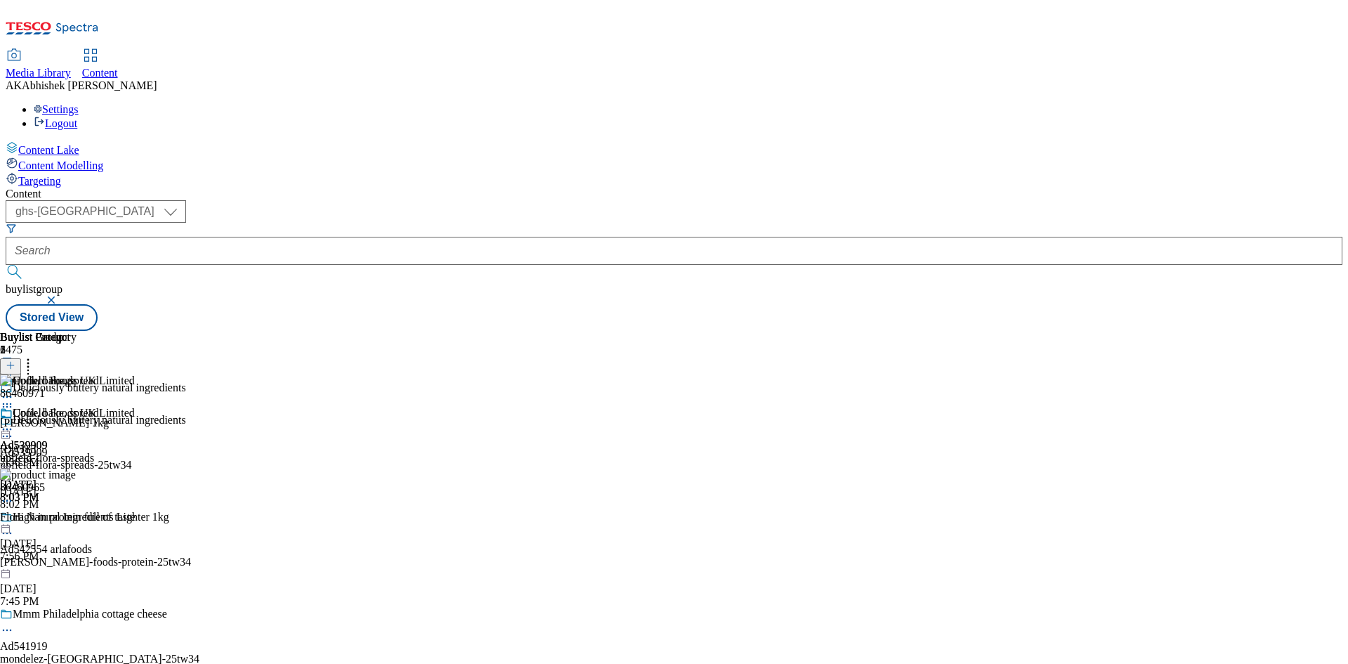
click at [14, 422] on icon at bounding box center [7, 429] width 14 height 14
click at [74, 567] on span "Publish" at bounding box center [59, 572] width 31 height 11
